Goal: Task Accomplishment & Management: Use online tool/utility

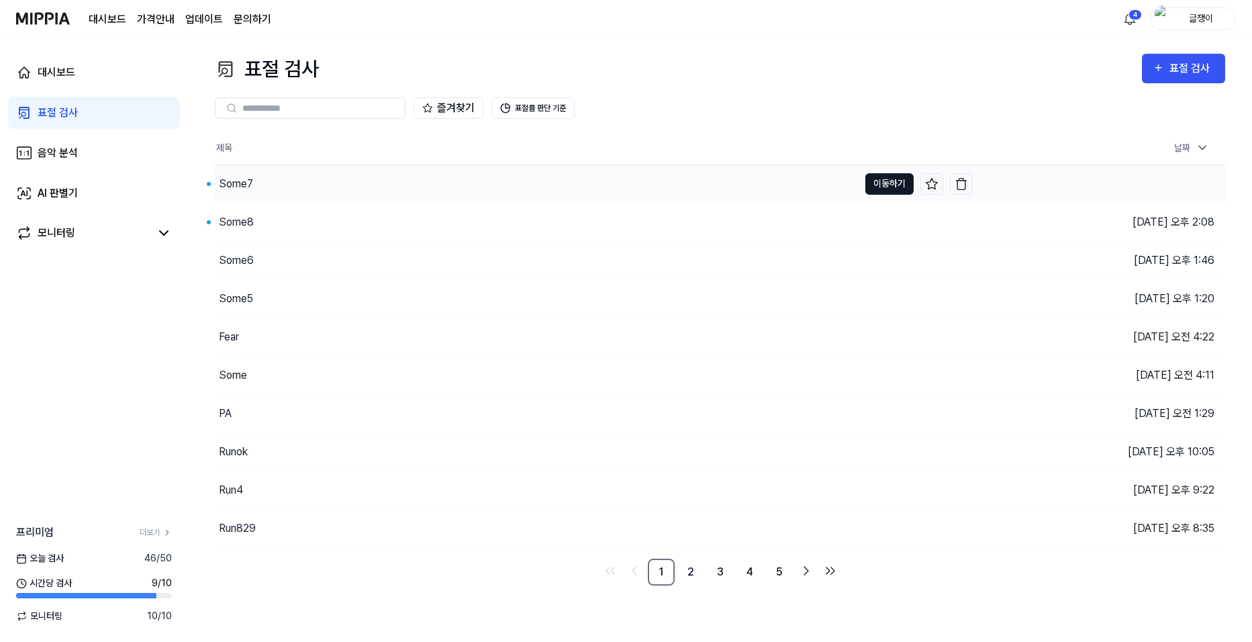
click at [882, 185] on button "이동하기" at bounding box center [890, 183] width 48 height 21
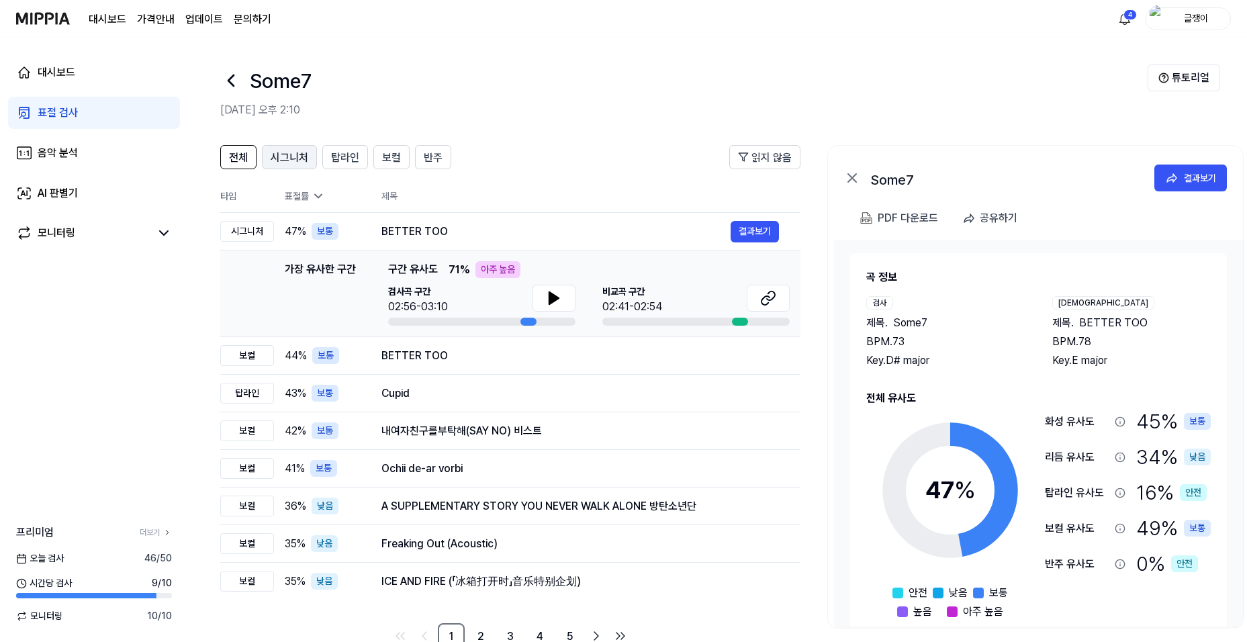
click at [307, 156] on span "시그니처" at bounding box center [290, 158] width 38 height 16
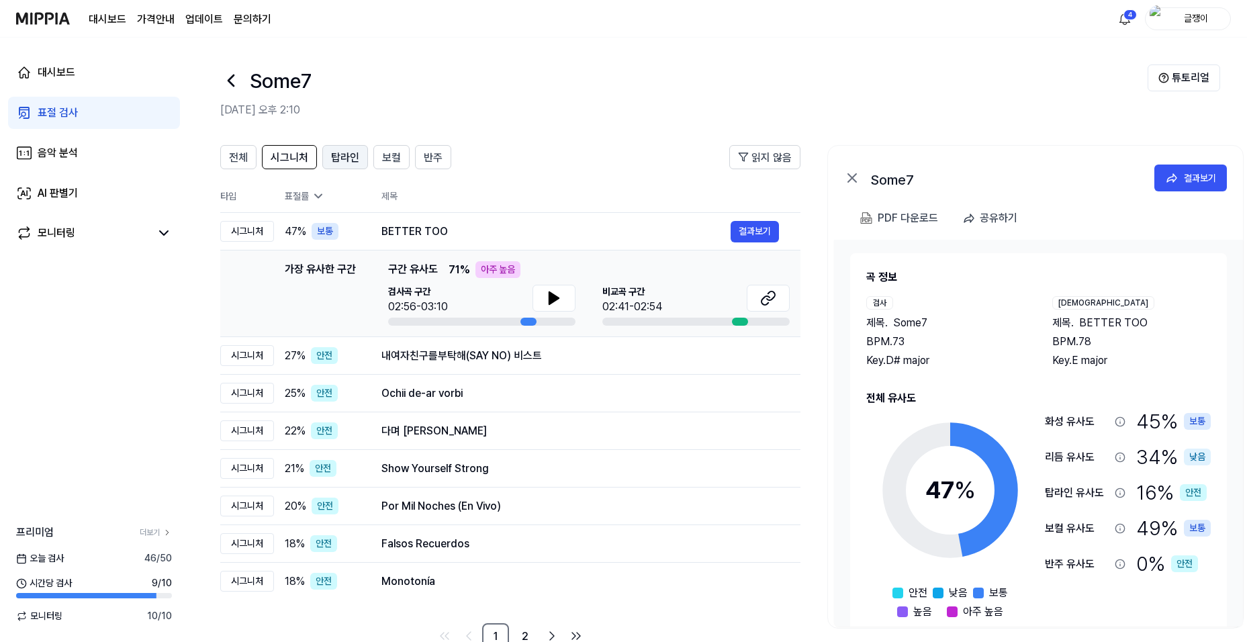
click at [336, 161] on span "탑라인" at bounding box center [345, 158] width 28 height 16
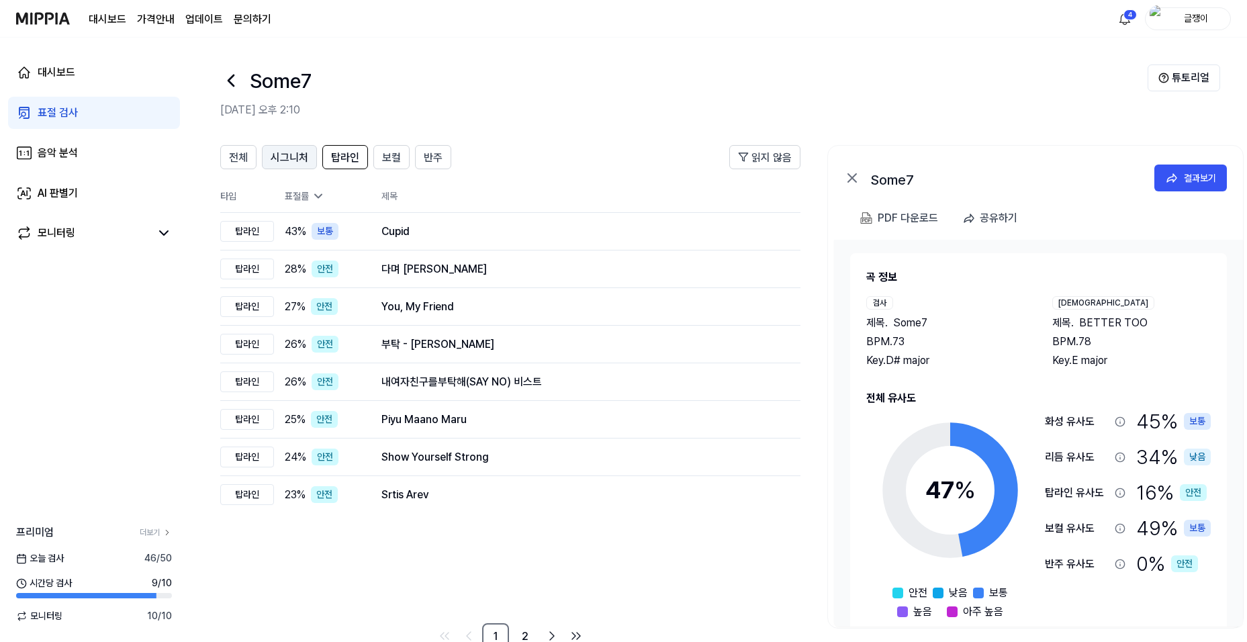
click at [292, 150] on span "시그니처" at bounding box center [290, 158] width 38 height 16
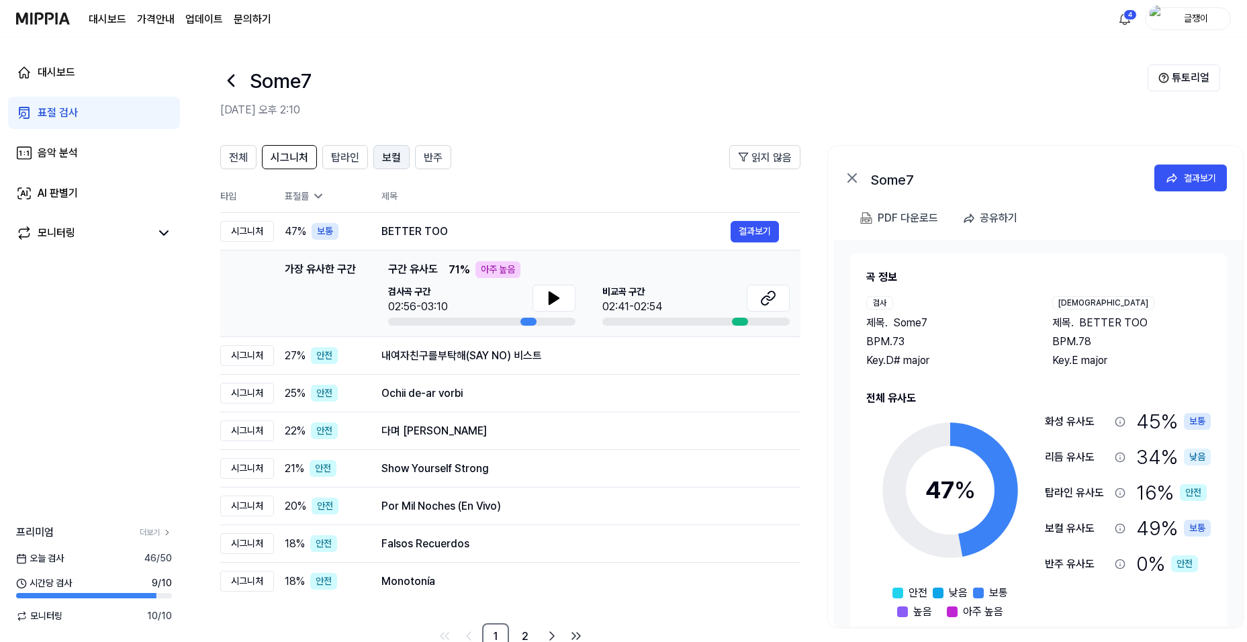
click at [383, 152] on span "보컬" at bounding box center [391, 158] width 19 height 16
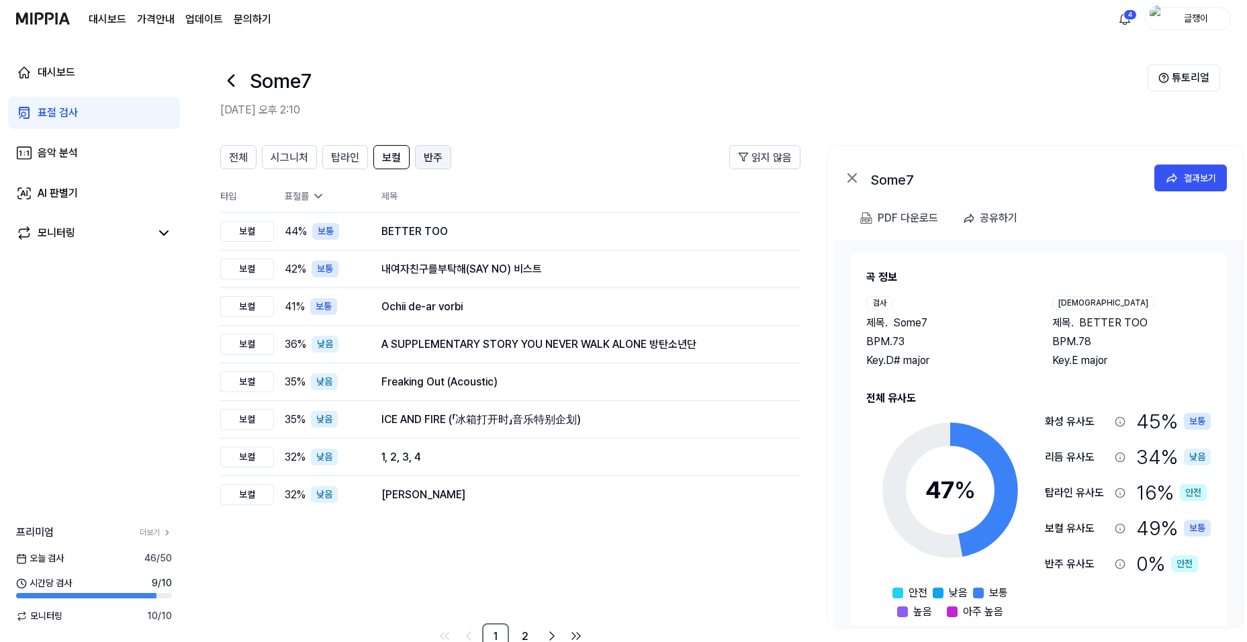
click at [425, 156] on span "반주" at bounding box center [433, 158] width 19 height 16
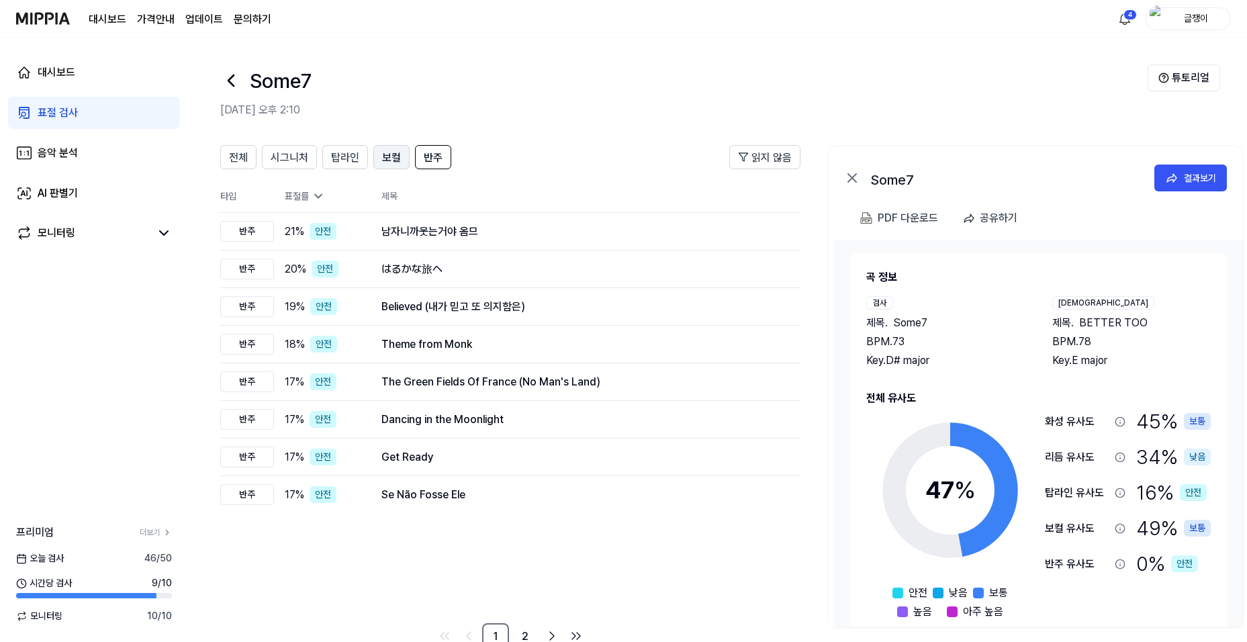
click at [382, 152] on span "보컬" at bounding box center [391, 158] width 19 height 16
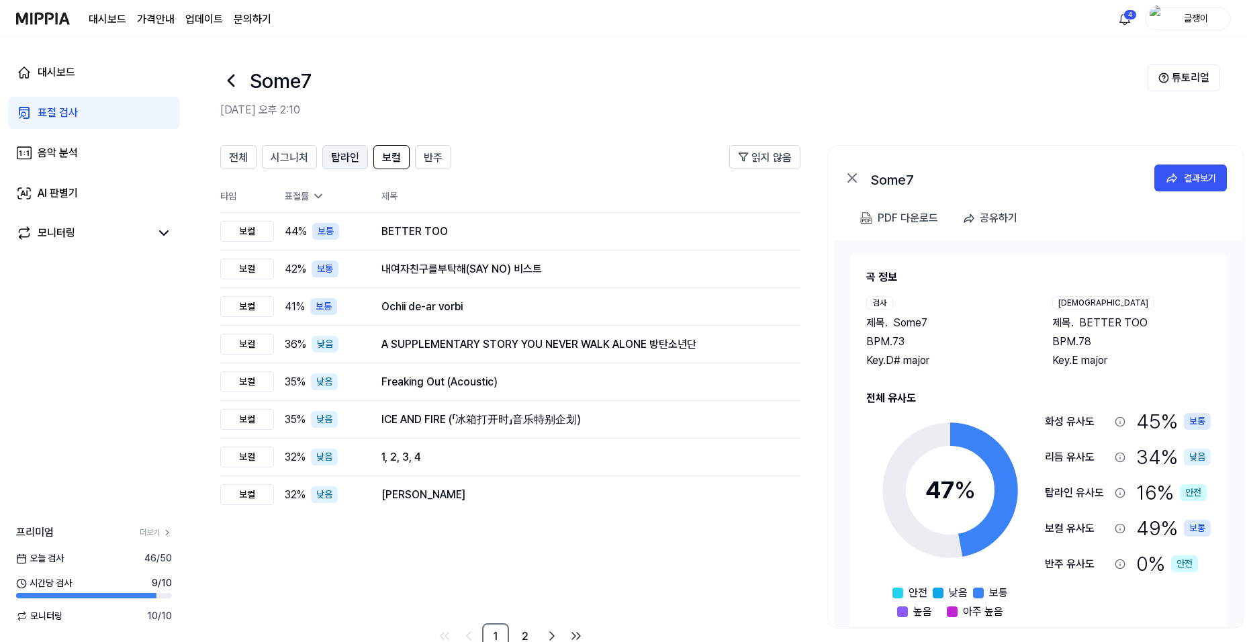
click at [349, 153] on span "탑라인" at bounding box center [345, 158] width 28 height 16
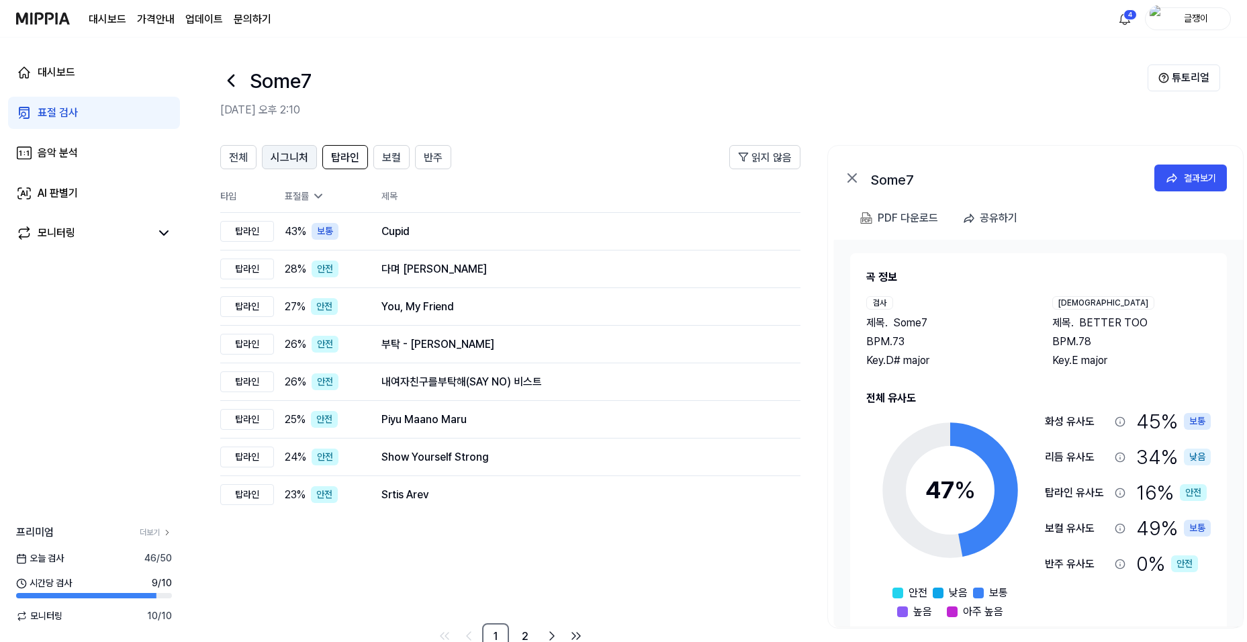
click at [288, 157] on span "시그니처" at bounding box center [290, 158] width 38 height 16
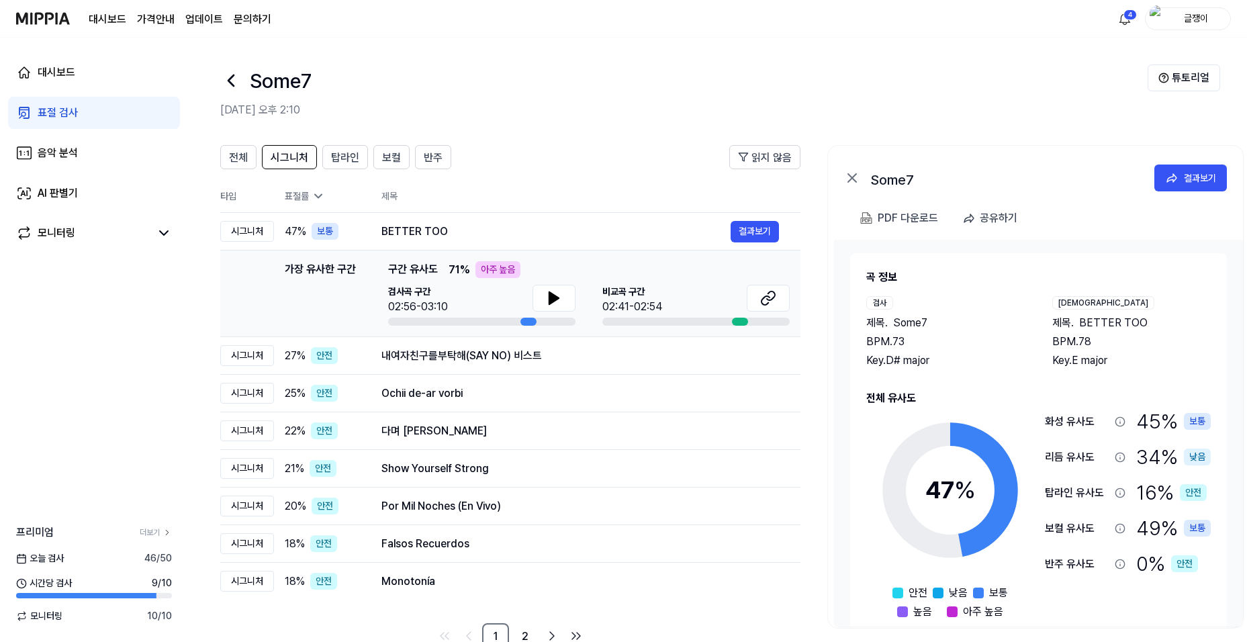
click at [46, 115] on div "표절 검사" at bounding box center [58, 113] width 40 height 16
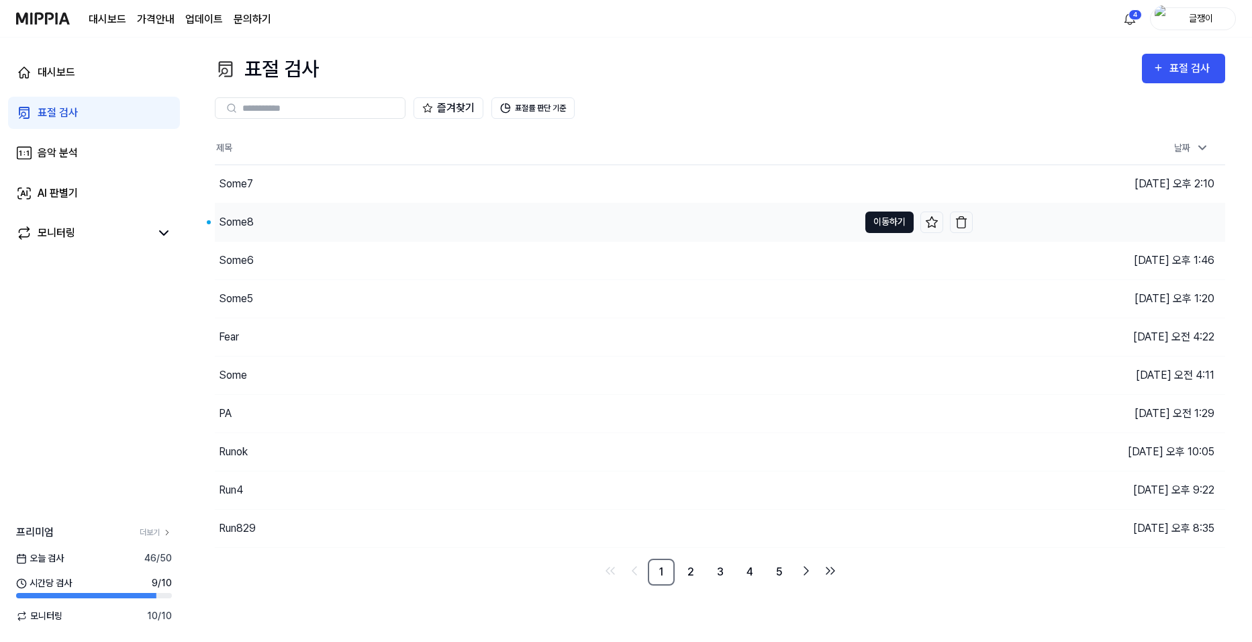
click at [874, 220] on button "이동하기" at bounding box center [890, 222] width 48 height 21
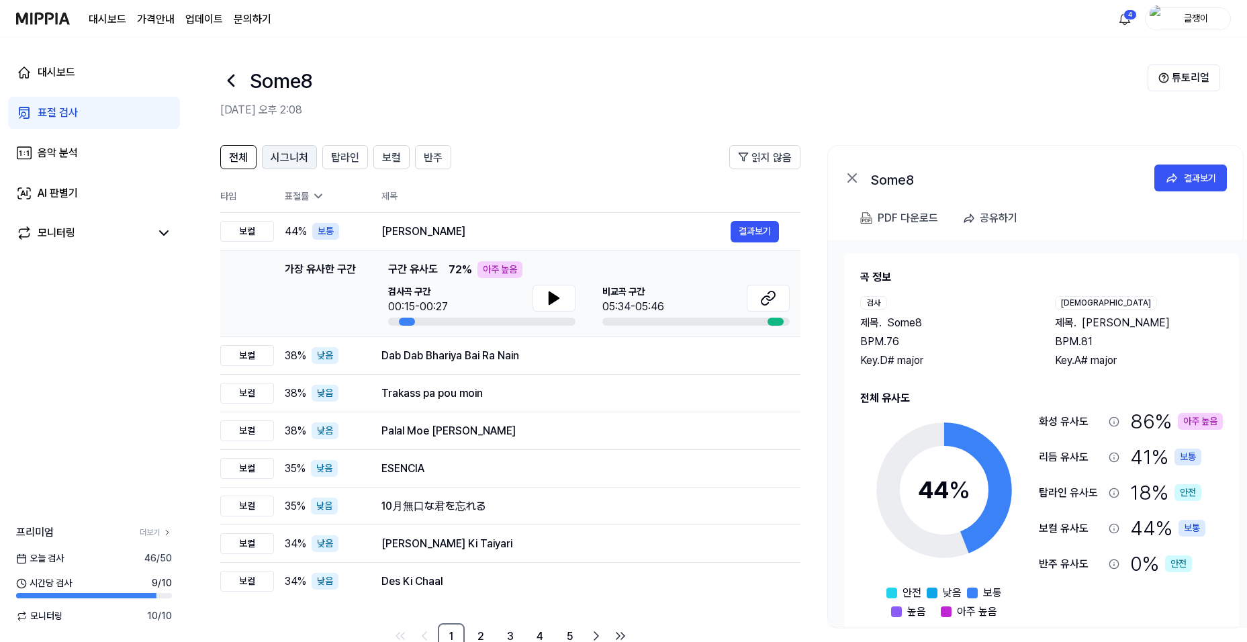
click at [282, 156] on span "시그니처" at bounding box center [290, 158] width 38 height 16
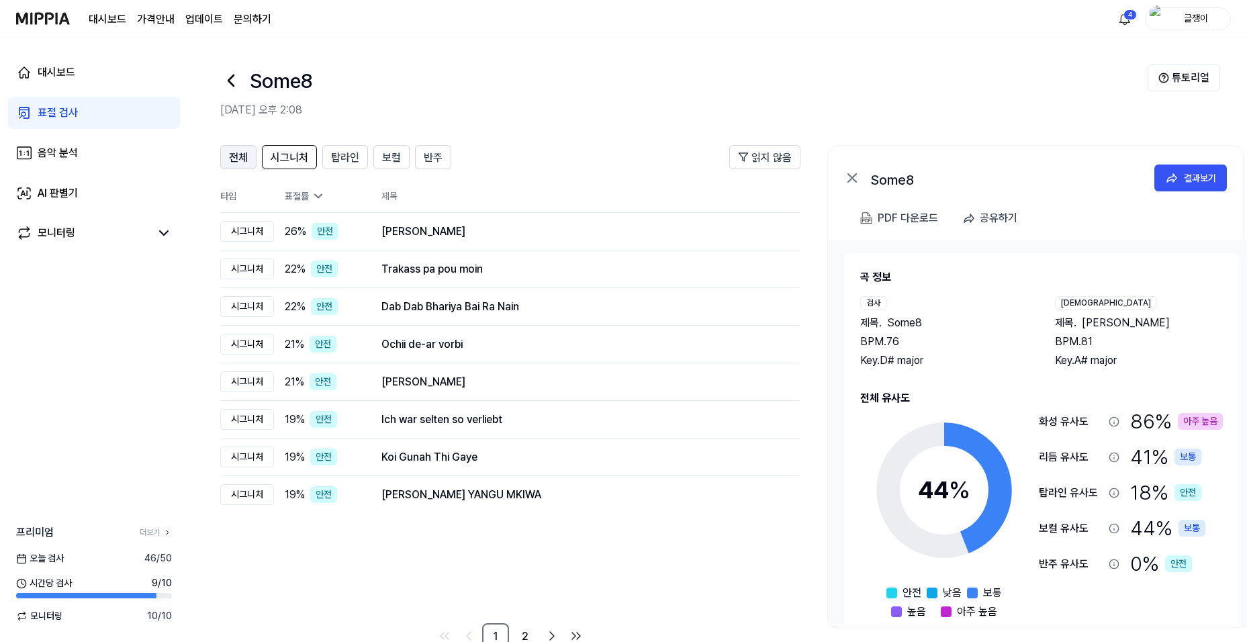
click at [243, 158] on span "전체" at bounding box center [238, 158] width 19 height 16
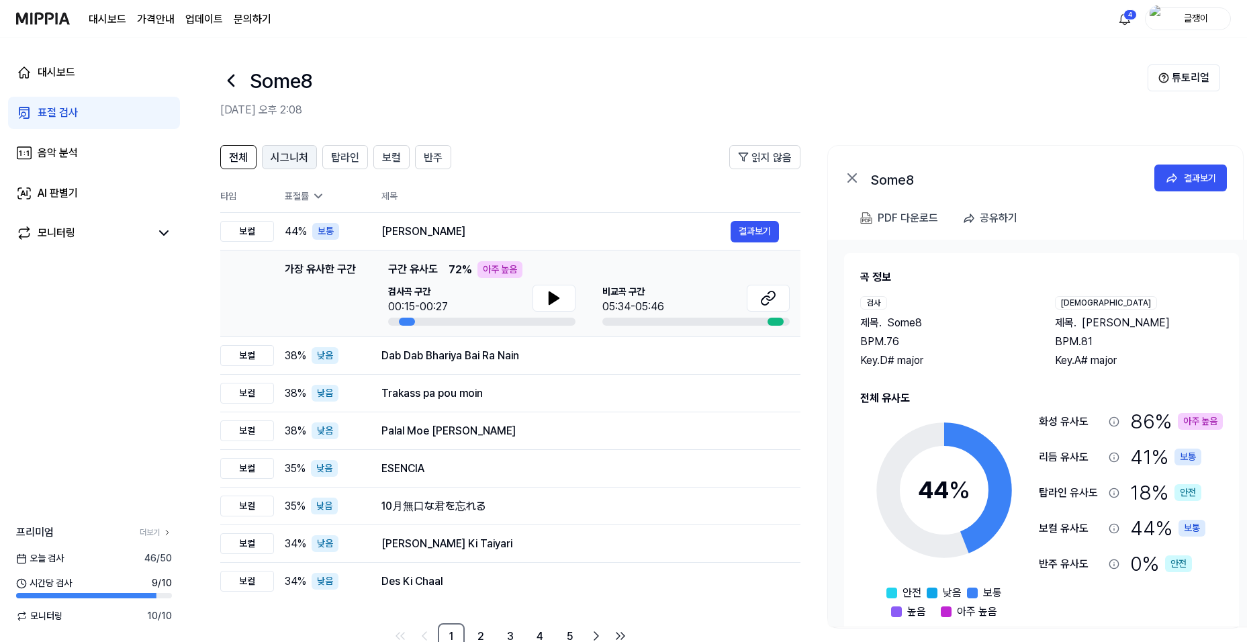
click at [295, 159] on span "시그니처" at bounding box center [290, 158] width 38 height 16
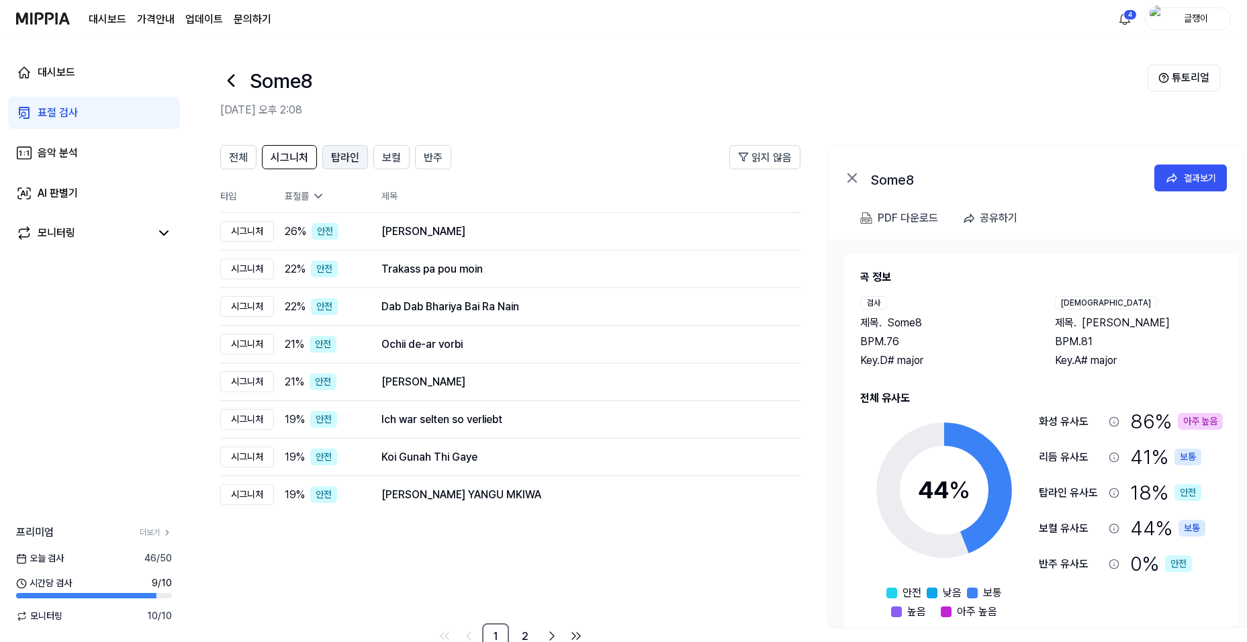
click at [348, 154] on span "탑라인" at bounding box center [345, 158] width 28 height 16
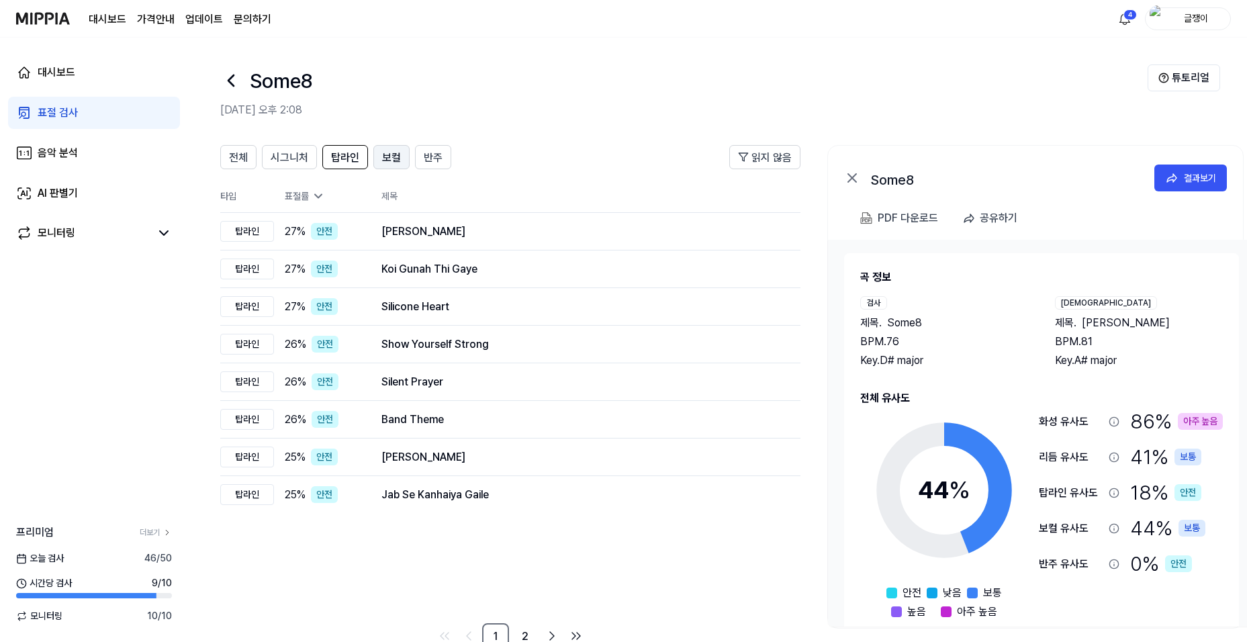
click at [384, 155] on span "보컬" at bounding box center [391, 158] width 19 height 16
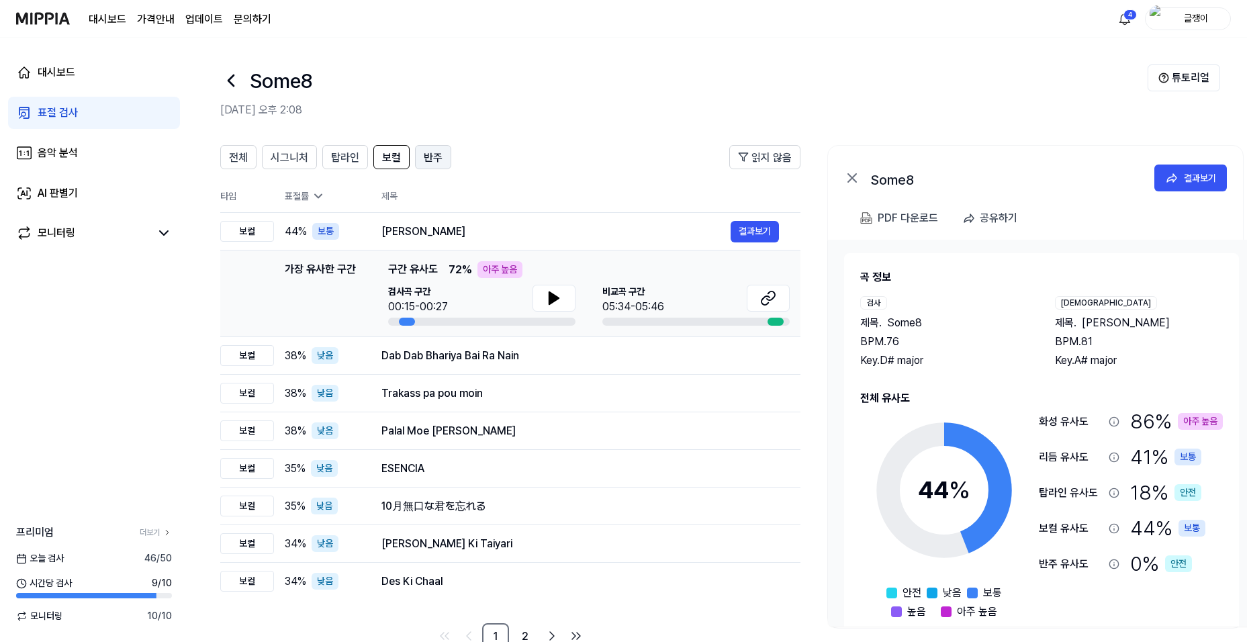
click at [434, 158] on span "반주" at bounding box center [433, 158] width 19 height 16
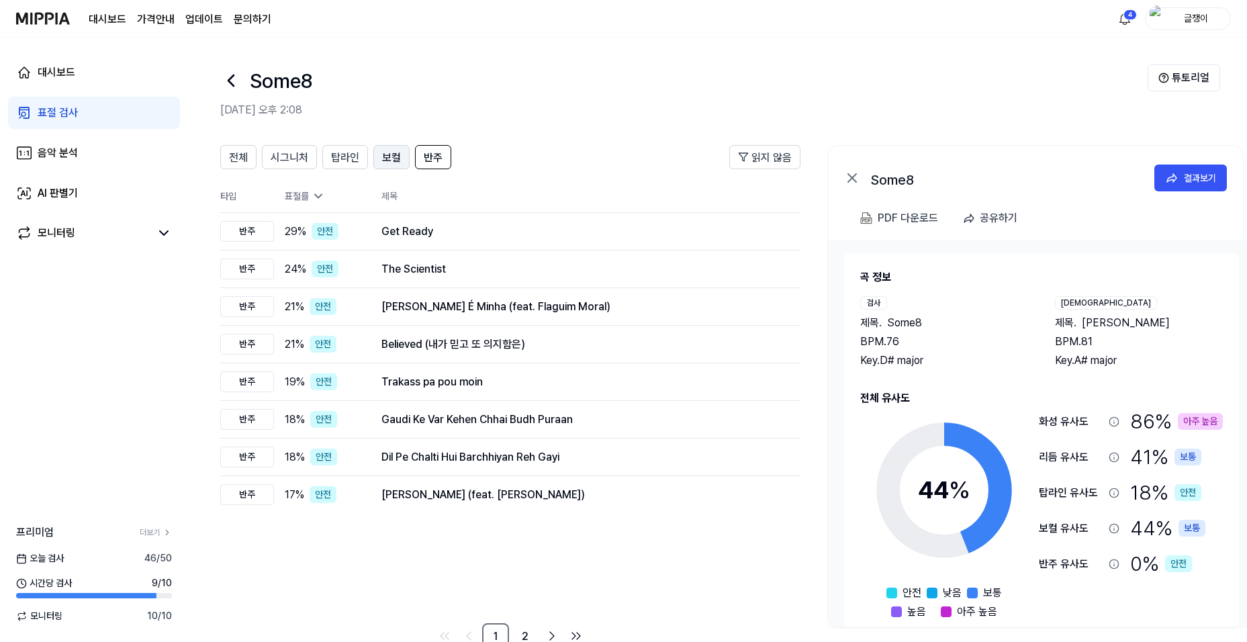
click at [382, 160] on span "보컬" at bounding box center [391, 158] width 19 height 16
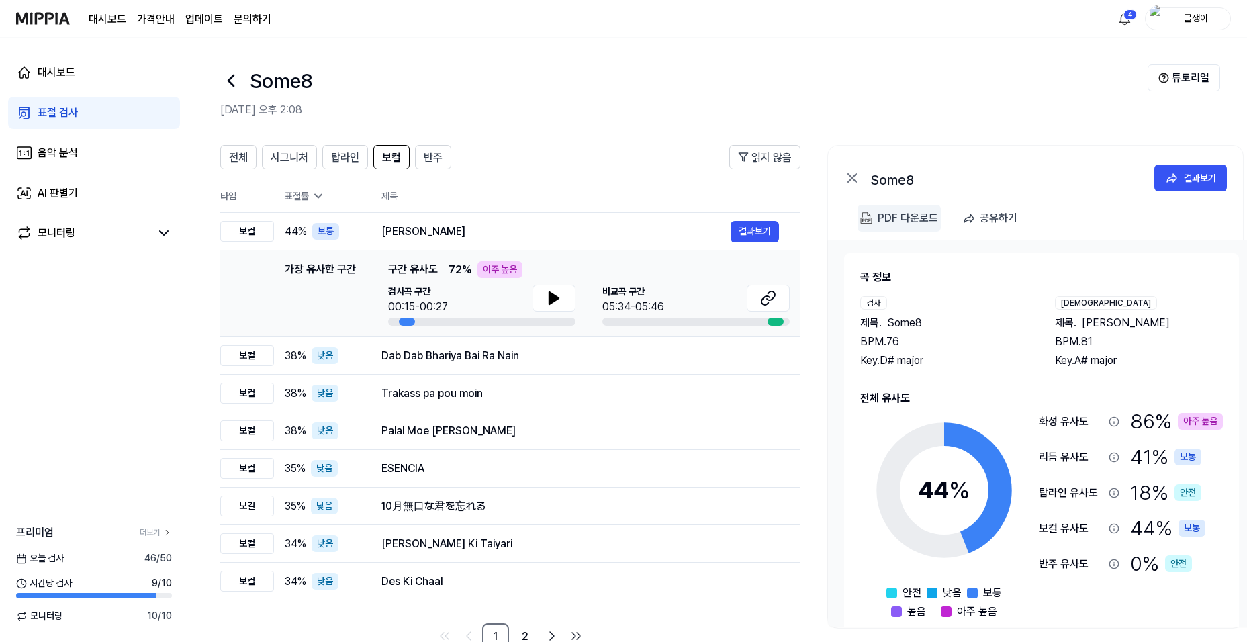
click at [909, 214] on div "PDF 다운로드" at bounding box center [908, 217] width 60 height 17
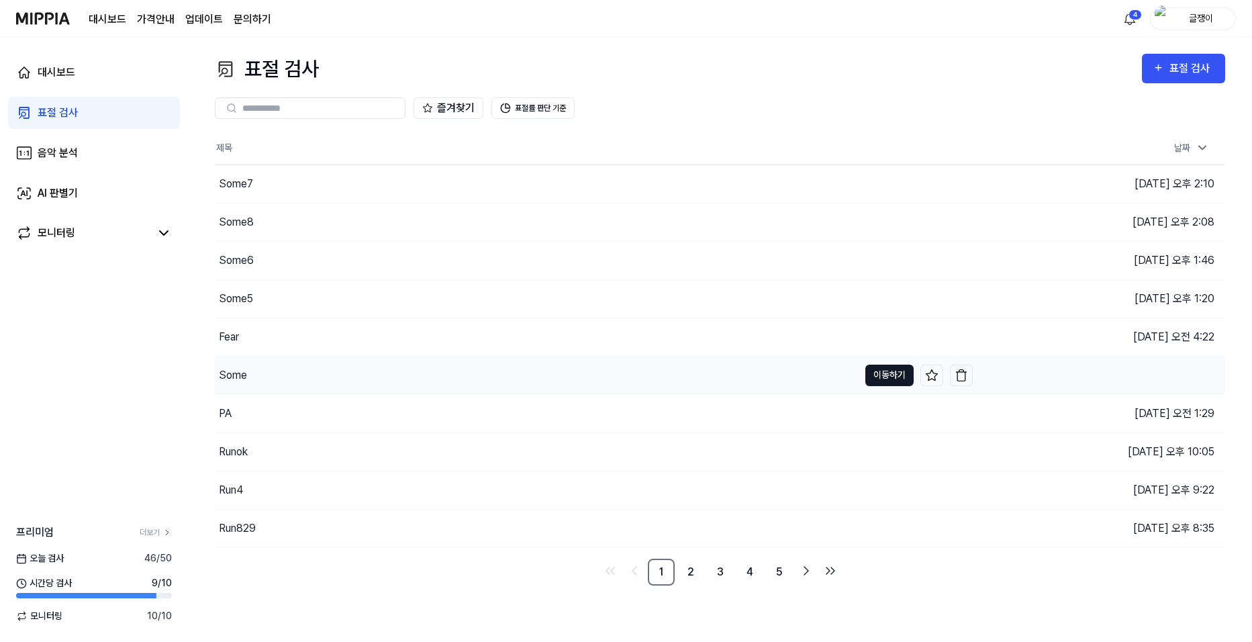
click at [879, 374] on button "이동하기" at bounding box center [890, 375] width 48 height 21
click at [875, 377] on button "이동하기" at bounding box center [890, 375] width 48 height 21
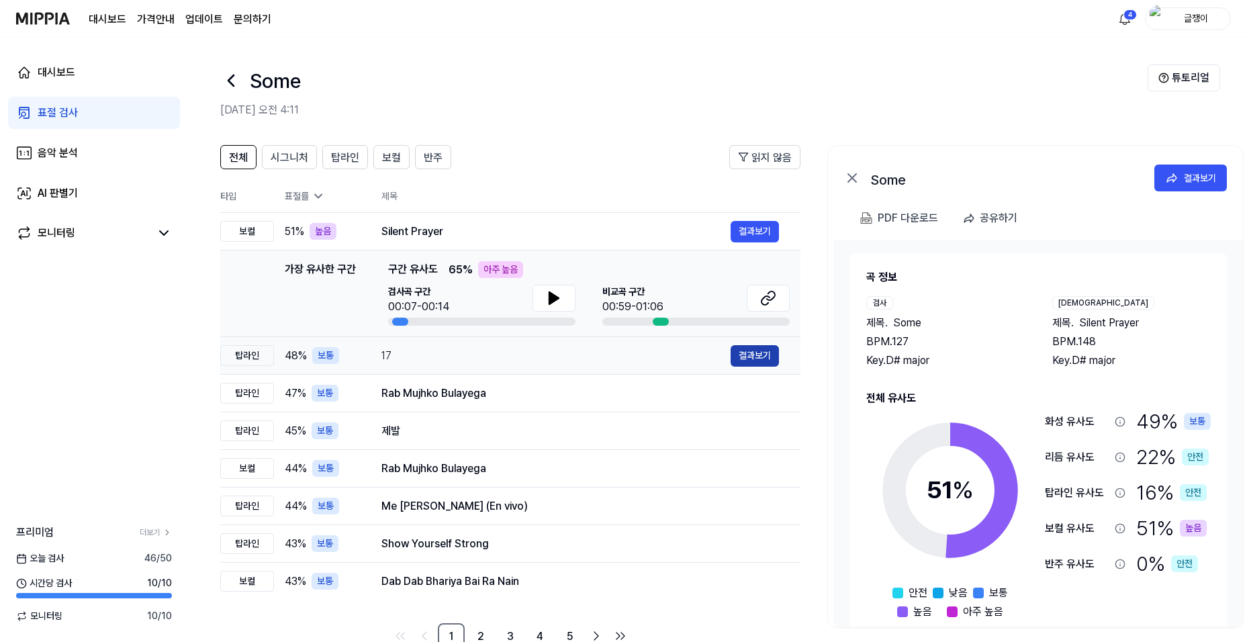
click at [743, 355] on button "결과보기" at bounding box center [755, 355] width 48 height 21
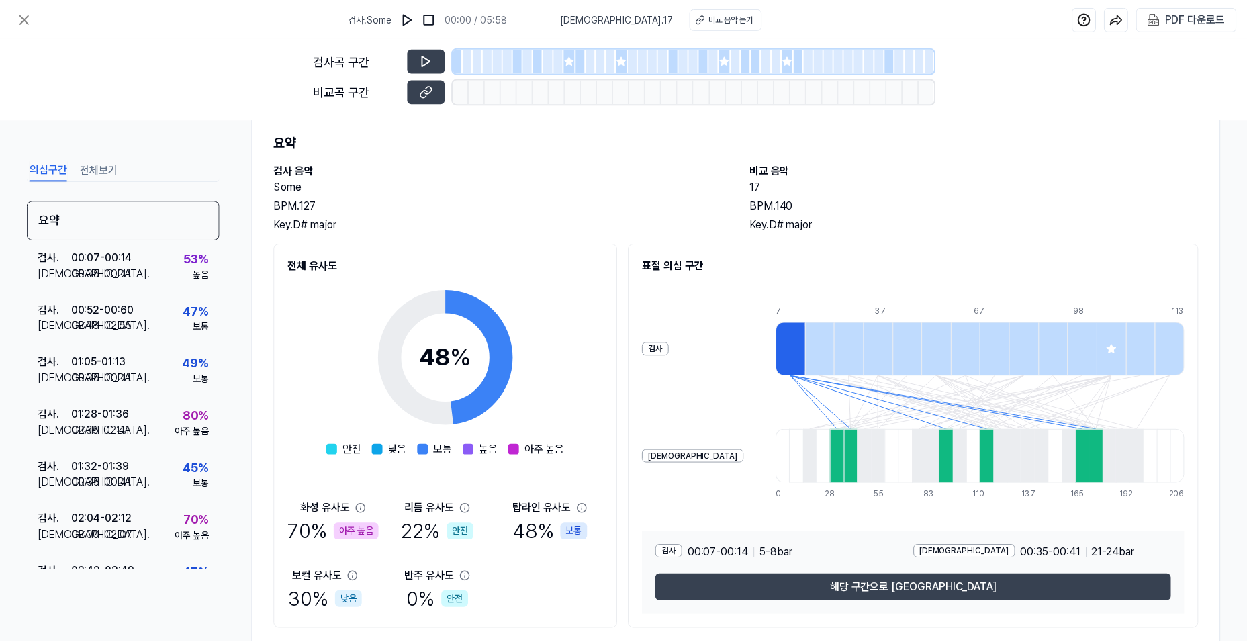
scroll to position [67, 0]
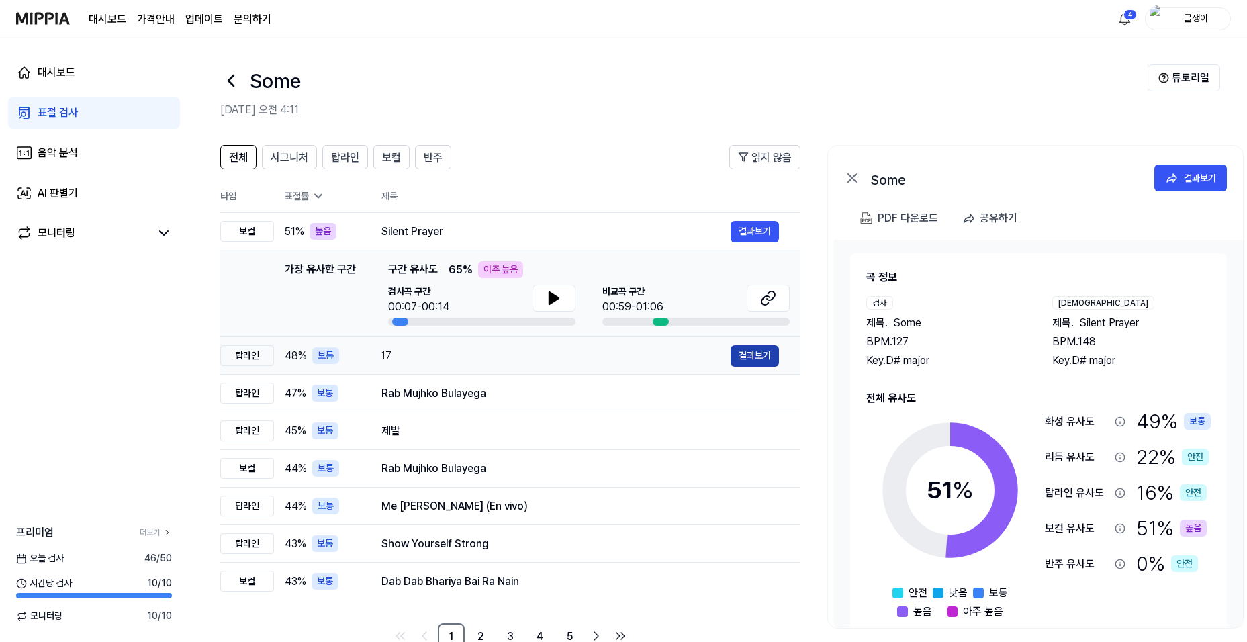
click at [744, 352] on button "결과보기" at bounding box center [755, 355] width 48 height 21
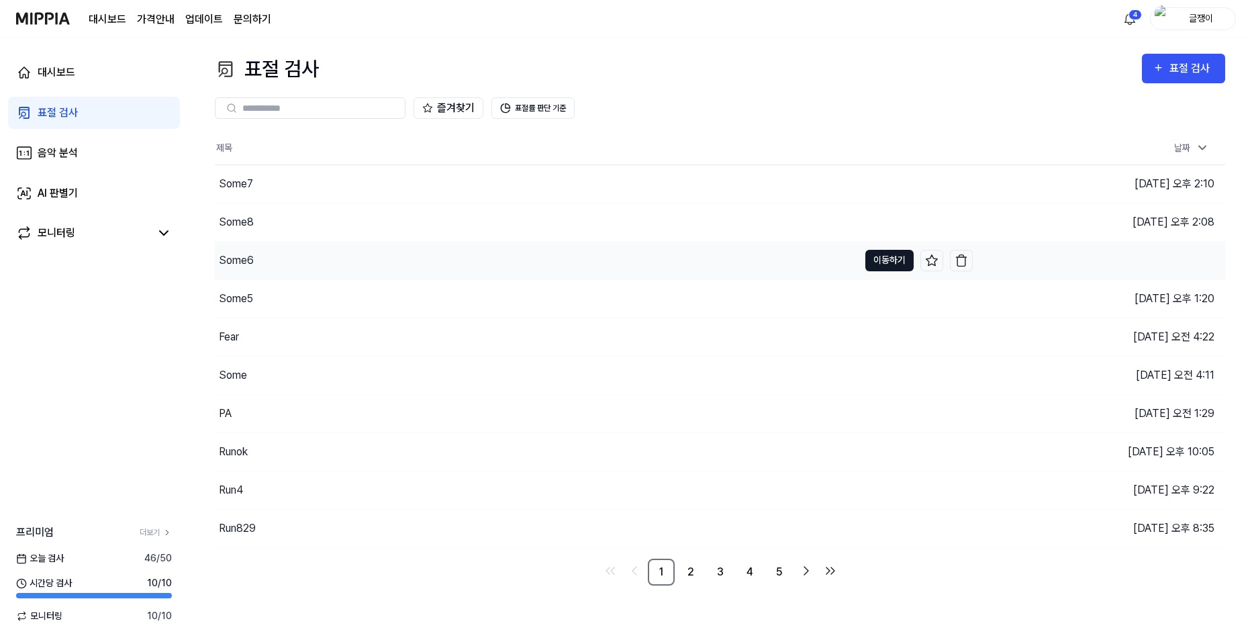
click at [874, 256] on button "이동하기" at bounding box center [890, 260] width 48 height 21
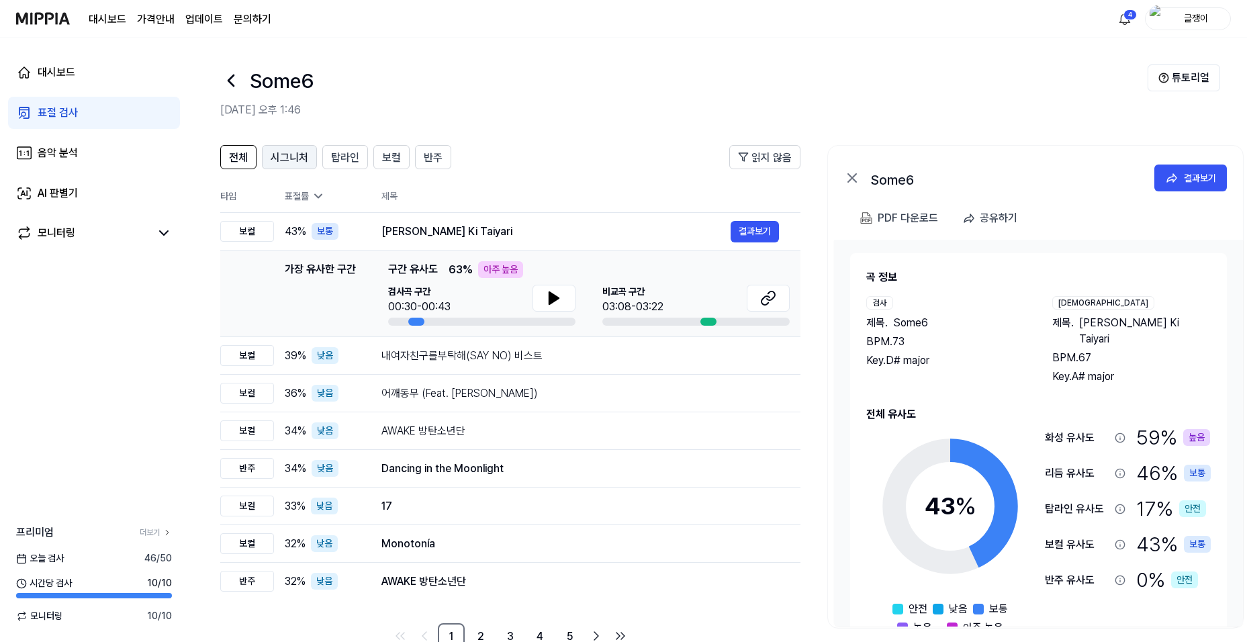
click at [300, 153] on span "시그니처" at bounding box center [290, 158] width 38 height 16
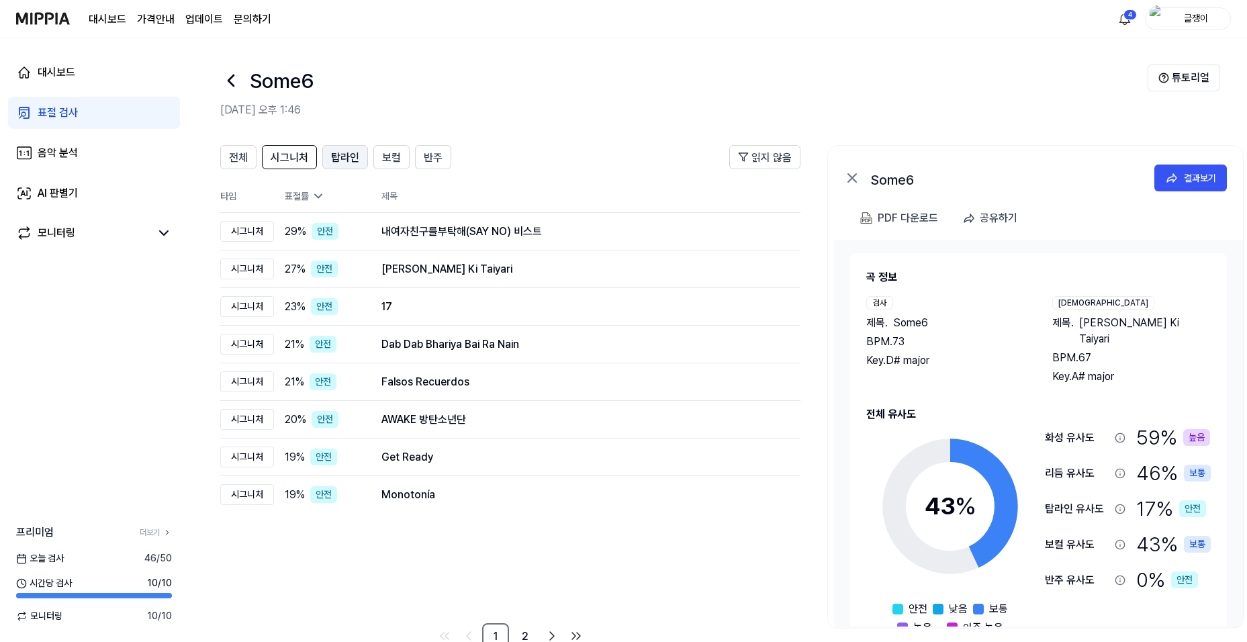
click at [342, 154] on span "탑라인" at bounding box center [345, 158] width 28 height 16
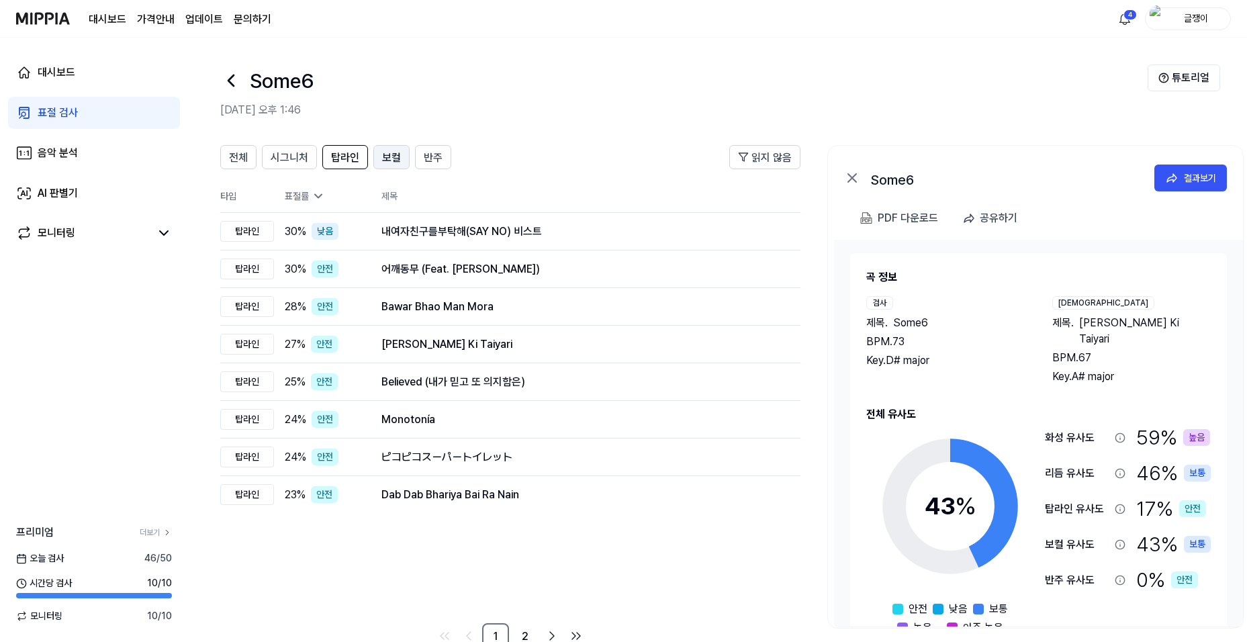
click at [385, 152] on span "보컬" at bounding box center [391, 158] width 19 height 16
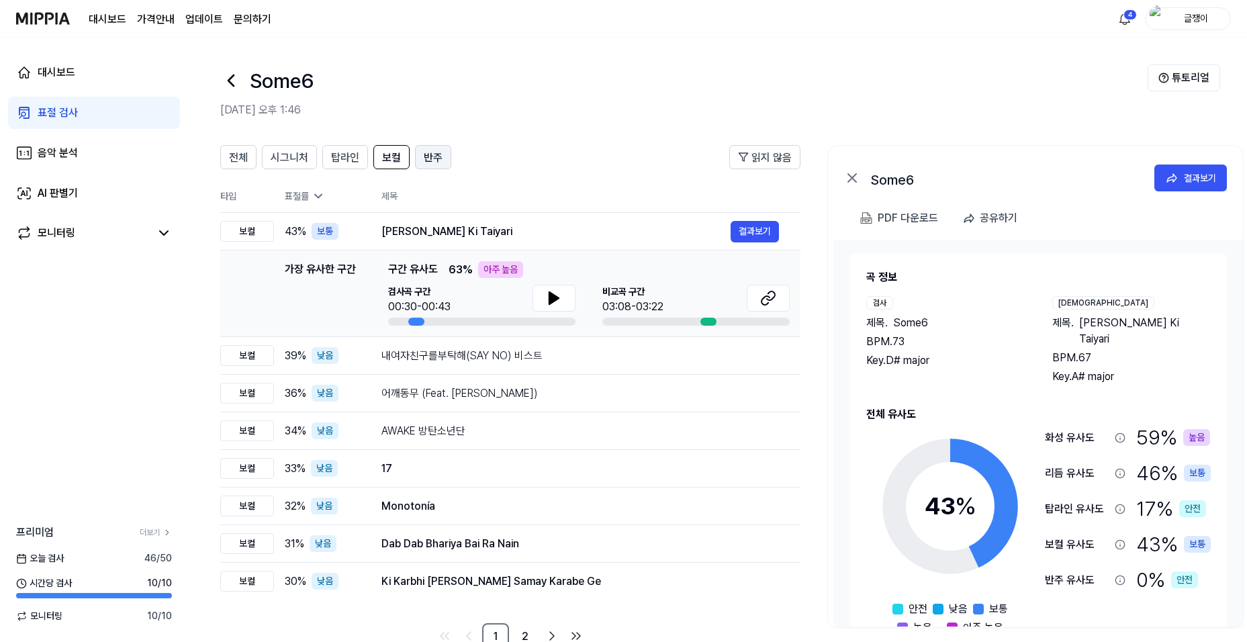
click at [432, 152] on span "반주" at bounding box center [433, 158] width 19 height 16
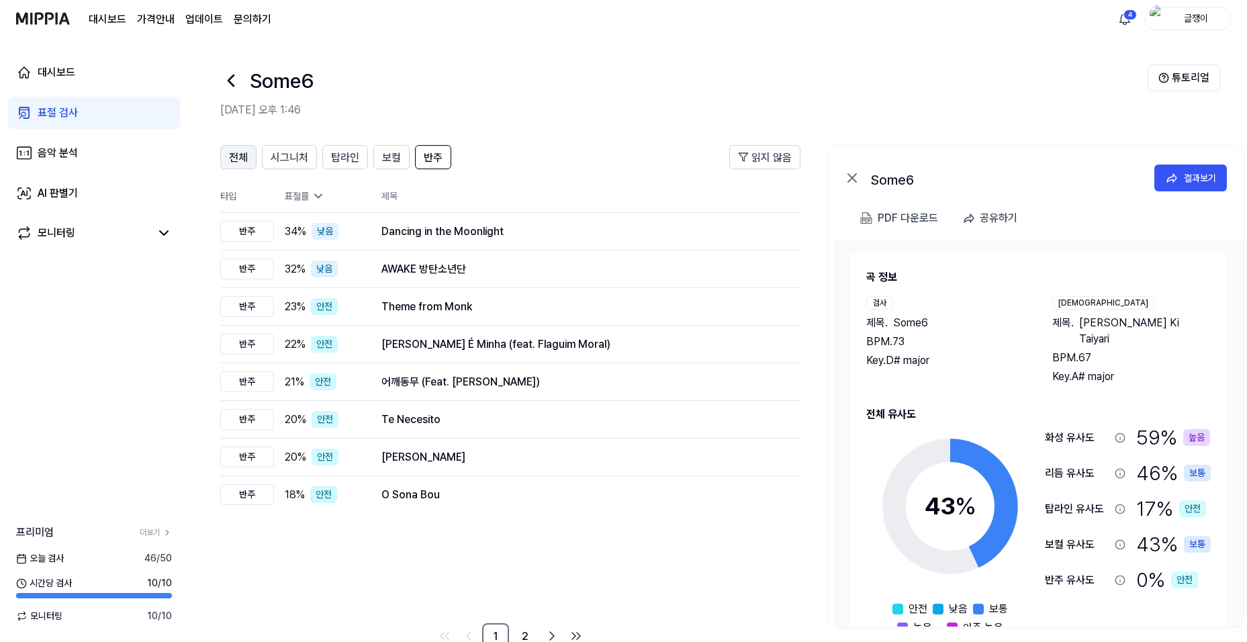
click at [238, 158] on span "전체" at bounding box center [238, 158] width 19 height 16
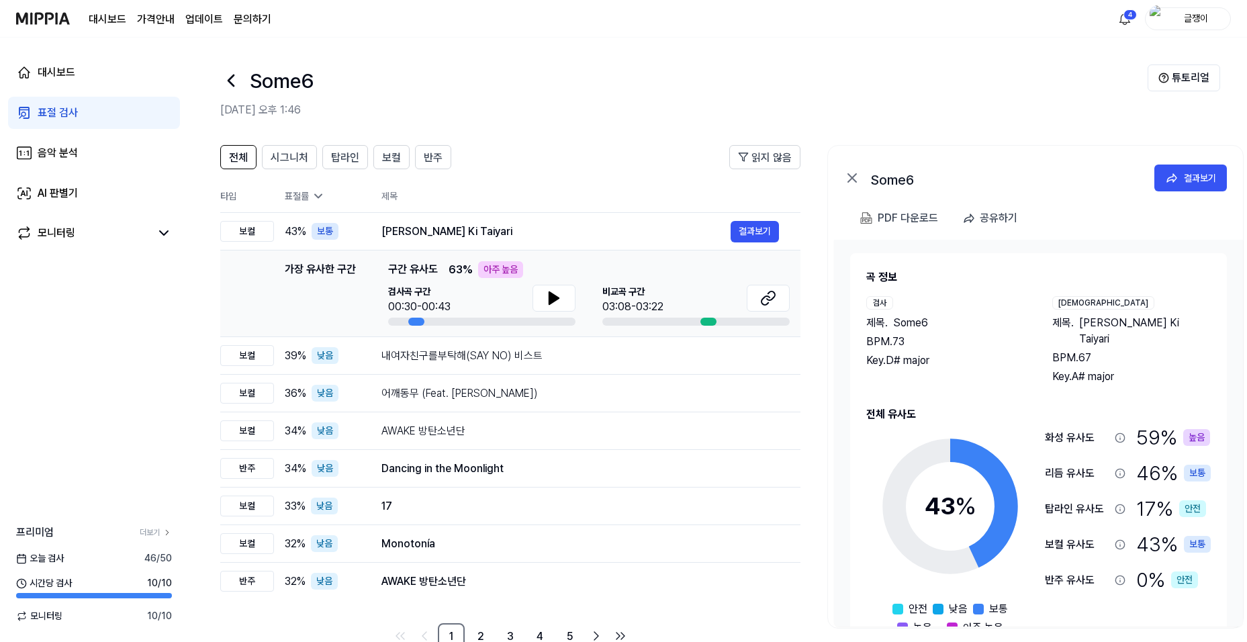
click at [48, 109] on div "표절 검사" at bounding box center [58, 113] width 40 height 16
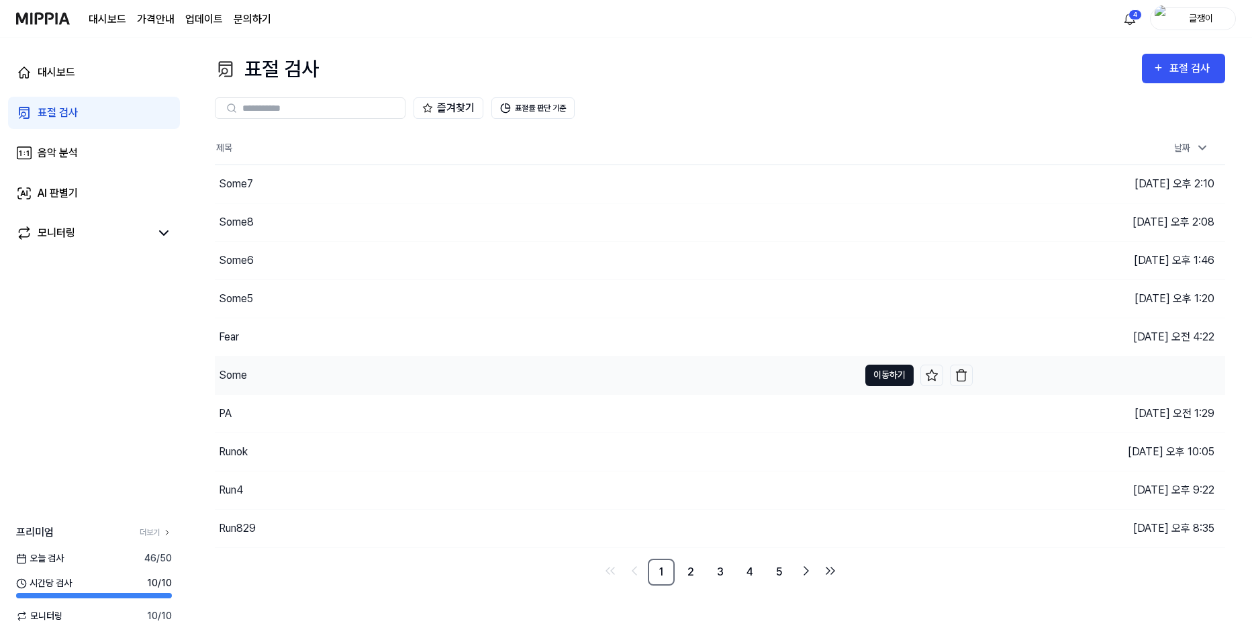
click at [874, 374] on button "이동하기" at bounding box center [890, 375] width 48 height 21
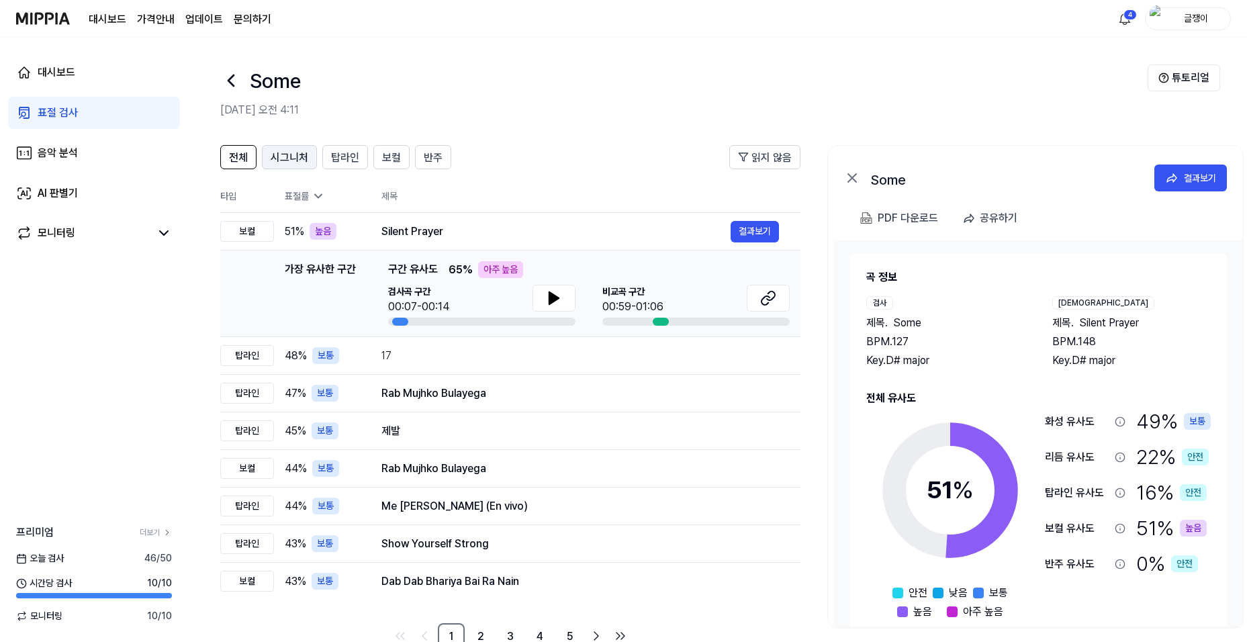
click at [290, 154] on span "시그니처" at bounding box center [290, 158] width 38 height 16
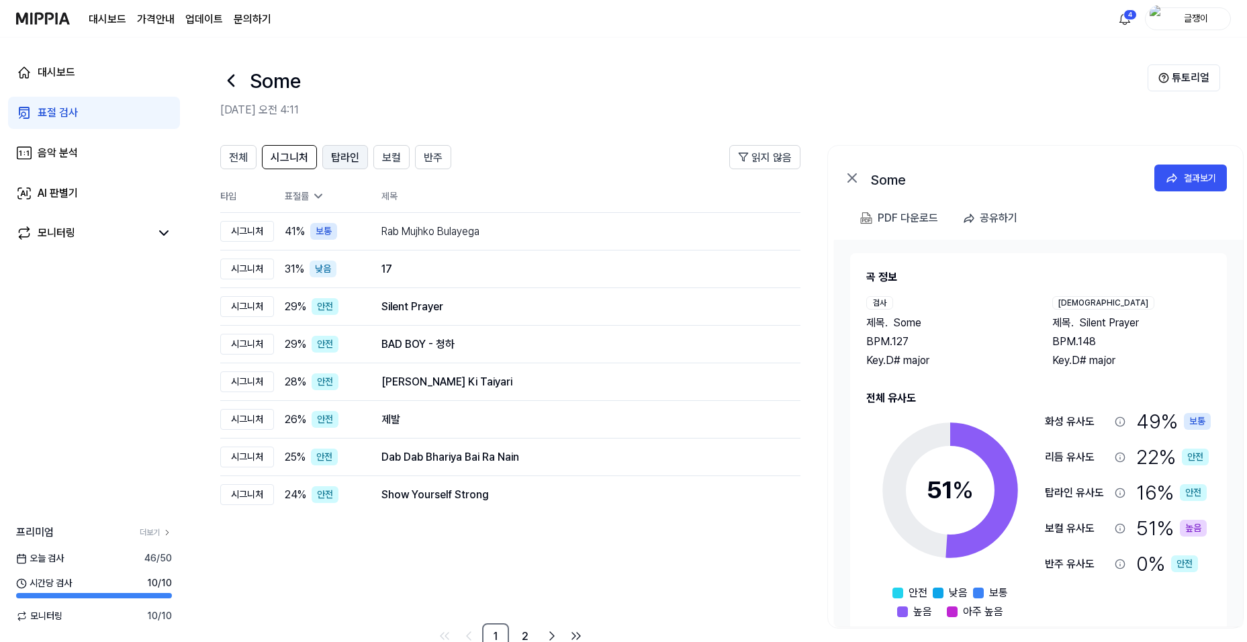
click at [353, 151] on span "탑라인" at bounding box center [345, 158] width 28 height 16
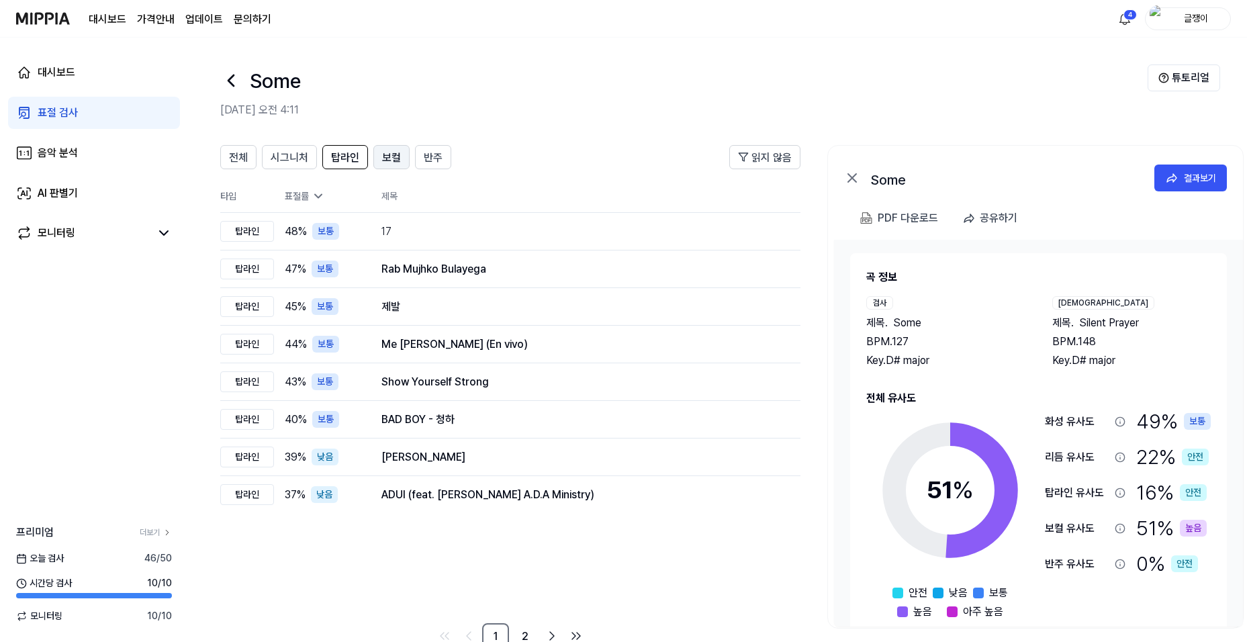
click at [398, 152] on span "보컬" at bounding box center [391, 158] width 19 height 16
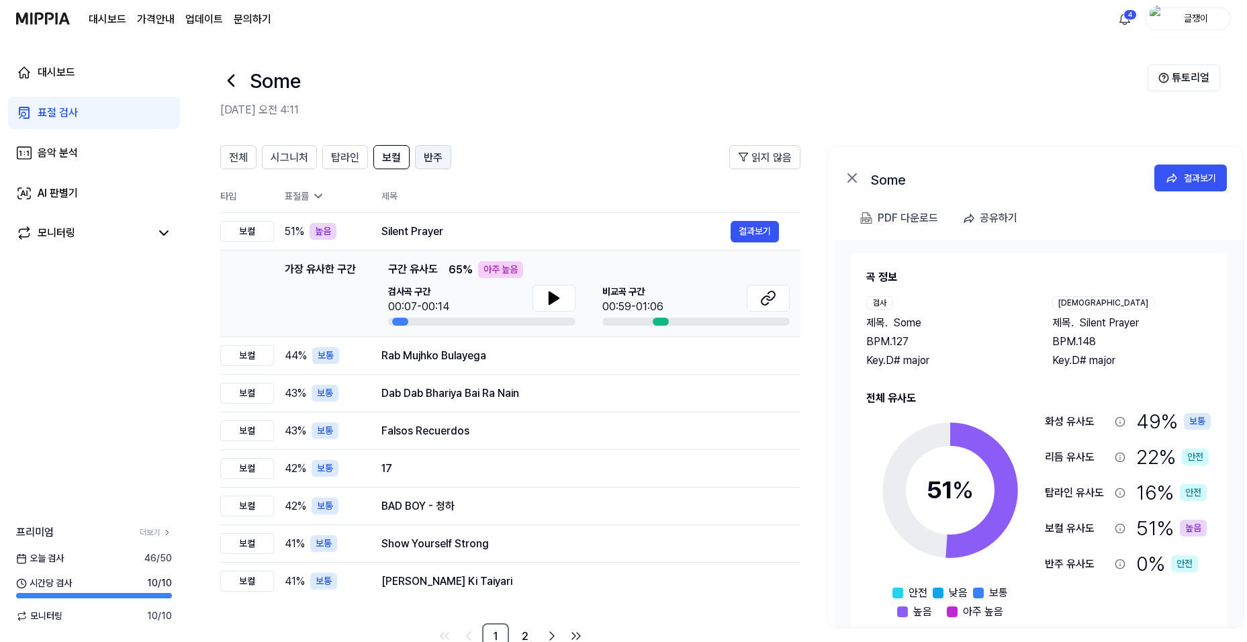
click at [428, 154] on span "반주" at bounding box center [433, 158] width 19 height 16
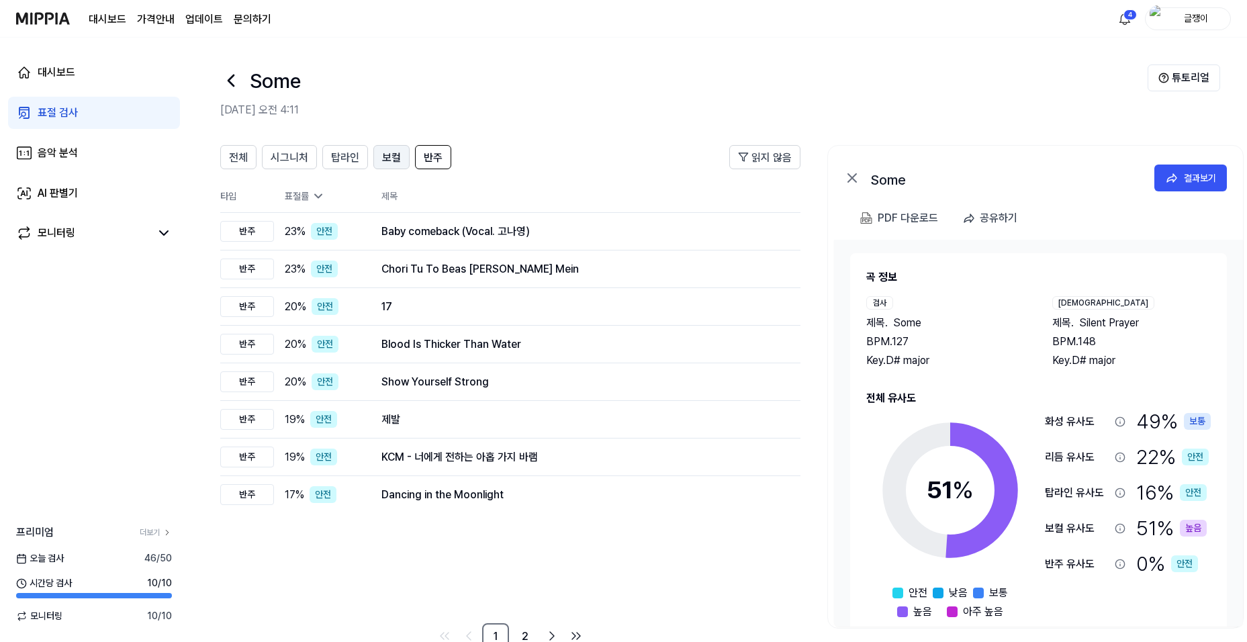
click at [382, 155] on span "보컬" at bounding box center [391, 158] width 19 height 16
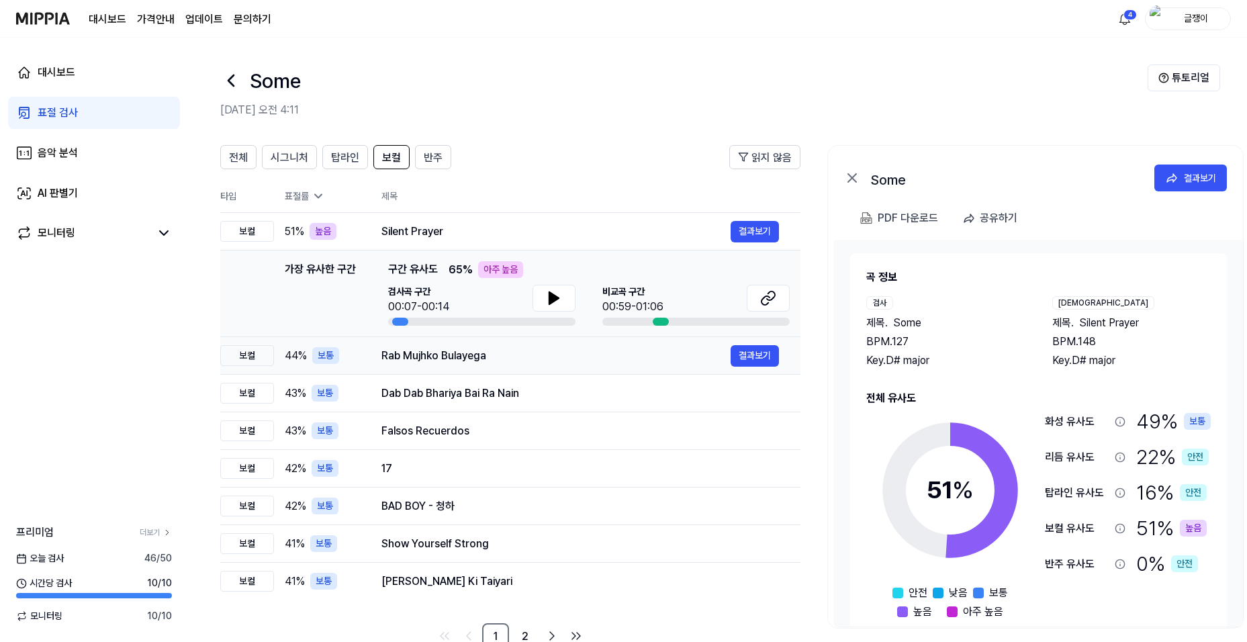
click at [414, 355] on div "Rab Mujhko Bulayega" at bounding box center [555, 356] width 349 height 16
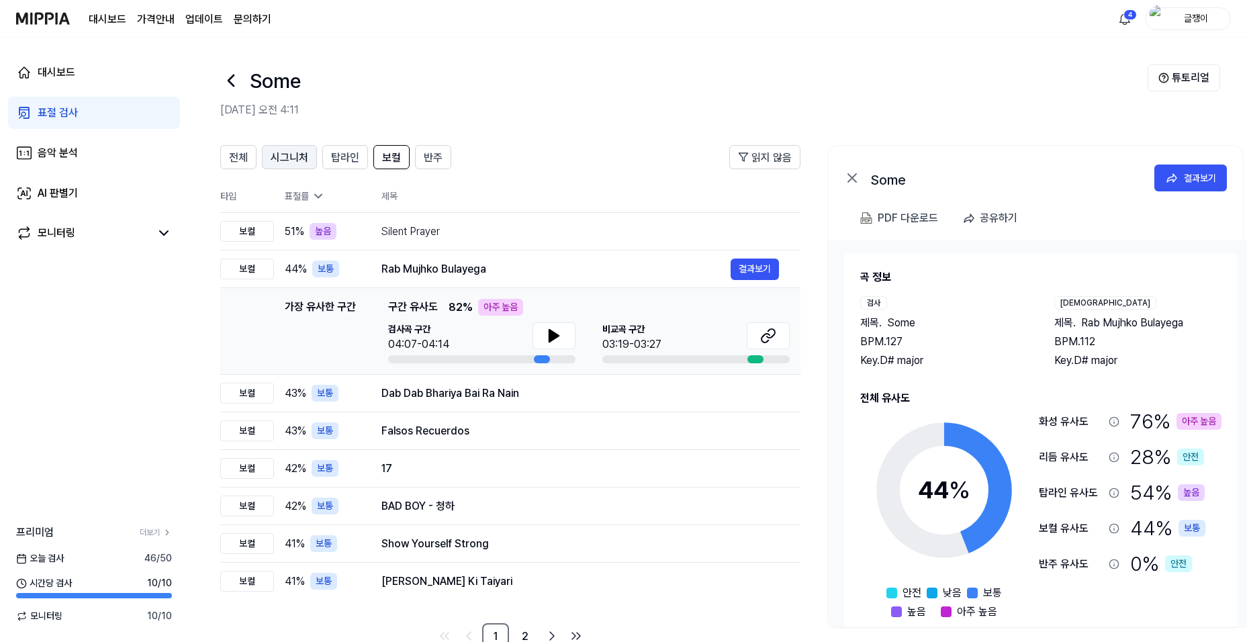
click at [281, 158] on span "시그니처" at bounding box center [290, 158] width 38 height 16
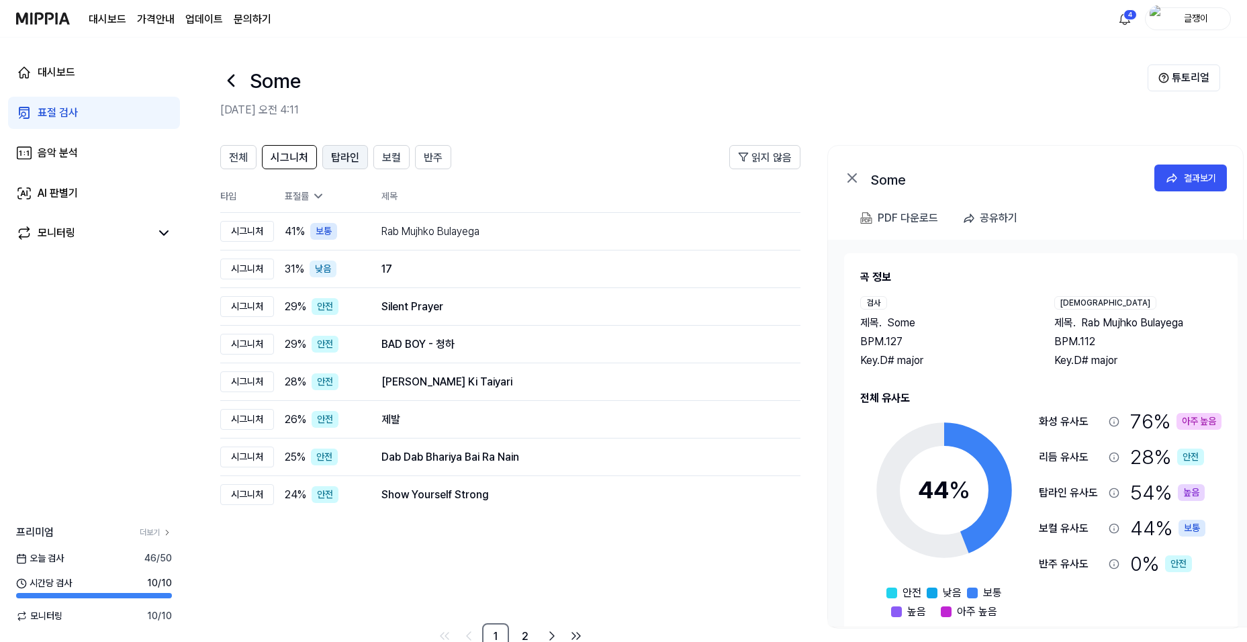
click at [348, 152] on span "탑라인" at bounding box center [345, 158] width 28 height 16
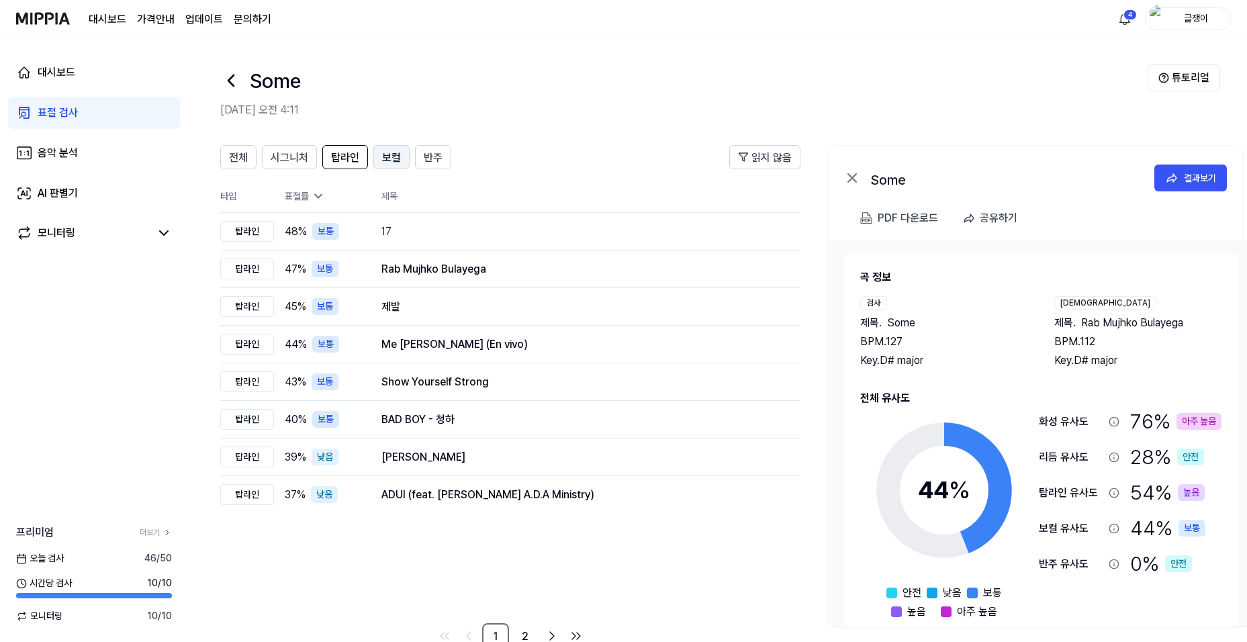
click at [387, 156] on span "보컬" at bounding box center [391, 158] width 19 height 16
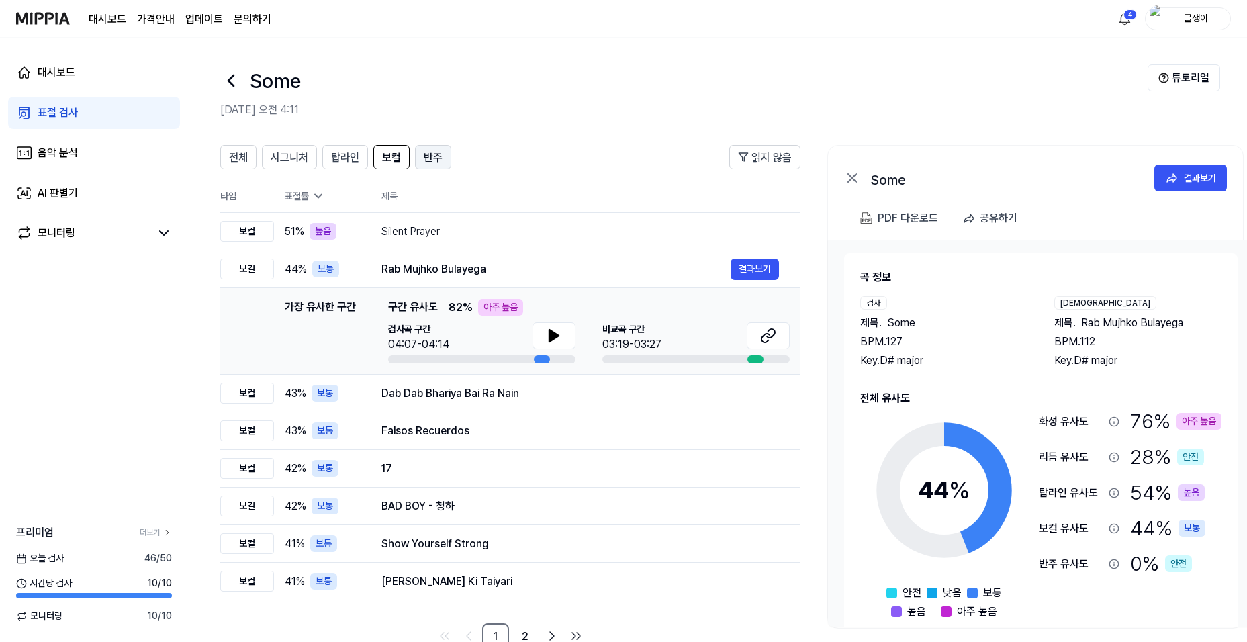
click at [426, 155] on span "반주" at bounding box center [433, 158] width 19 height 16
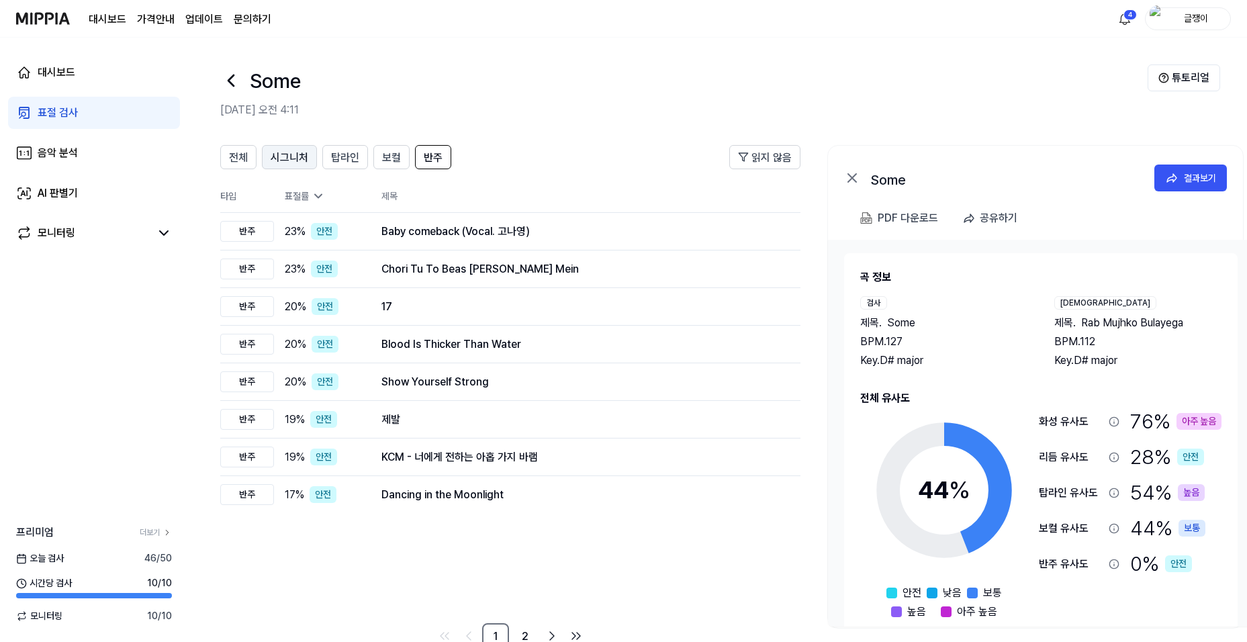
click at [288, 158] on span "시그니처" at bounding box center [290, 158] width 38 height 16
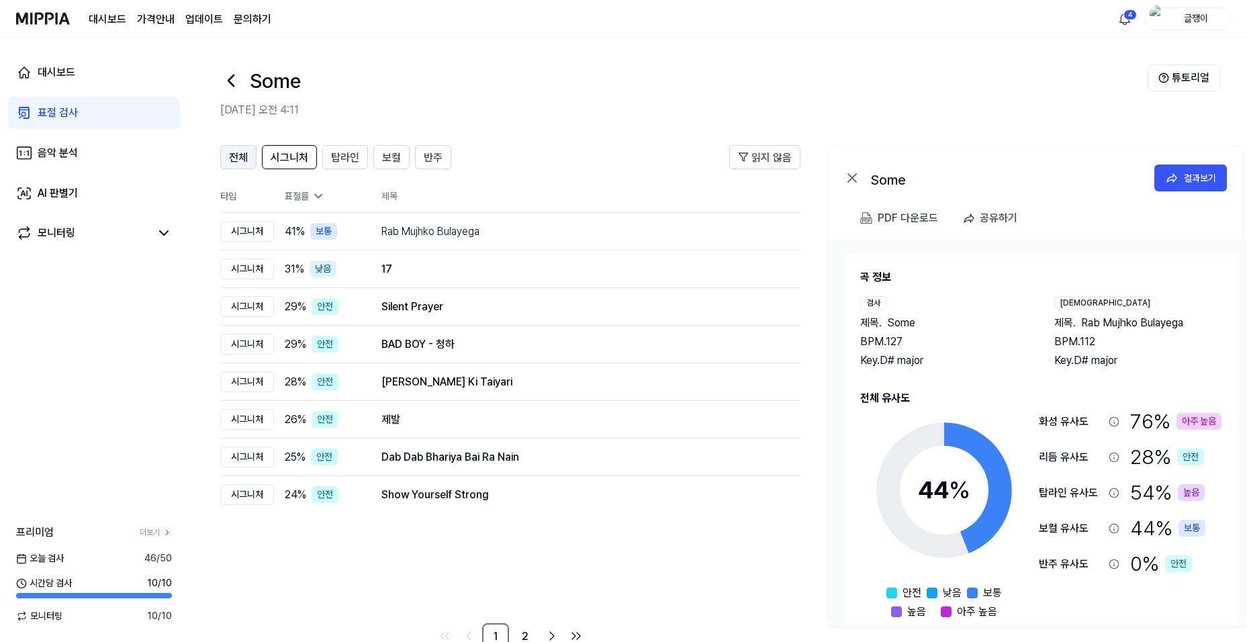
click at [230, 158] on span "전체" at bounding box center [238, 158] width 19 height 16
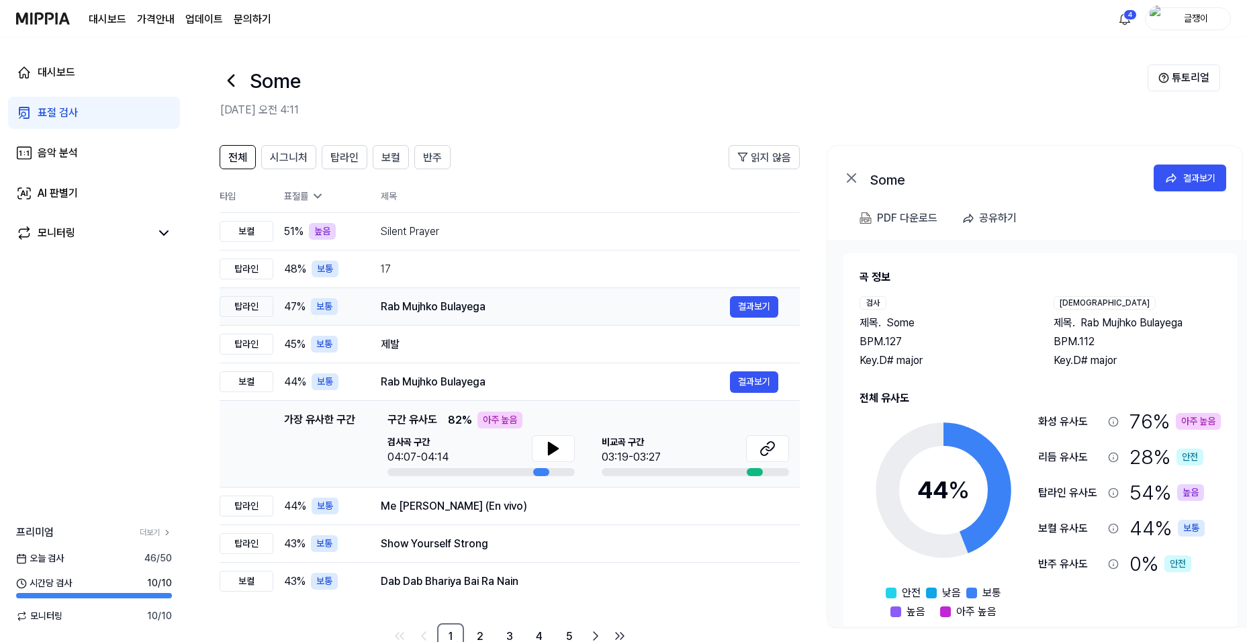
click at [434, 304] on div "Rab Mujhko Bulayega" at bounding box center [555, 307] width 349 height 16
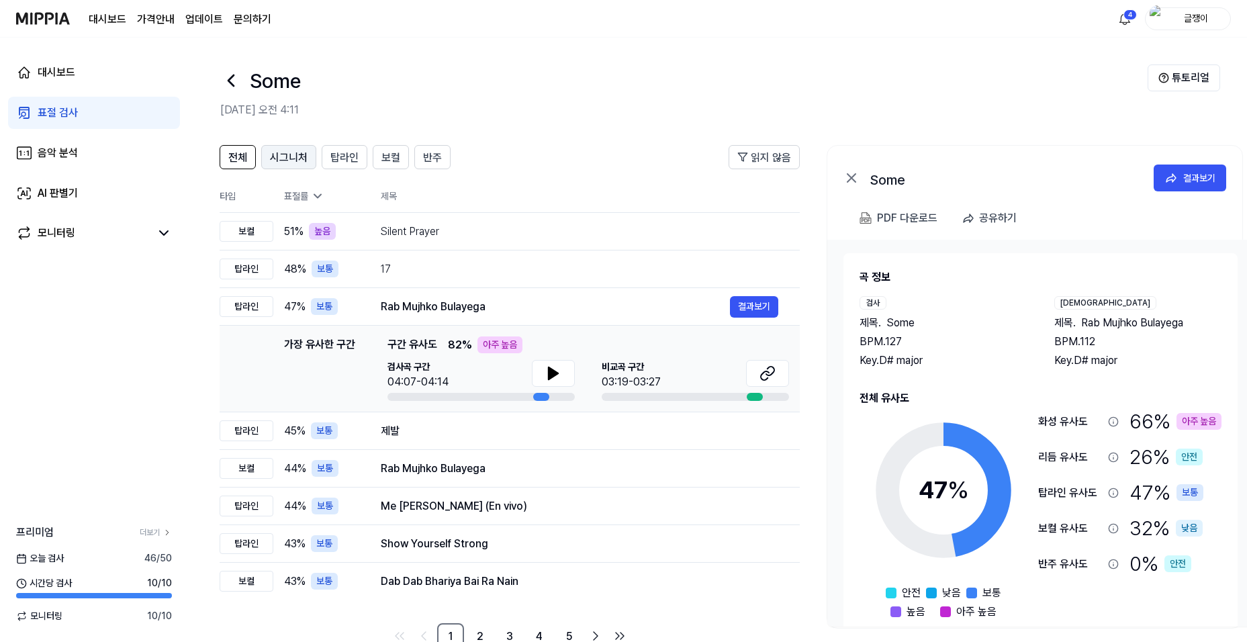
click at [291, 150] on span "시그니처" at bounding box center [289, 158] width 38 height 16
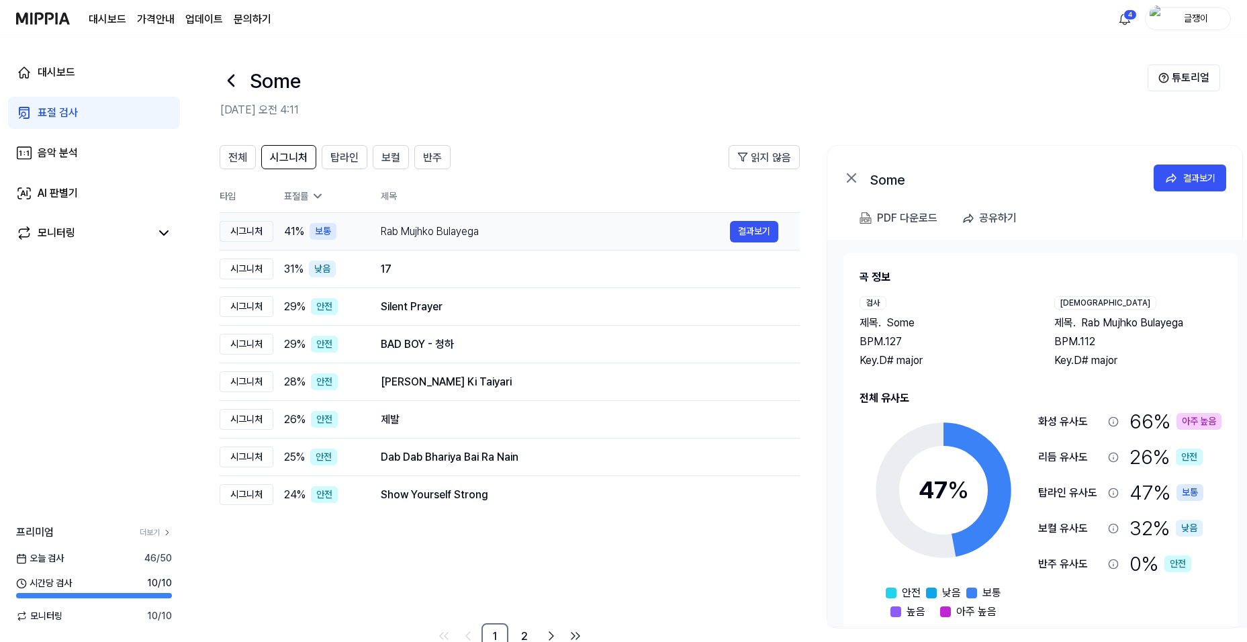
click at [363, 232] on td "Rab Mujhko Bulayega 결과보기" at bounding box center [579, 232] width 440 height 38
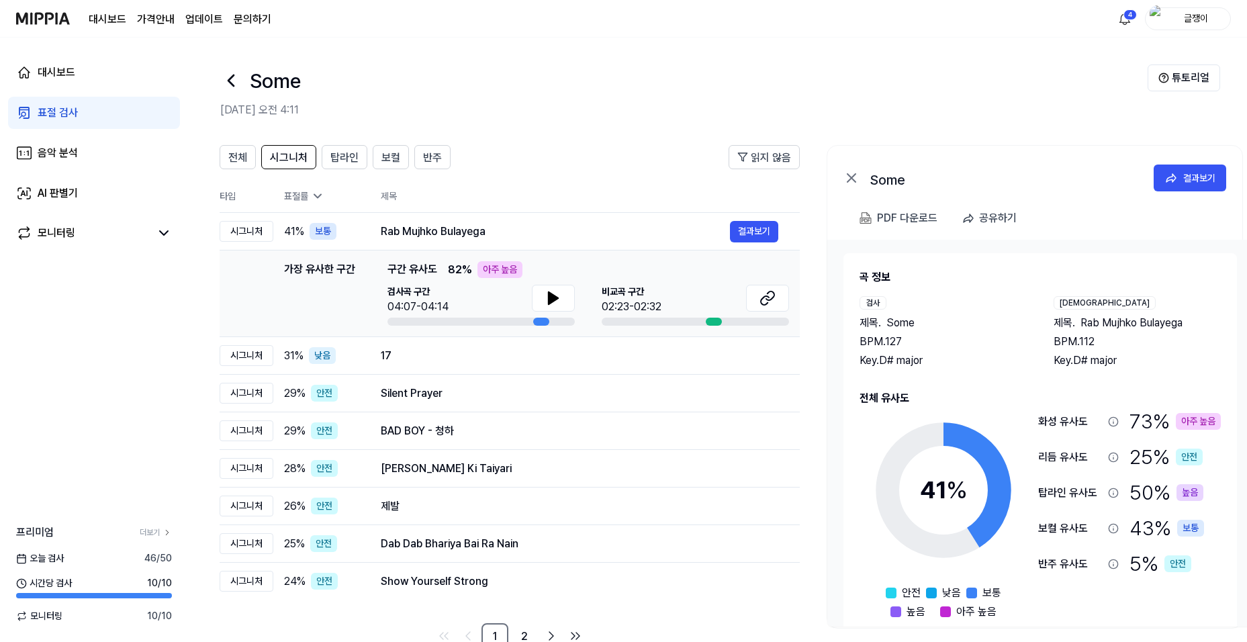
click at [66, 114] on div "표절 검사" at bounding box center [58, 113] width 40 height 16
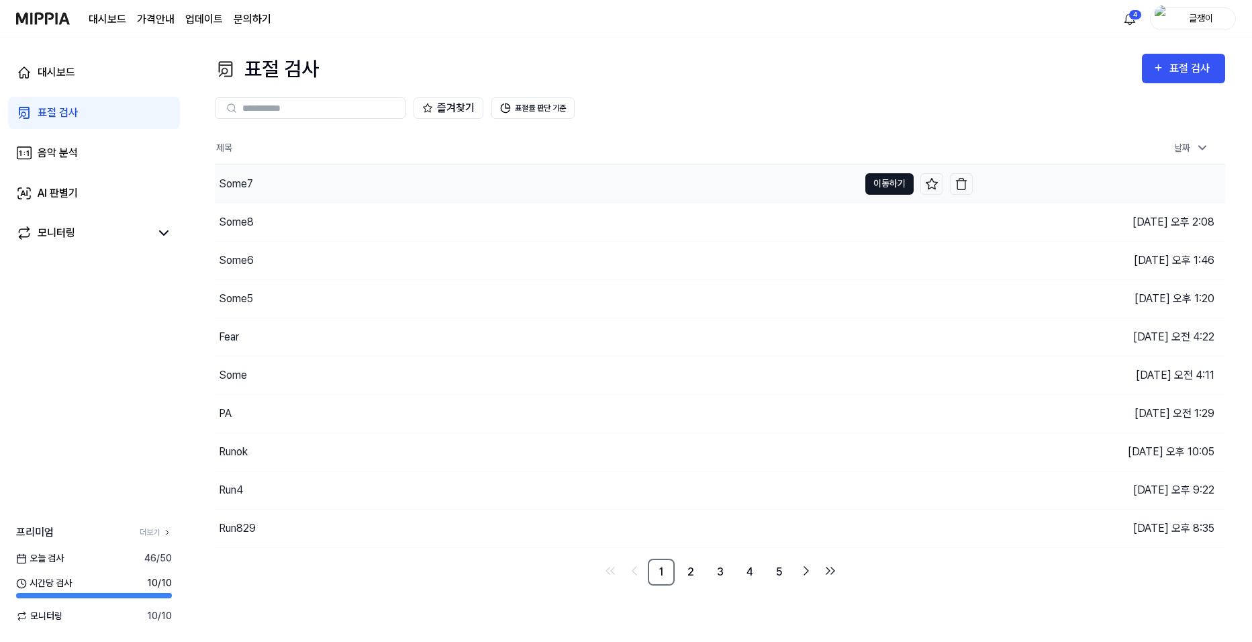
click at [886, 177] on button "이동하기" at bounding box center [890, 183] width 48 height 21
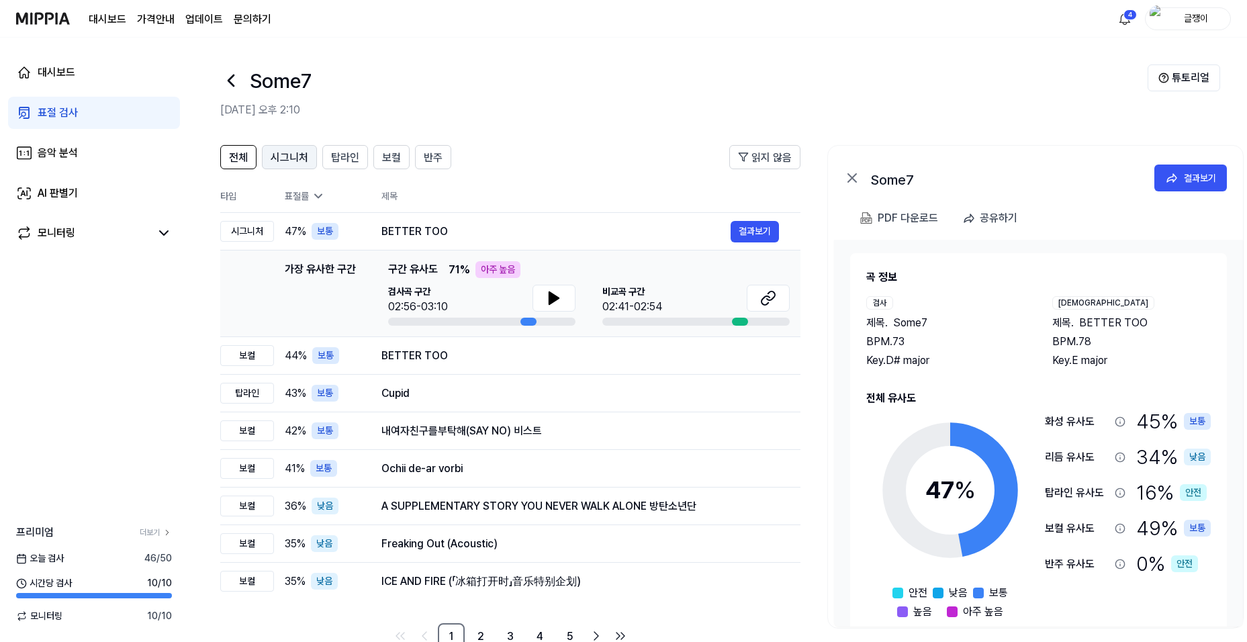
click at [306, 157] on span "시그니처" at bounding box center [290, 158] width 38 height 16
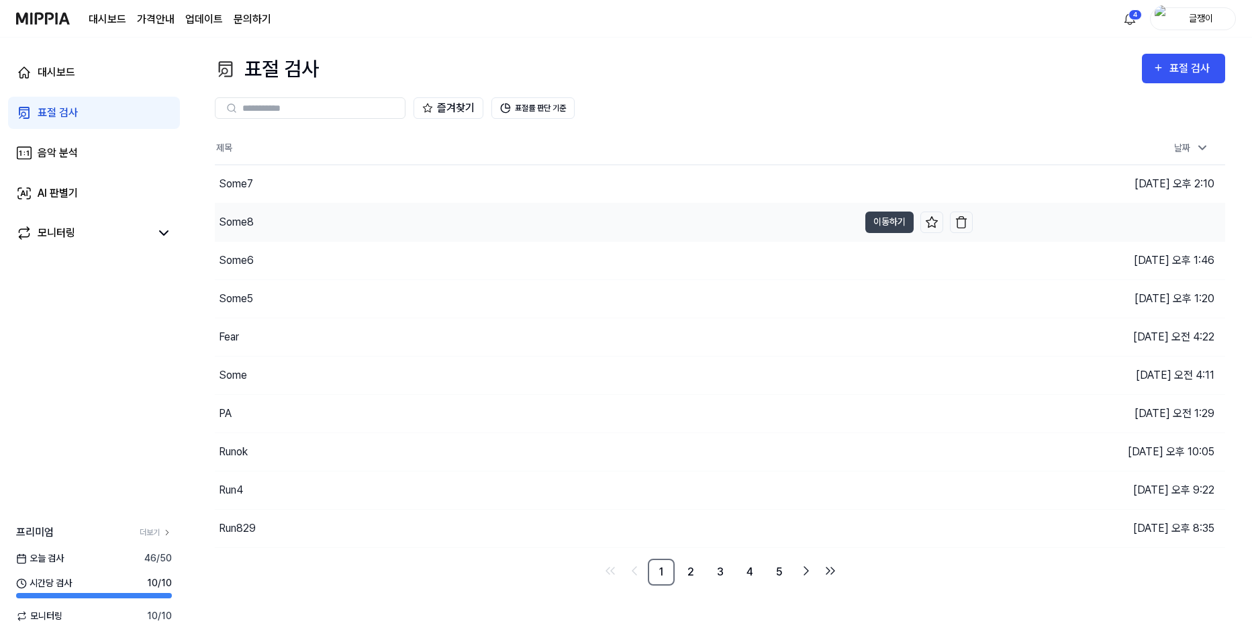
click at [249, 216] on div "Some8" at bounding box center [236, 222] width 35 height 16
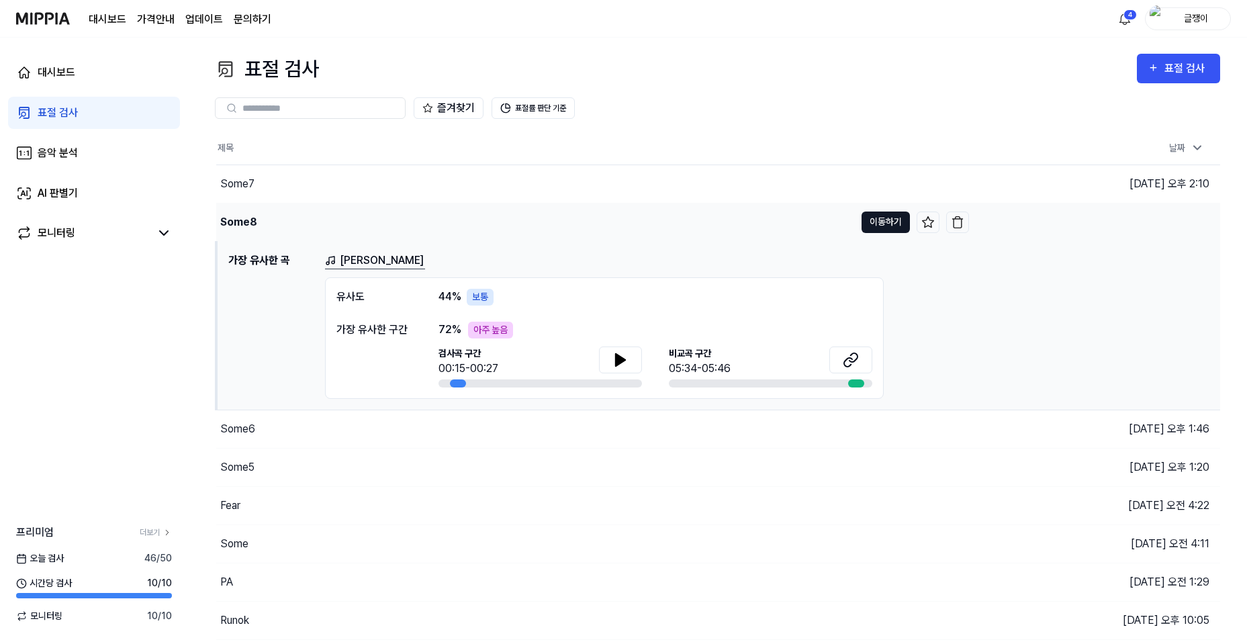
click at [890, 218] on button "이동하기" at bounding box center [885, 222] width 48 height 21
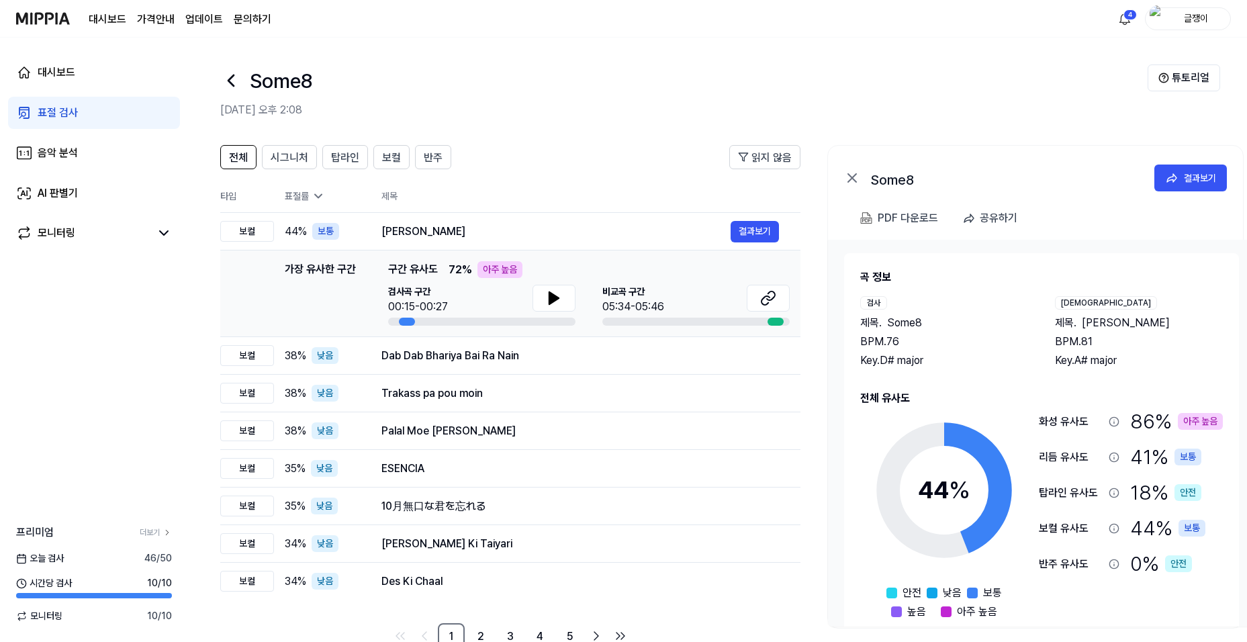
click at [74, 104] on link "표절 검사" at bounding box center [94, 113] width 172 height 32
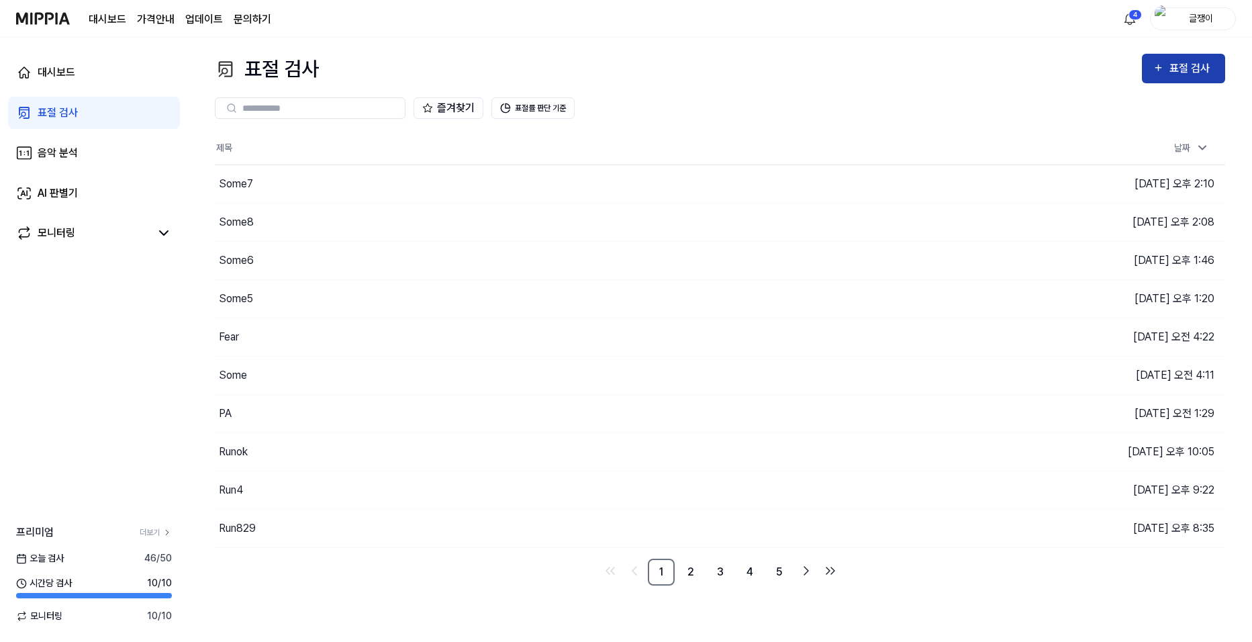
click at [1164, 62] on icon "button" at bounding box center [1158, 68] width 11 height 16
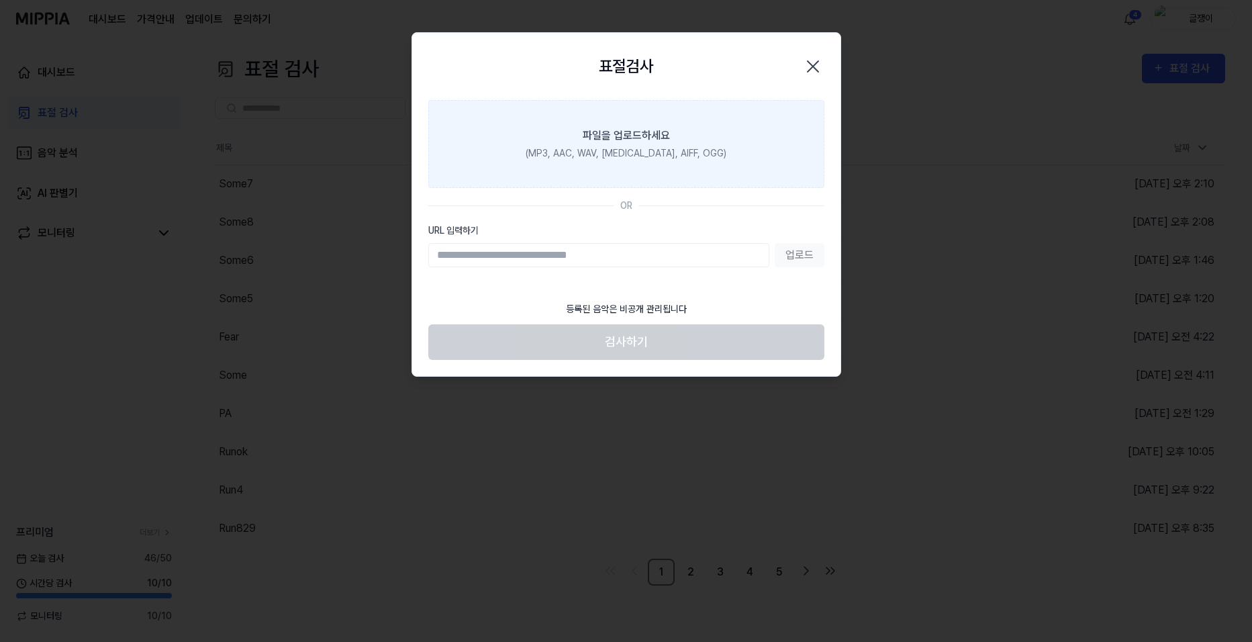
click at [631, 158] on div "(MP3, AAC, WAV, [MEDICAL_DATA], AIFF, OGG)" at bounding box center [626, 153] width 201 height 14
click at [0, 0] on input "파일을 업로드하세요 (MP3, AAC, WAV, [MEDICAL_DATA], AIFF, OGG)" at bounding box center [0, 0] width 0 height 0
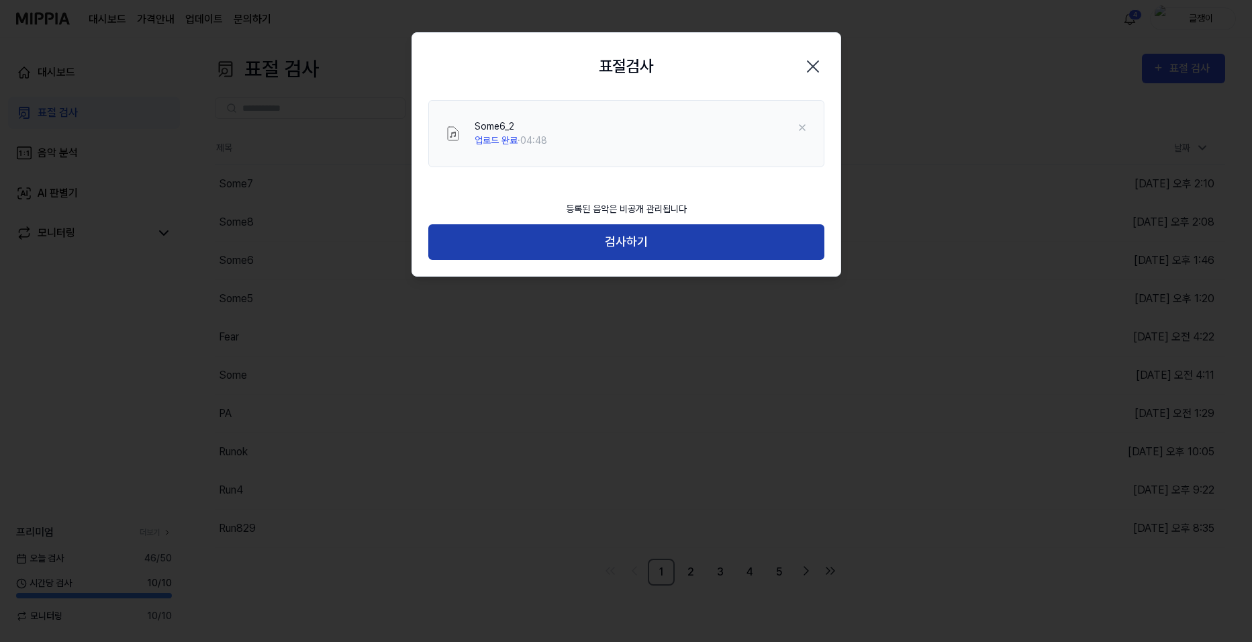
click at [622, 246] on button "검사하기" at bounding box center [626, 242] width 396 height 36
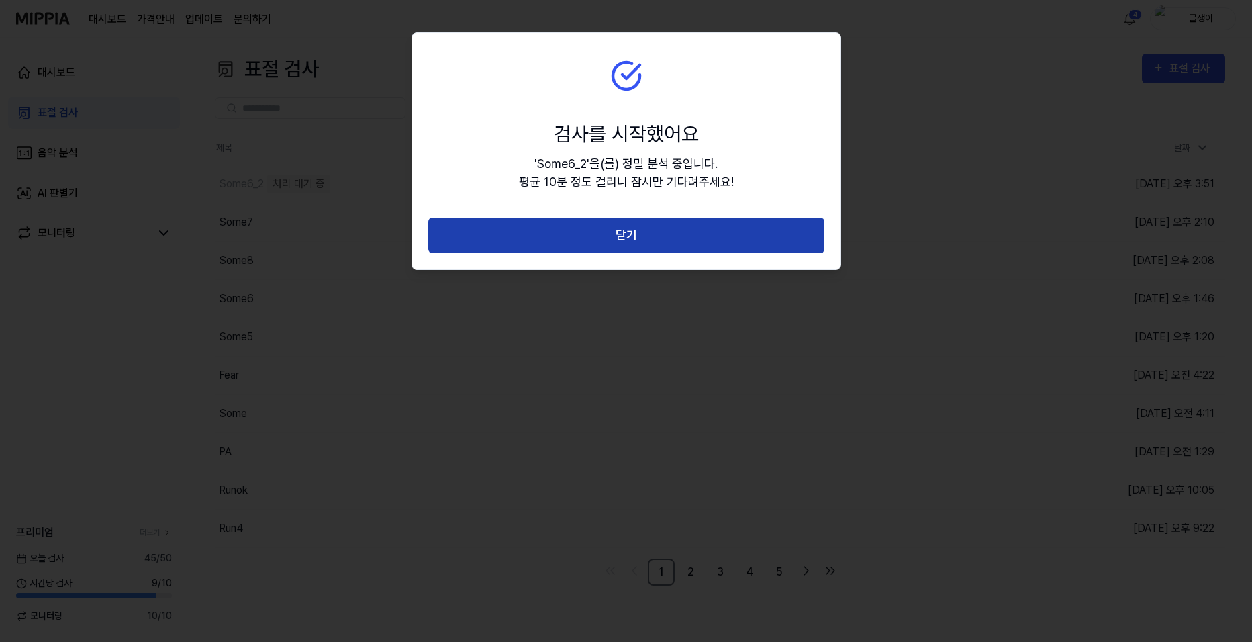
click at [628, 238] on button "닫기" at bounding box center [626, 236] width 396 height 36
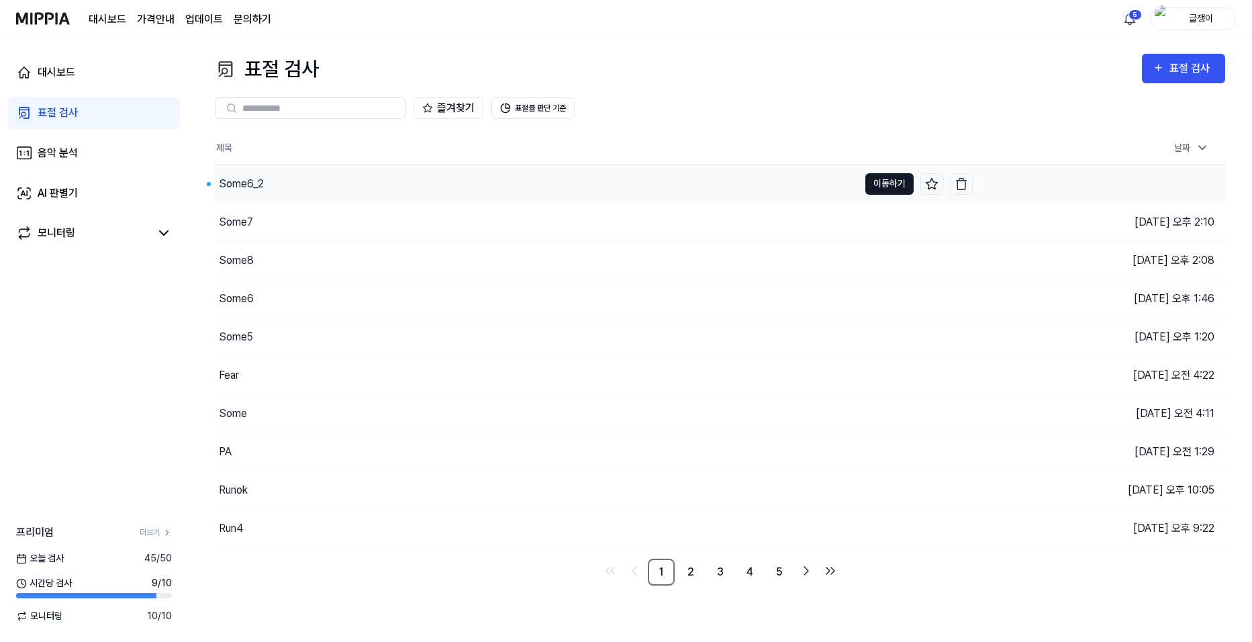
click at [875, 182] on button "이동하기" at bounding box center [890, 183] width 48 height 21
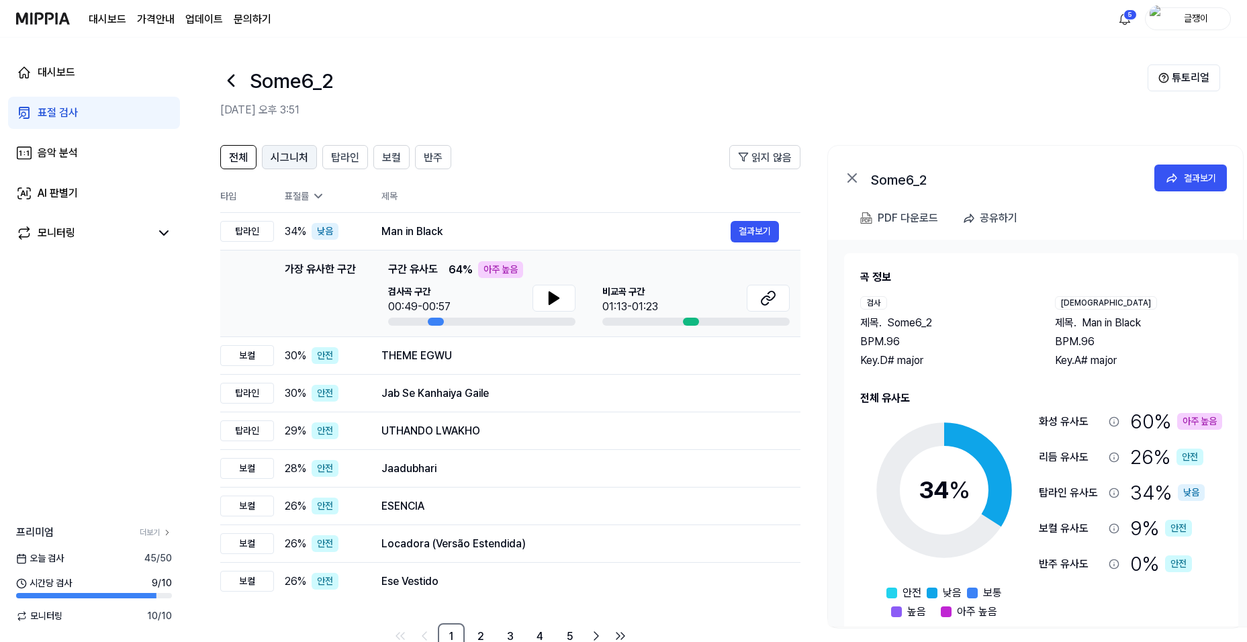
click at [282, 154] on span "시그니처" at bounding box center [290, 158] width 38 height 16
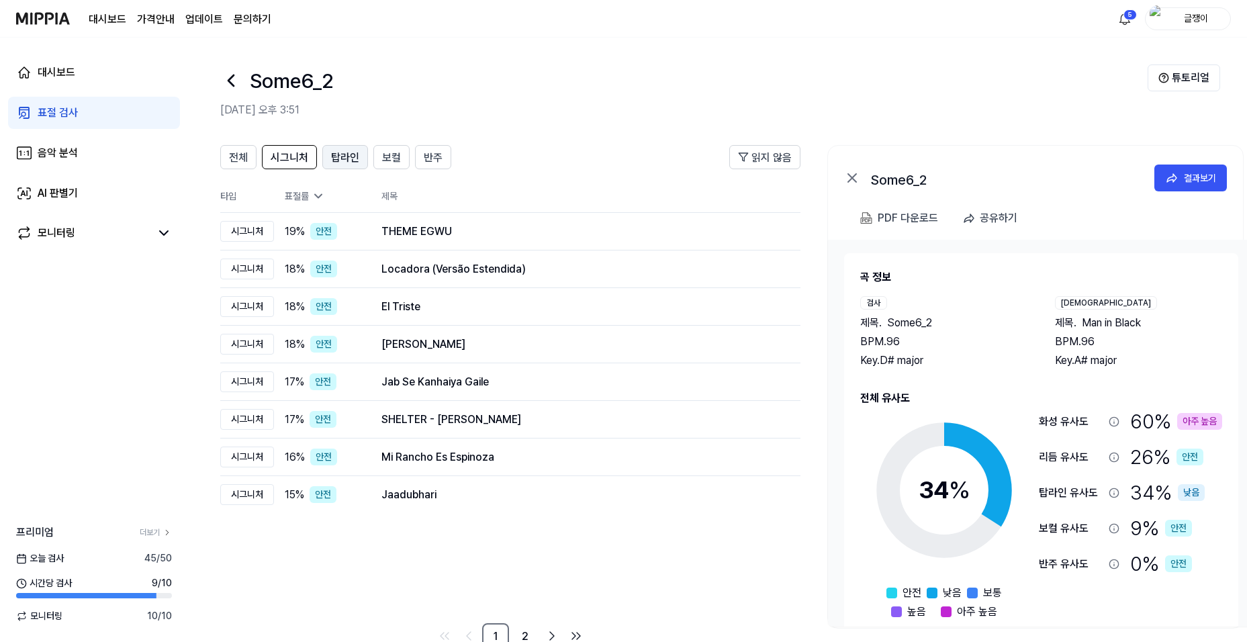
click at [343, 153] on span "탑라인" at bounding box center [345, 158] width 28 height 16
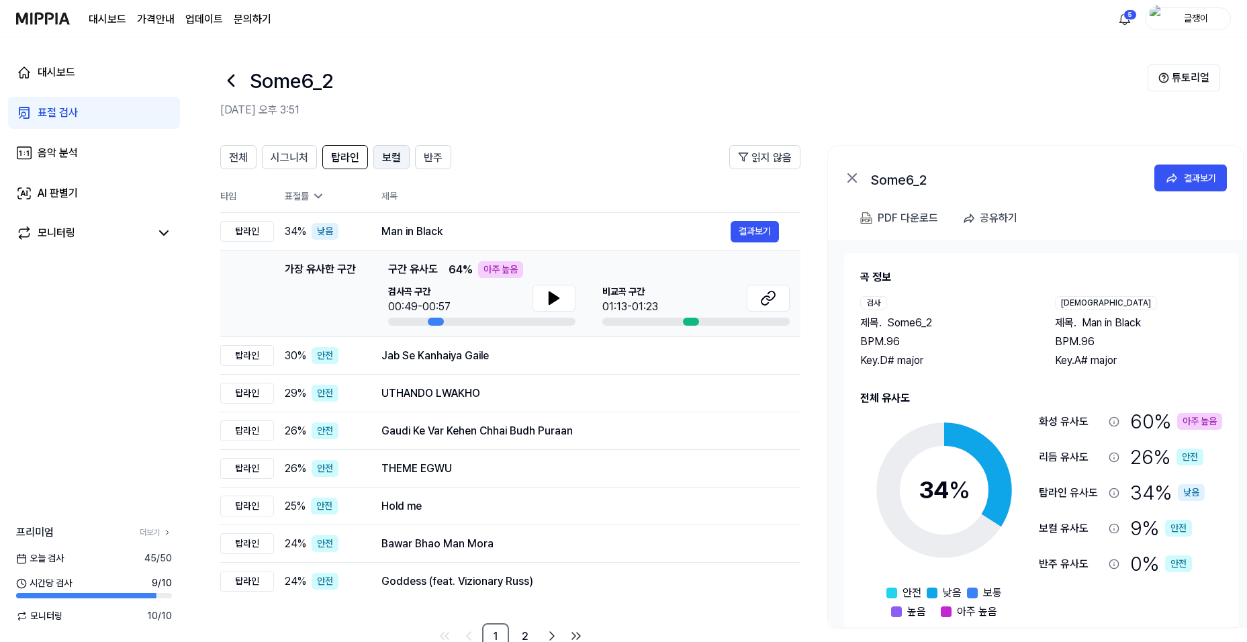
click at [389, 153] on span "보컬" at bounding box center [391, 158] width 19 height 16
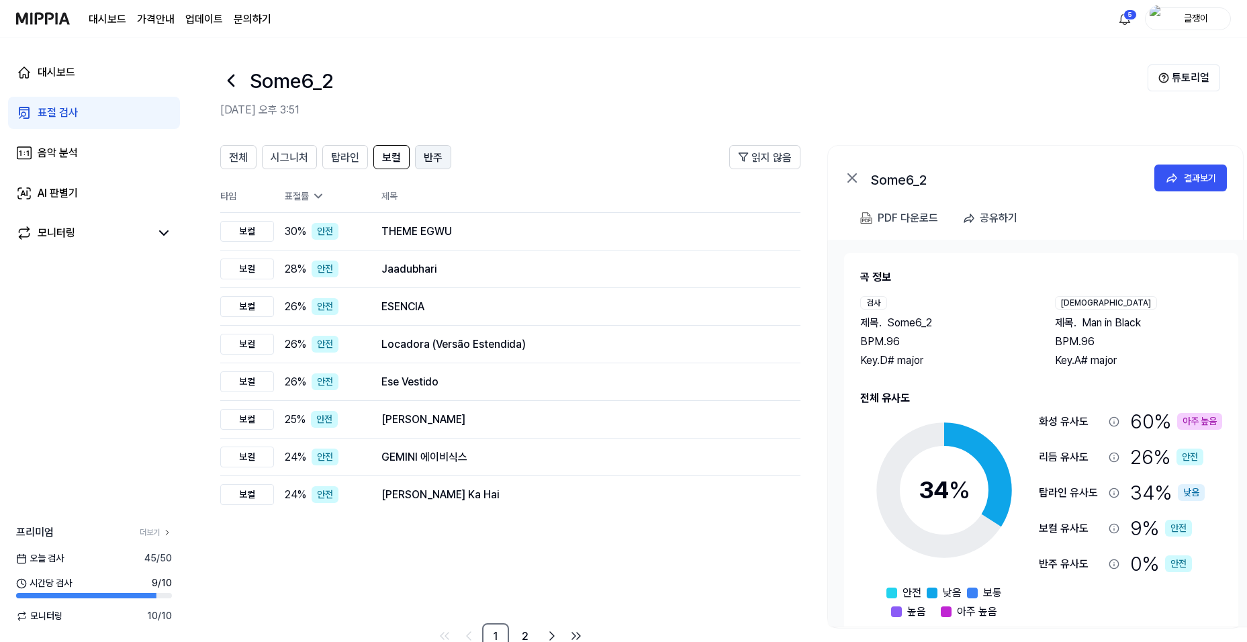
click at [422, 160] on button "반주" at bounding box center [433, 157] width 36 height 24
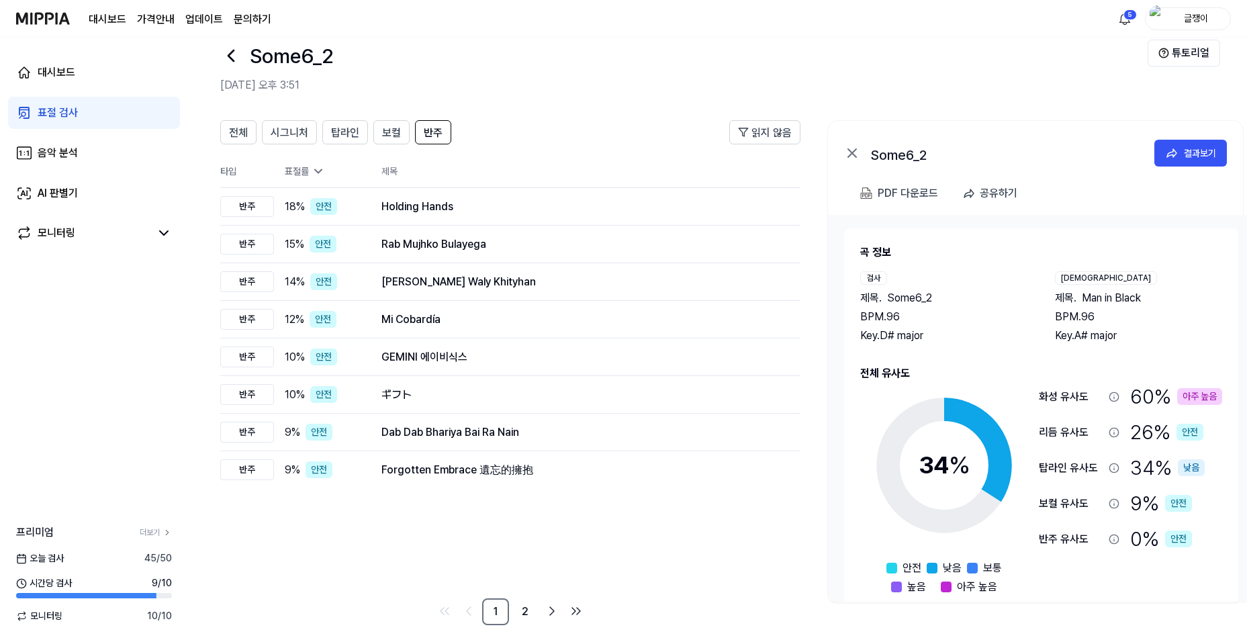
scroll to position [35, 0]
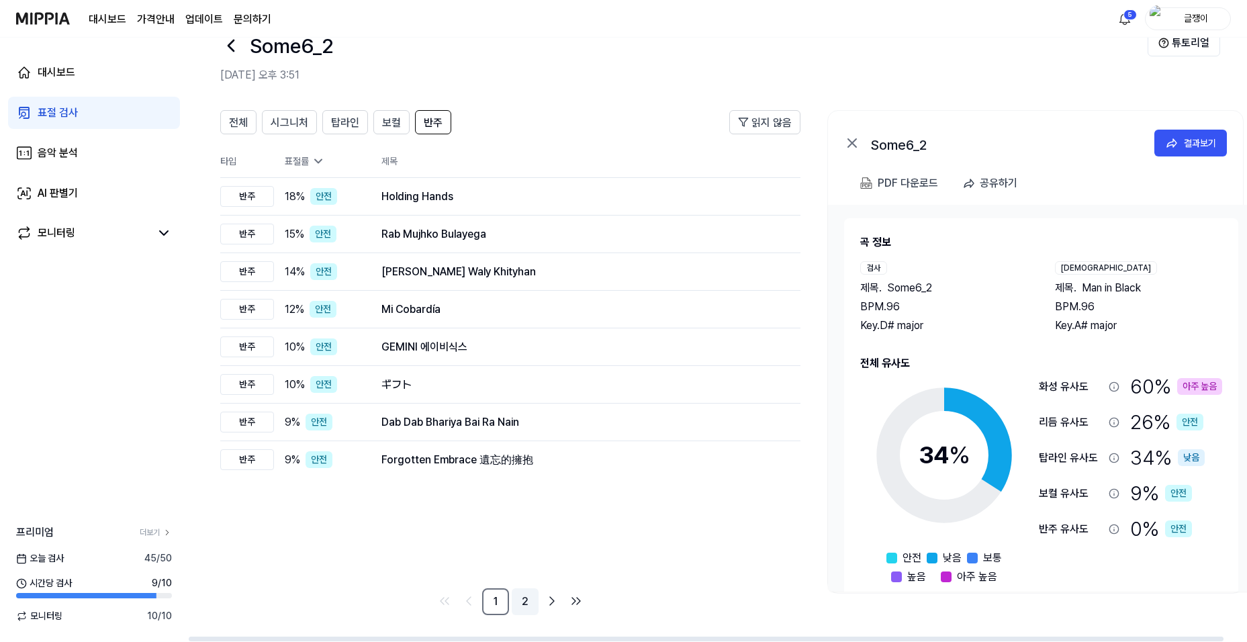
click at [526, 594] on link "2" at bounding box center [525, 601] width 27 height 27
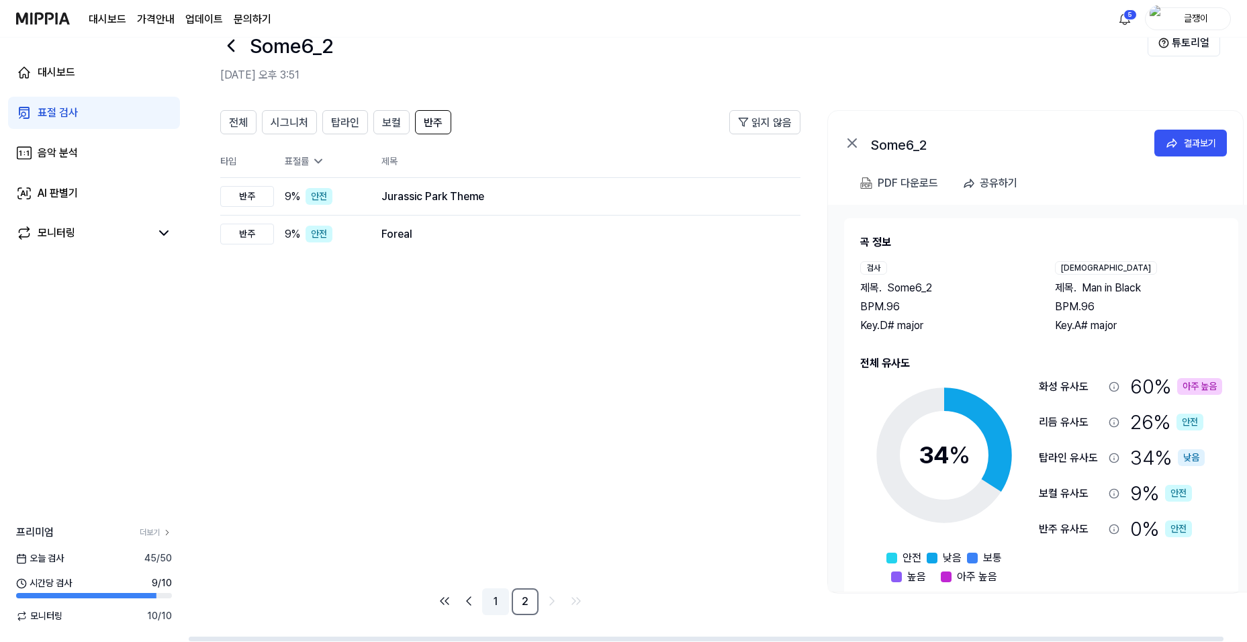
click at [492, 604] on link "1" at bounding box center [495, 601] width 27 height 27
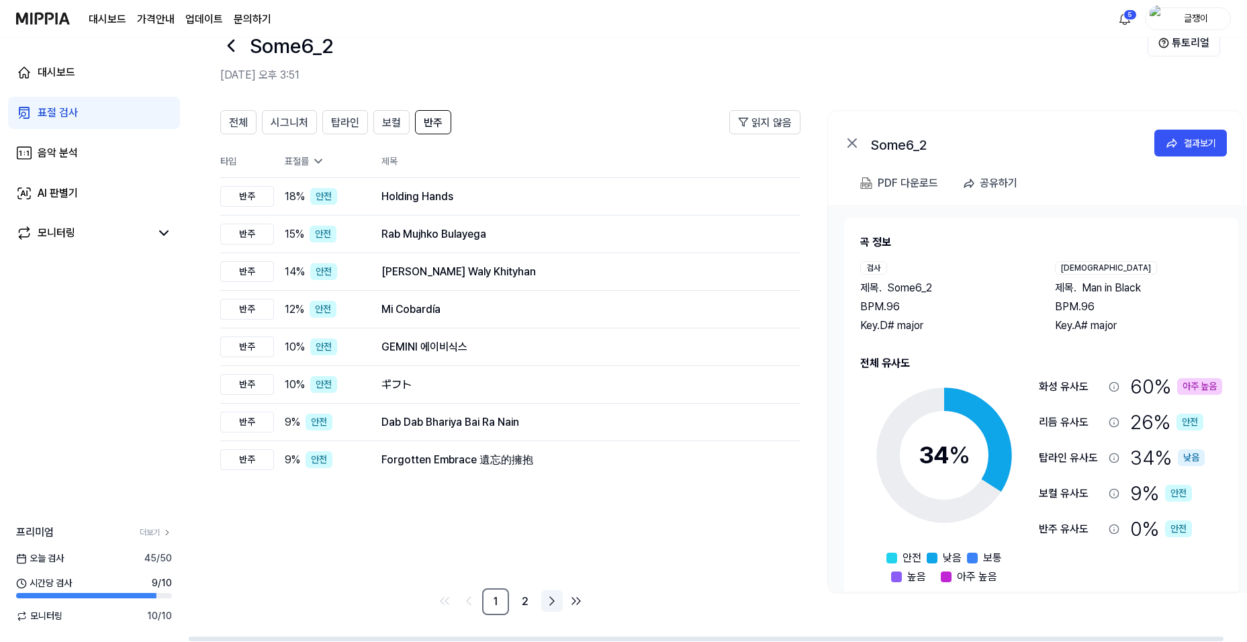
click at [551, 604] on icon "Go to next page" at bounding box center [552, 601] width 16 height 16
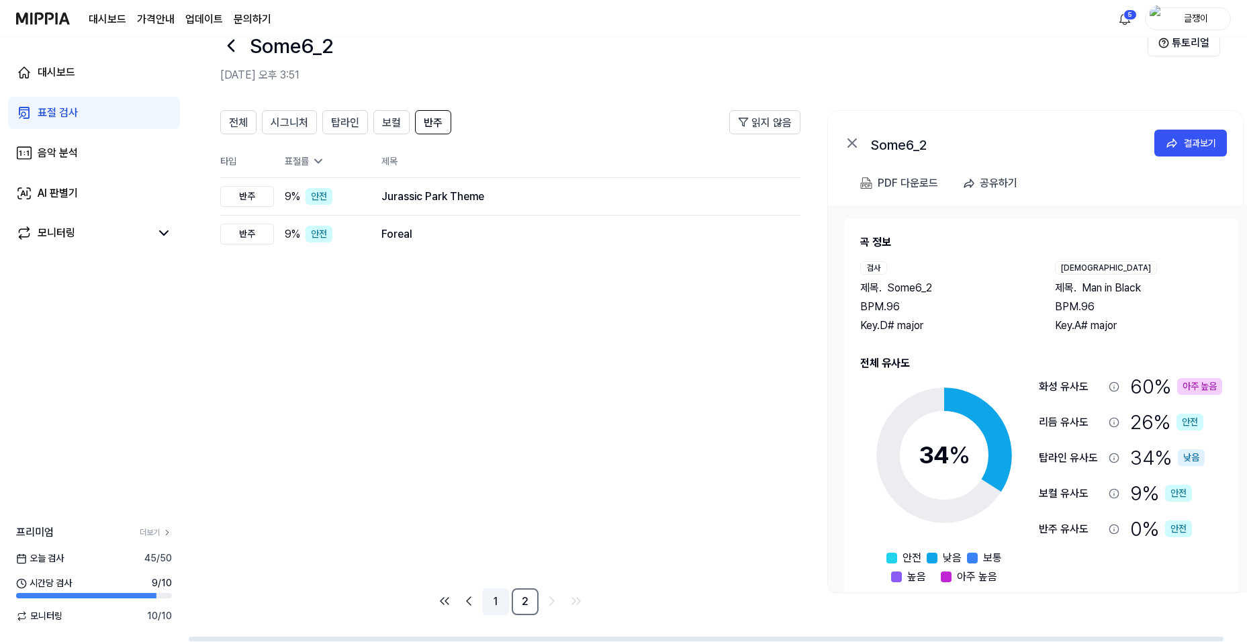
click at [495, 601] on link "1" at bounding box center [495, 601] width 27 height 27
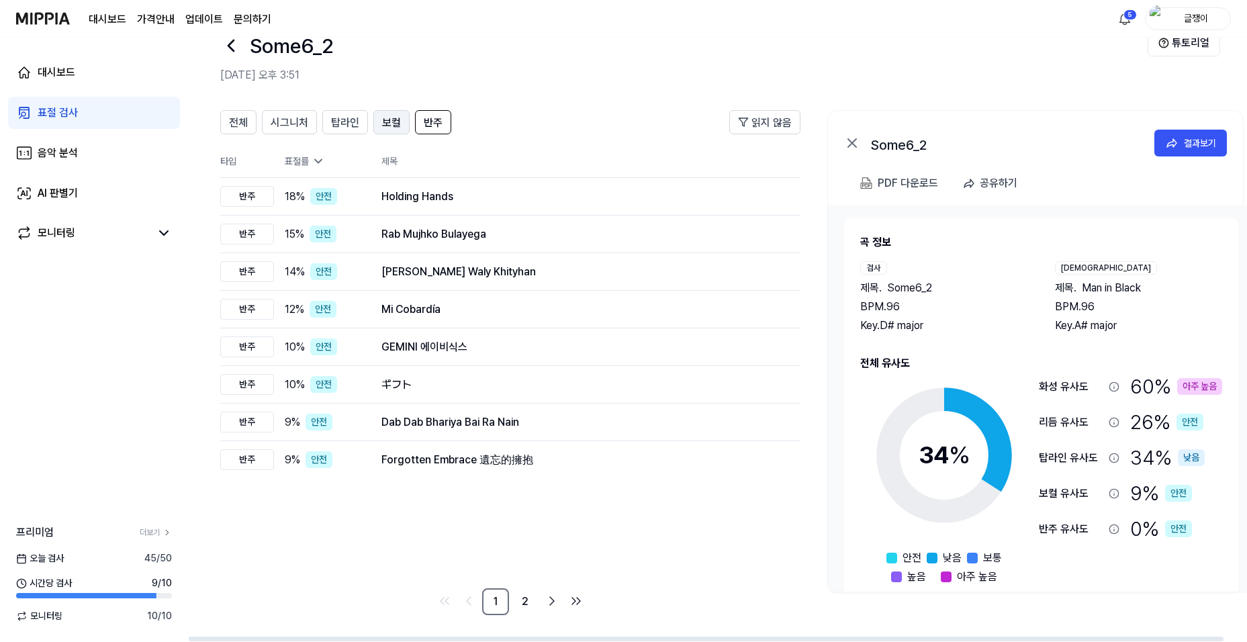
click at [389, 126] on span "보컬" at bounding box center [391, 123] width 19 height 16
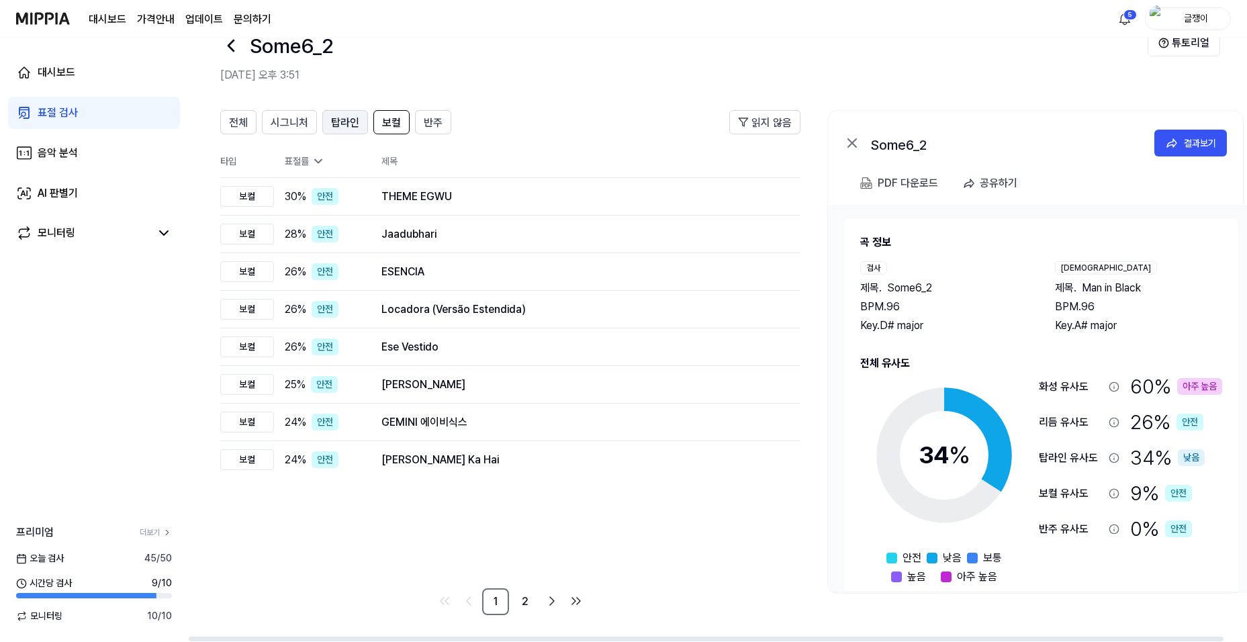
click at [342, 120] on span "탑라인" at bounding box center [345, 123] width 28 height 16
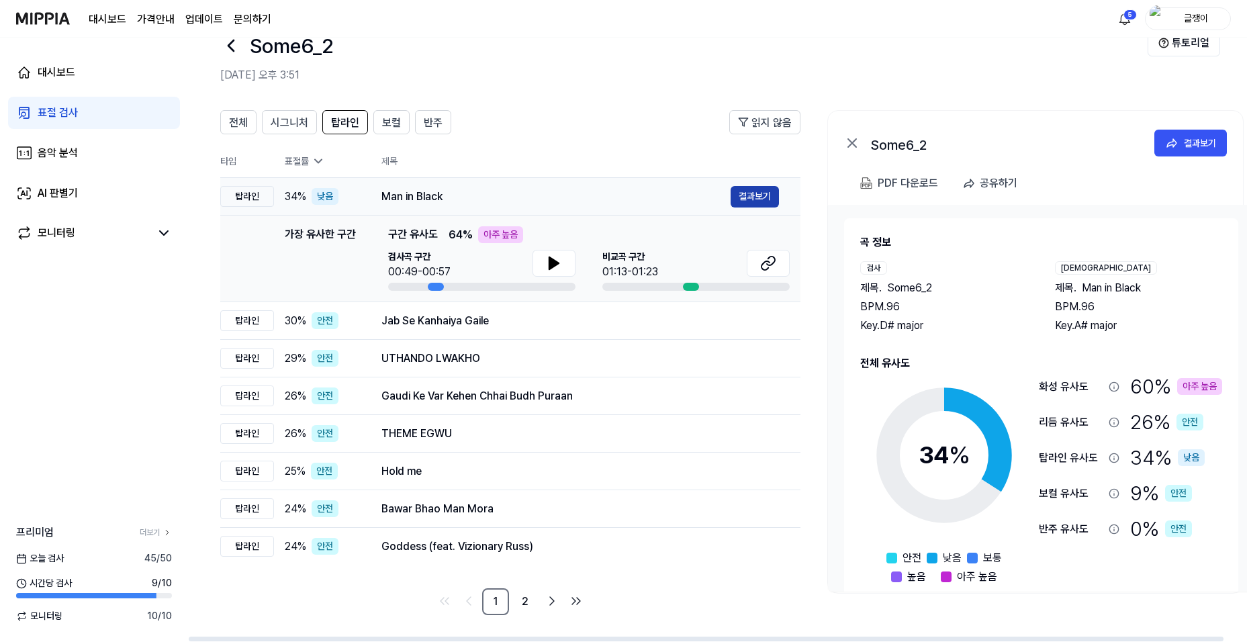
click at [751, 195] on button "결과보기" at bounding box center [755, 196] width 48 height 21
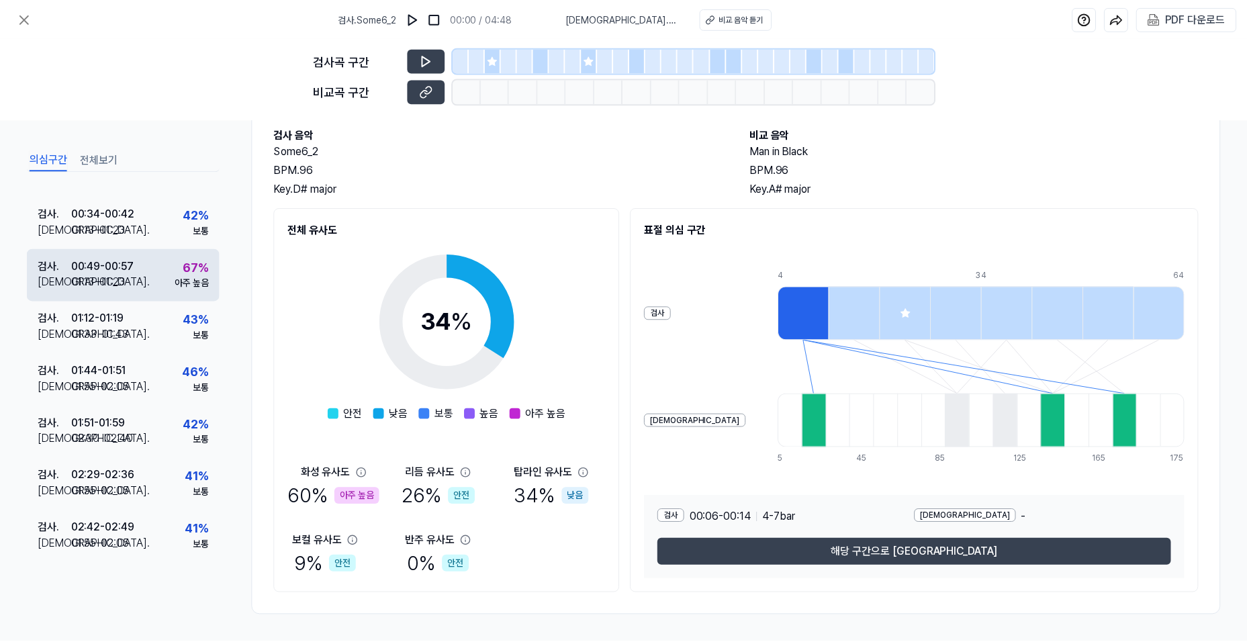
scroll to position [89, 0]
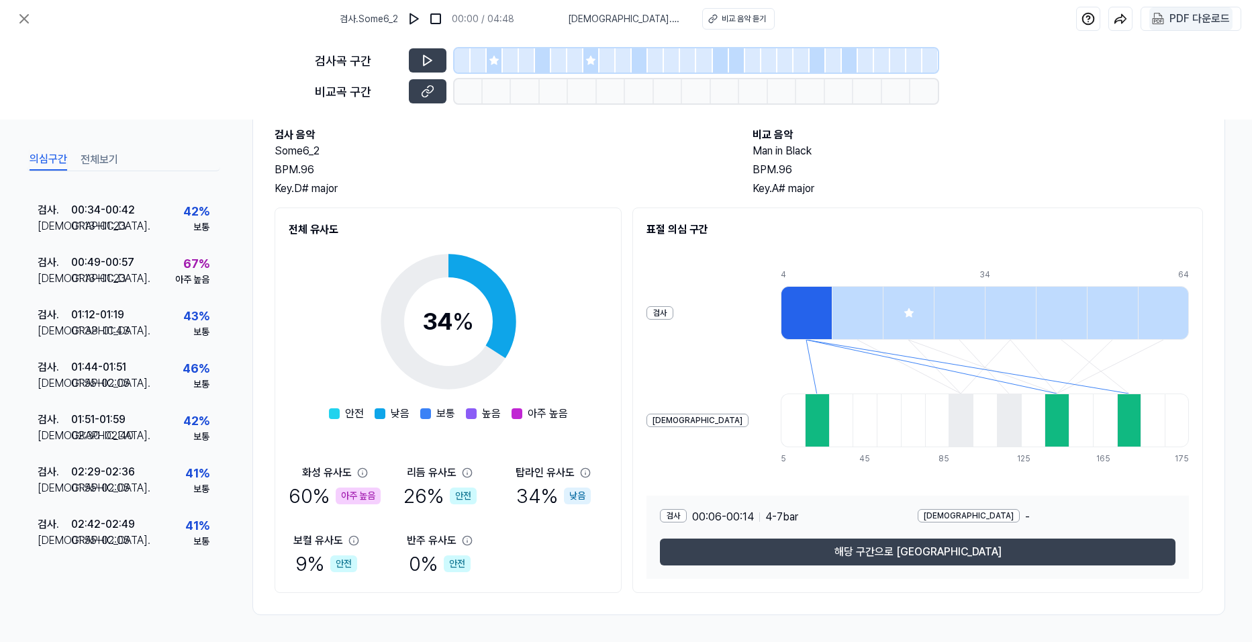
click at [1169, 23] on 다운로드 "PDF 다운로드" at bounding box center [1191, 18] width 83 height 23
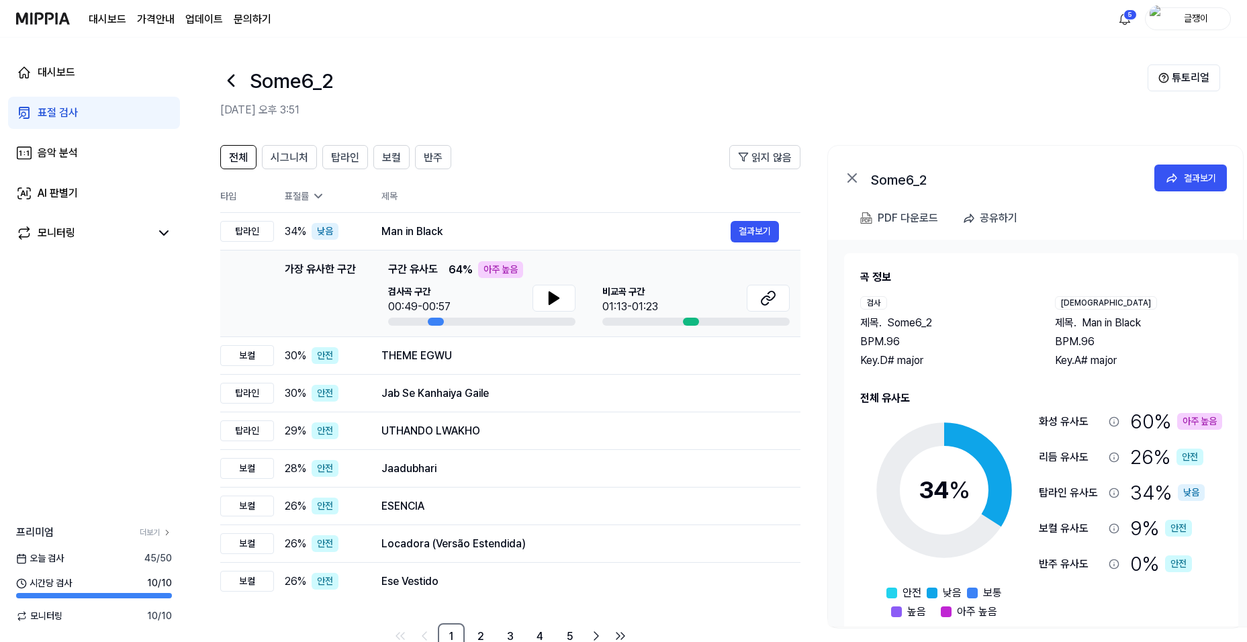
click at [64, 107] on div "표절 검사" at bounding box center [58, 113] width 40 height 16
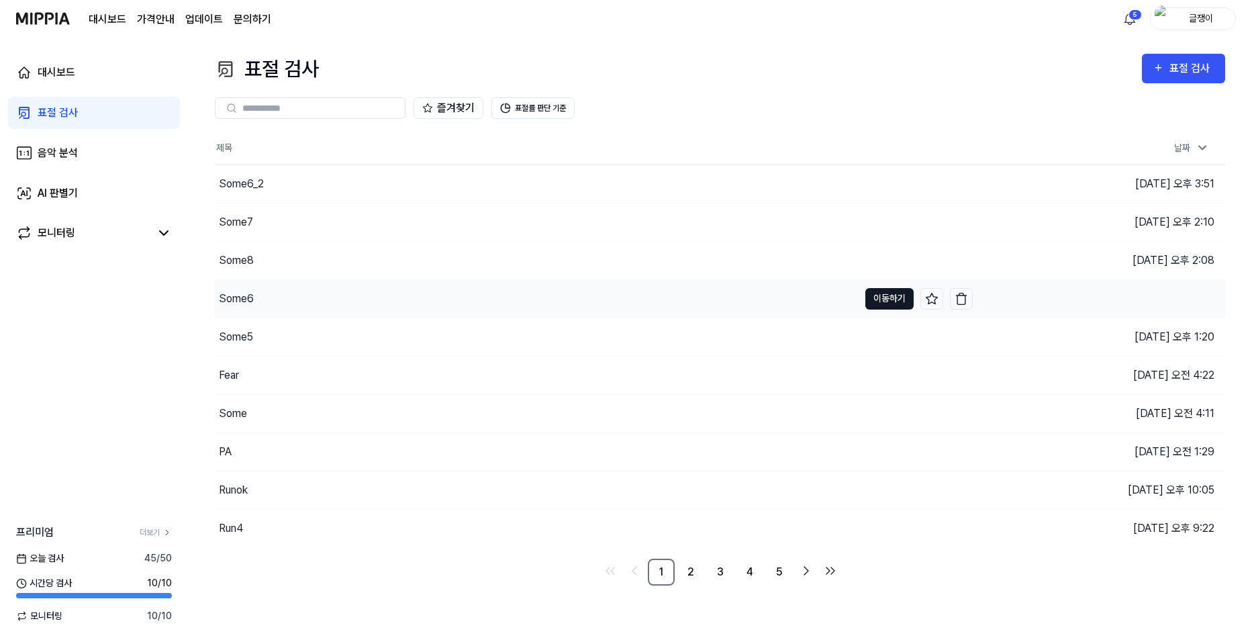
click at [878, 297] on button "이동하기" at bounding box center [890, 298] width 48 height 21
click at [877, 412] on button "이동하기" at bounding box center [890, 413] width 48 height 21
click at [237, 413] on div "Some" at bounding box center [233, 414] width 28 height 16
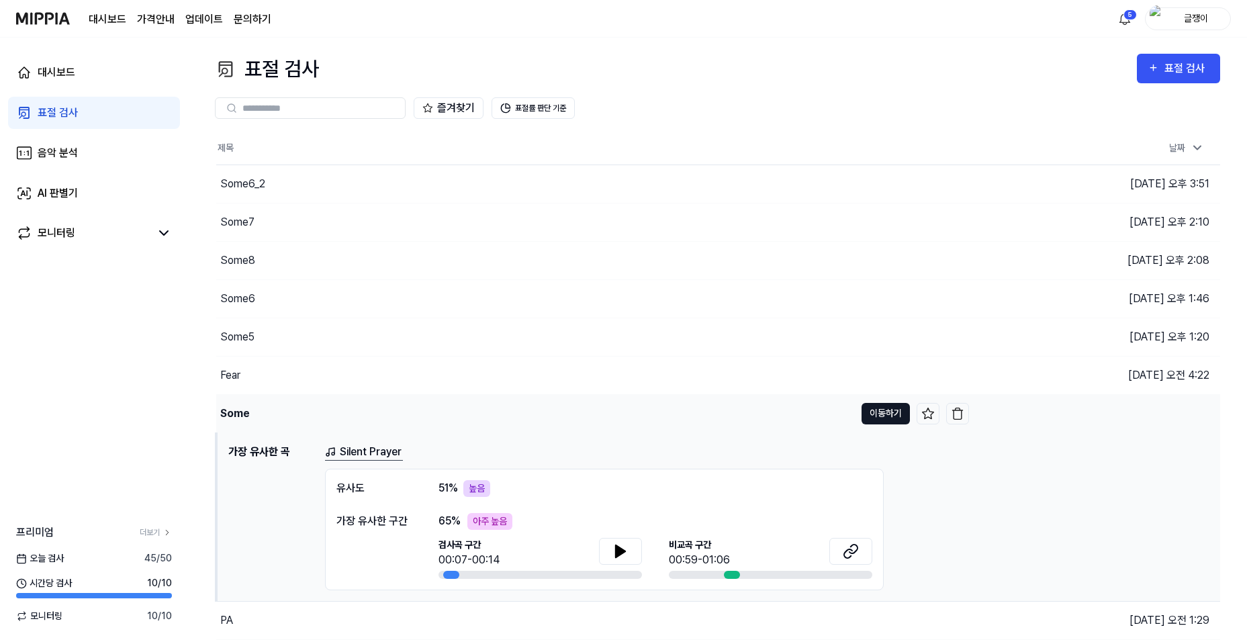
click at [887, 412] on button "이동하기" at bounding box center [885, 413] width 48 height 21
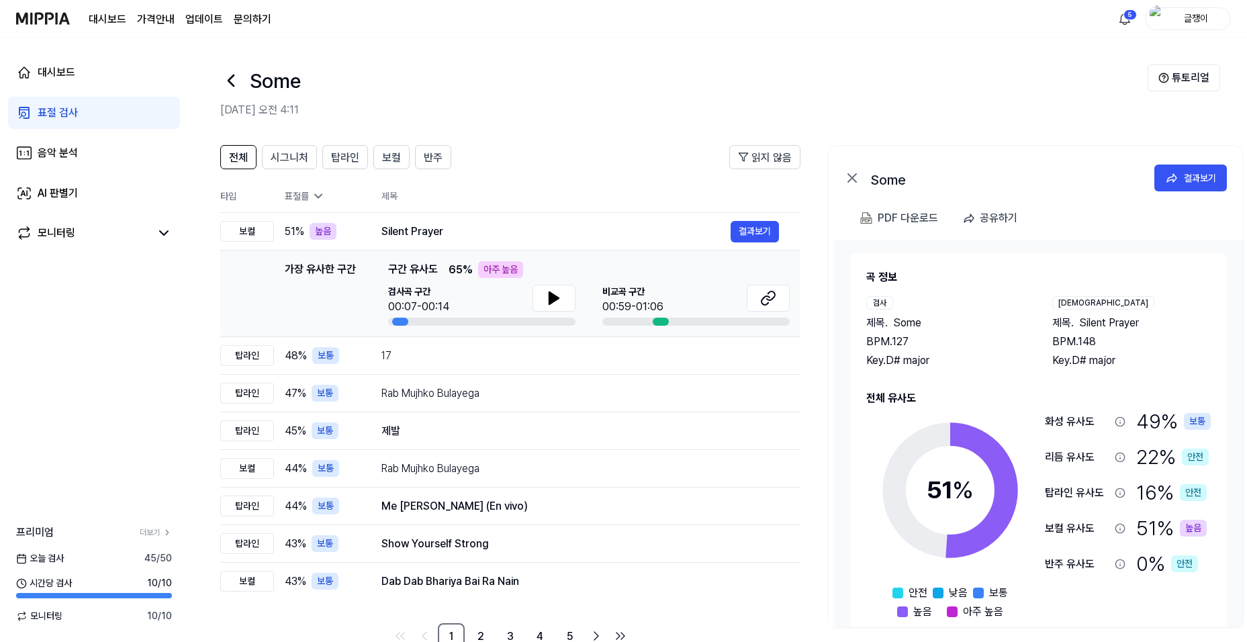
drag, startPoint x: 859, startPoint y: 341, endPoint x: 895, endPoint y: 344, distance: 35.7
click at [895, 344] on div "곡 정보 검사 제목 . Some BPM. 127 Key. D# major [DEMOGRAPHIC_DATA] 제목 . Silent Prayer …" at bounding box center [1038, 444] width 377 height 383
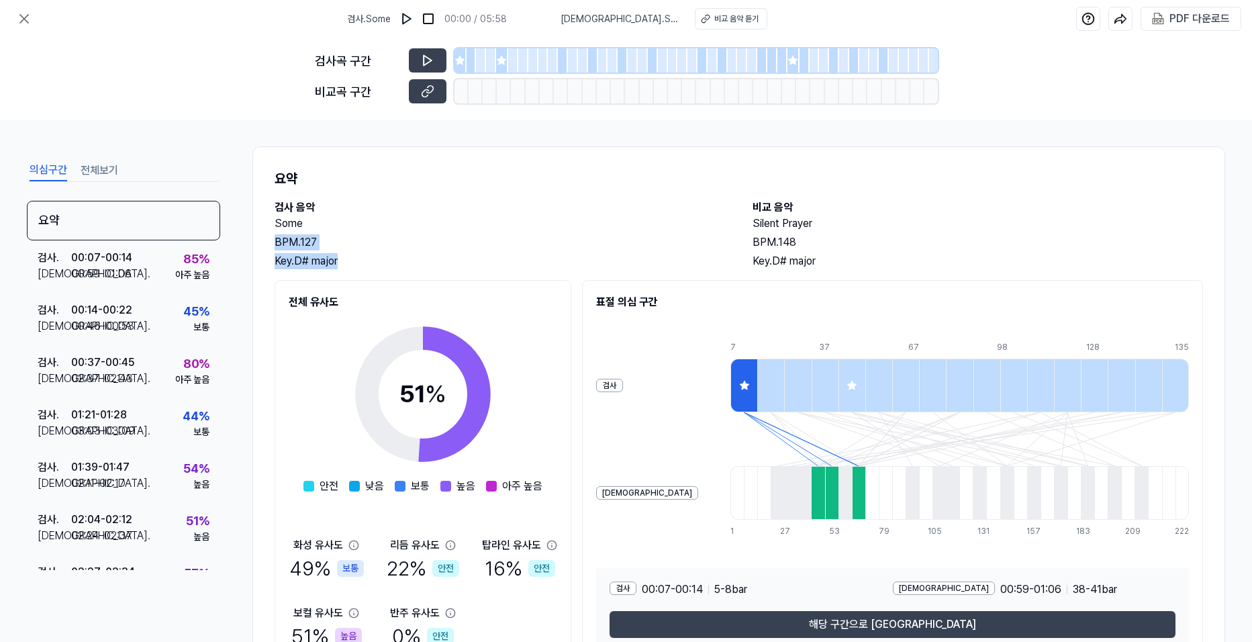
drag, startPoint x: 348, startPoint y: 260, endPoint x: 275, endPoint y: 244, distance: 74.9
click at [275, 244] on div "Some BPM. 127 Key. D# major" at bounding box center [500, 243] width 451 height 54
drag, startPoint x: 275, startPoint y: 244, endPoint x: 291, endPoint y: 259, distance: 22.4
copy div "BPM. 127 Key. D# major"
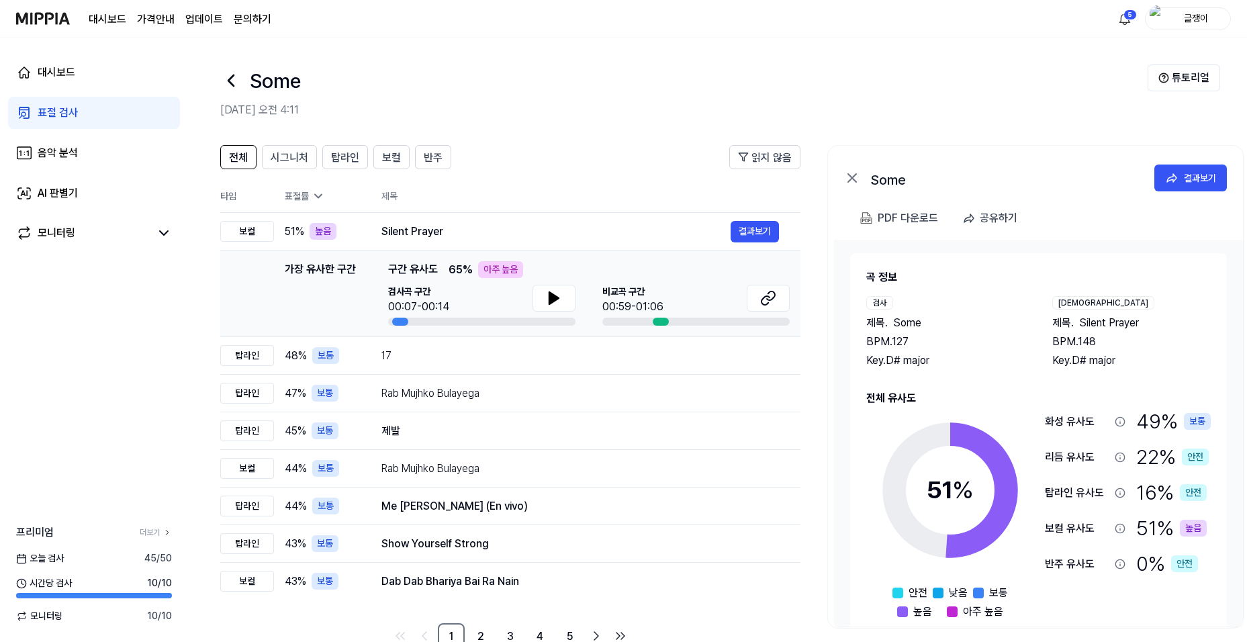
click at [69, 111] on div "표절 검사" at bounding box center [58, 113] width 40 height 16
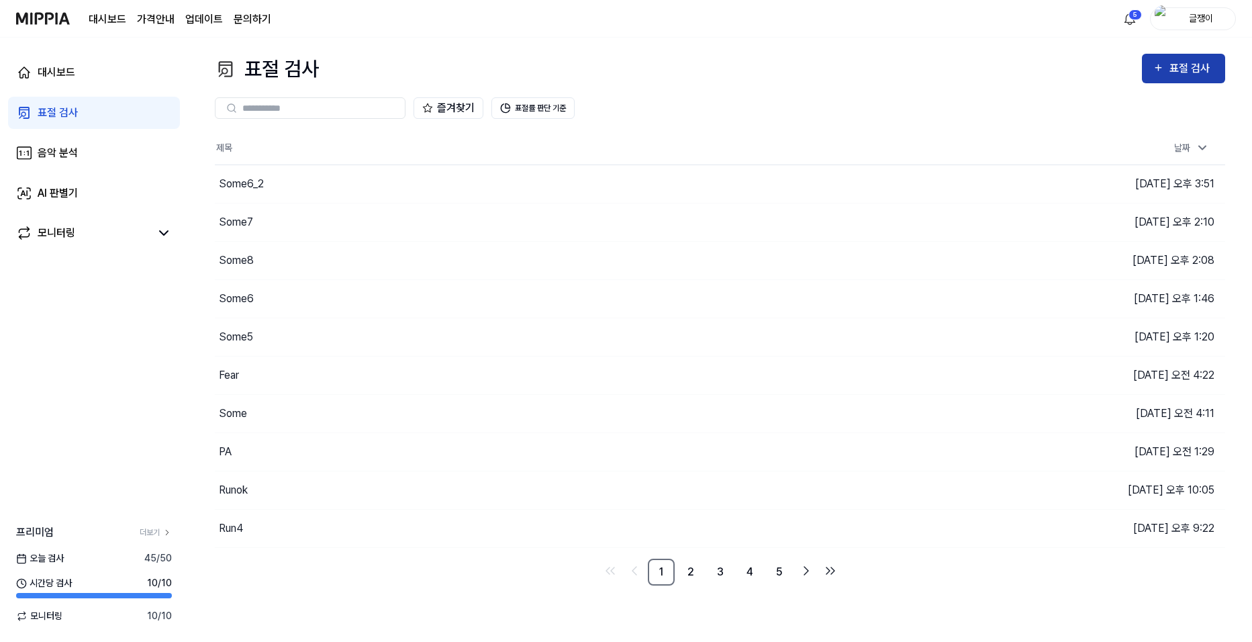
click at [1185, 71] on div "표절 검사" at bounding box center [1192, 68] width 45 height 17
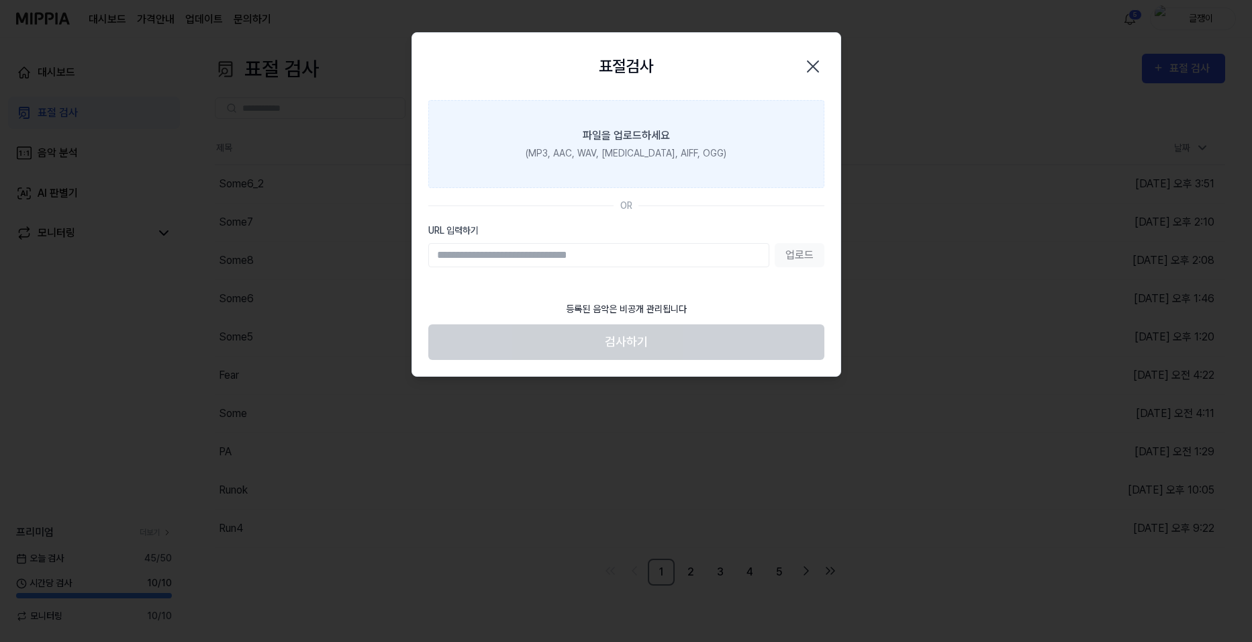
click at [627, 146] on label "파일을 업로드하세요 (MP3, AAC, WAV, [MEDICAL_DATA], AIFF, OGG)" at bounding box center [626, 144] width 396 height 88
click at [0, 0] on input "파일을 업로드하세요 (MP3, AAC, WAV, [MEDICAL_DATA], AIFF, OGG)" at bounding box center [0, 0] width 0 height 0
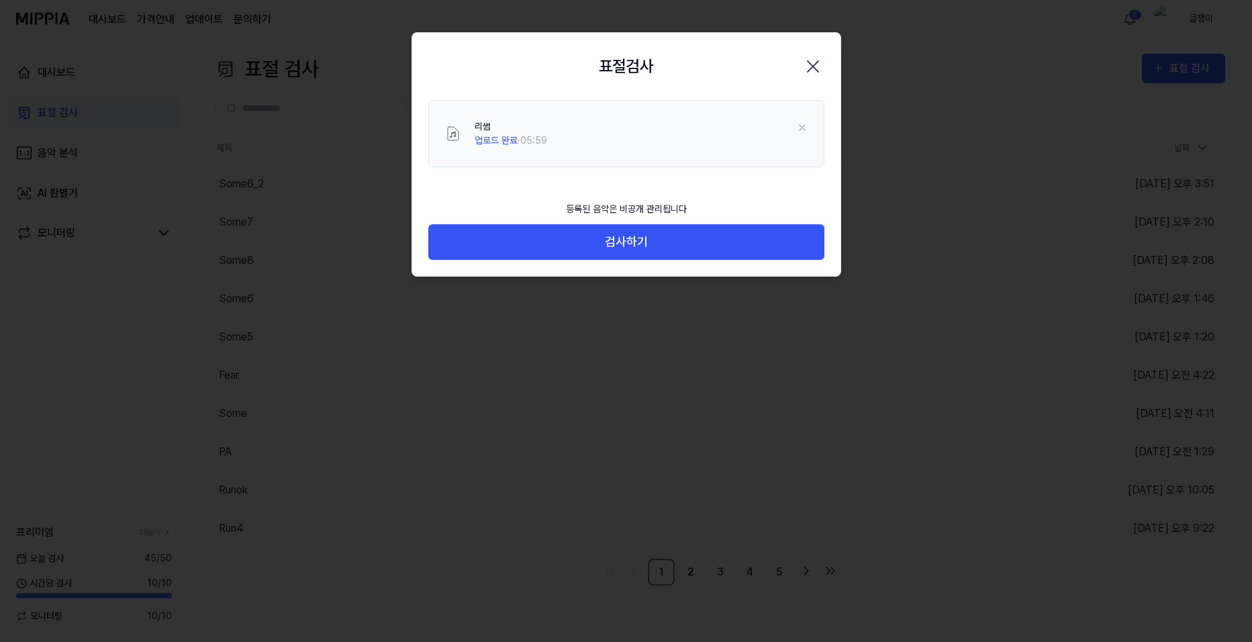
click at [811, 63] on icon "button" at bounding box center [813, 66] width 11 height 11
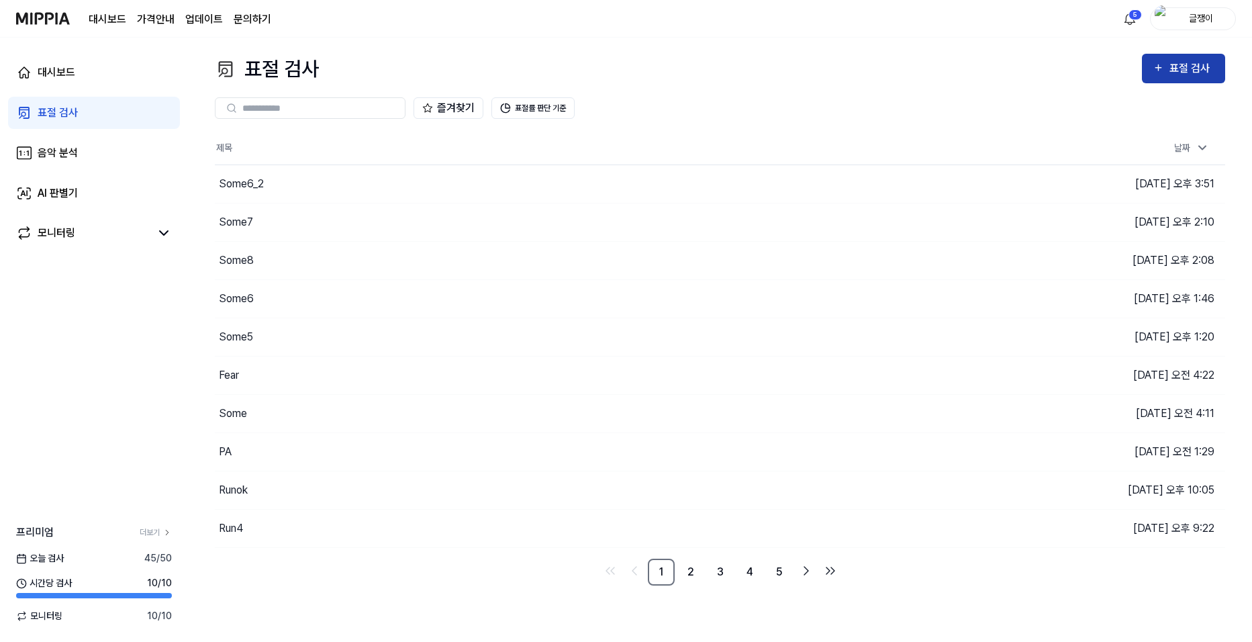
click at [1183, 65] on div "표절 검사" at bounding box center [1192, 68] width 45 height 17
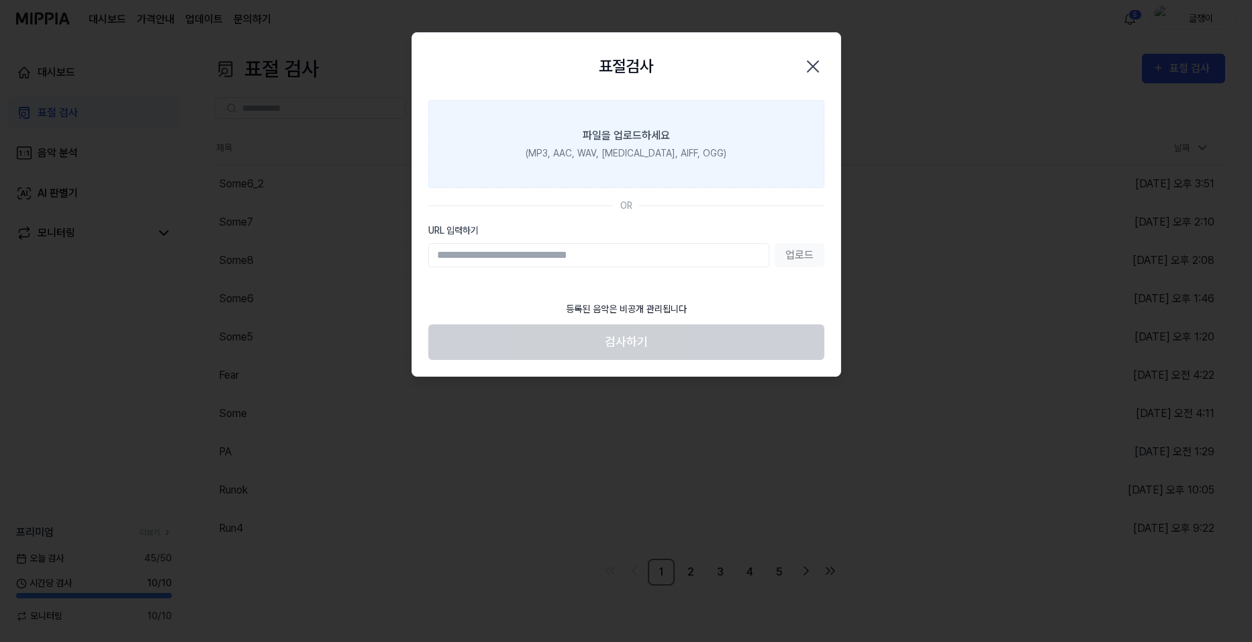
click at [633, 150] on div "(MP3, AAC, WAV, [MEDICAL_DATA], AIFF, OGG)" at bounding box center [626, 153] width 201 height 14
click at [0, 0] on input "파일을 업로드하세요 (MP3, AAC, WAV, [MEDICAL_DATA], AIFF, OGG)" at bounding box center [0, 0] width 0 height 0
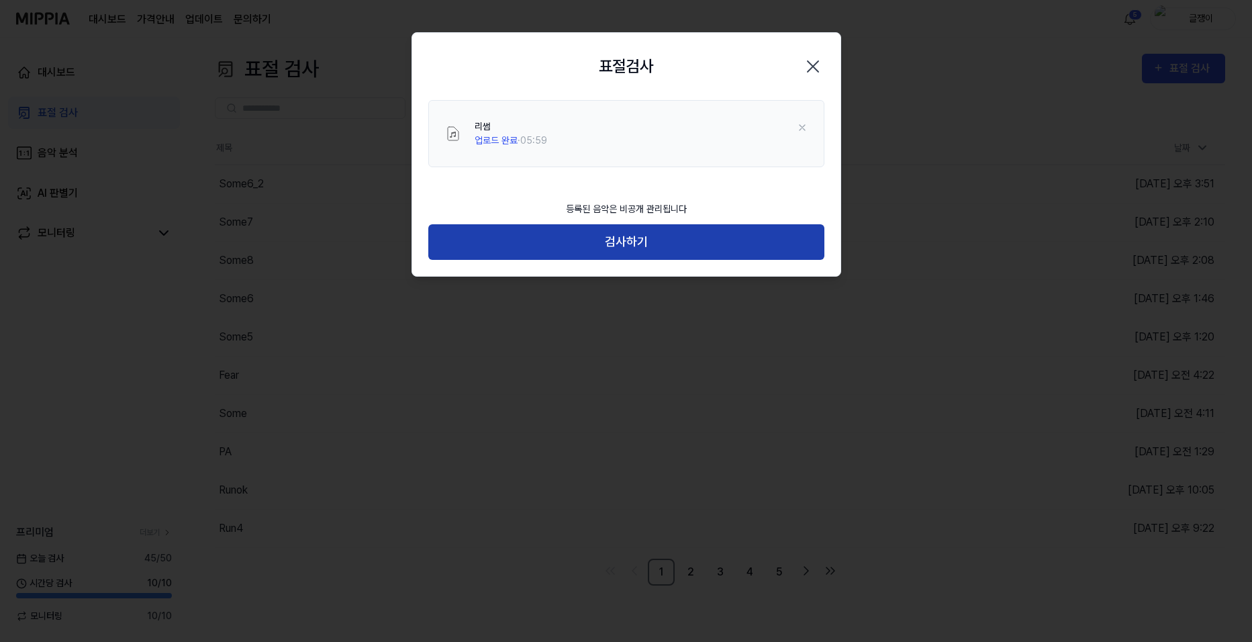
click at [620, 243] on button "검사하기" at bounding box center [626, 242] width 396 height 36
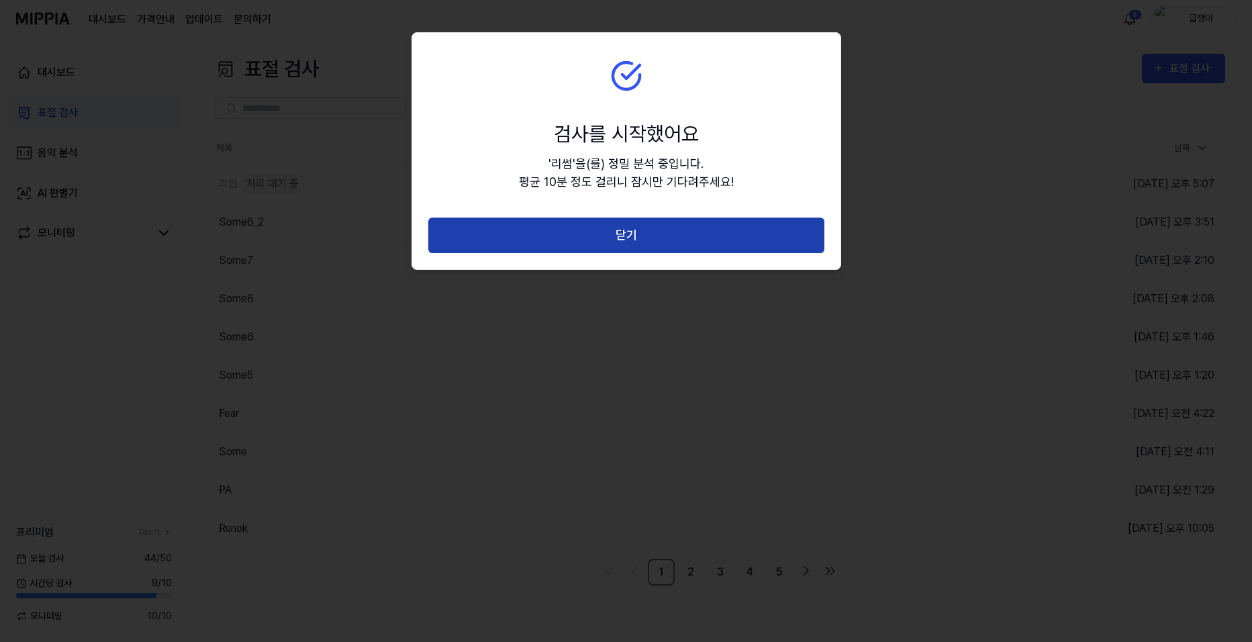
click at [624, 234] on button "닫기" at bounding box center [626, 236] width 396 height 36
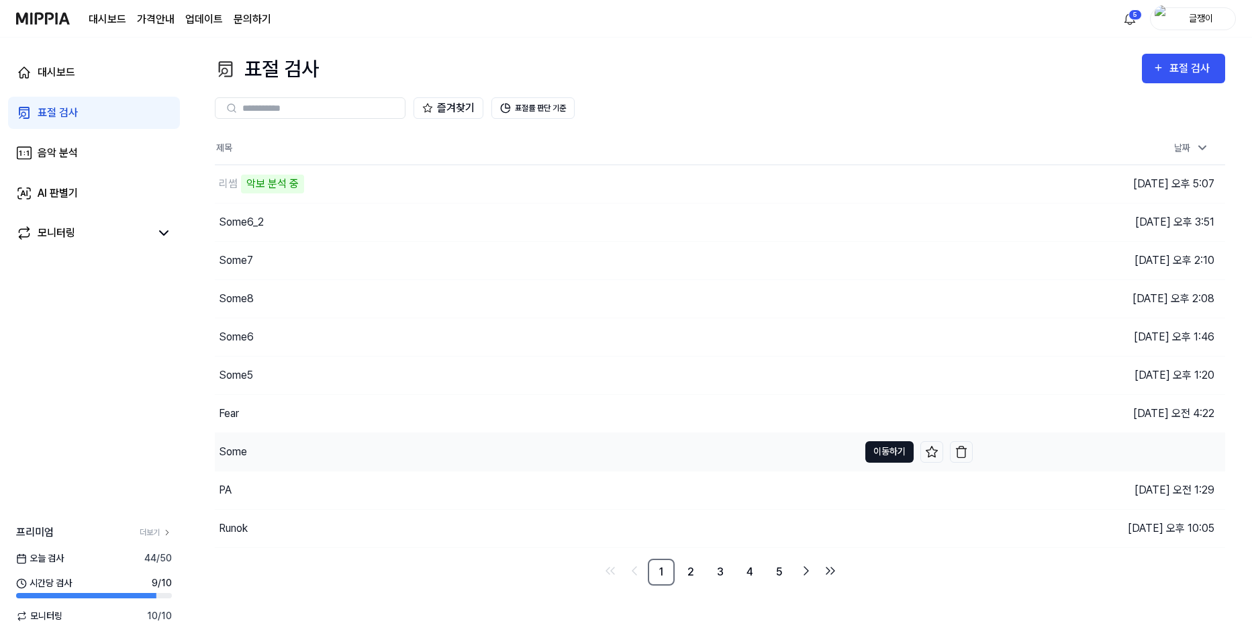
click at [873, 450] on button "이동하기" at bounding box center [890, 451] width 48 height 21
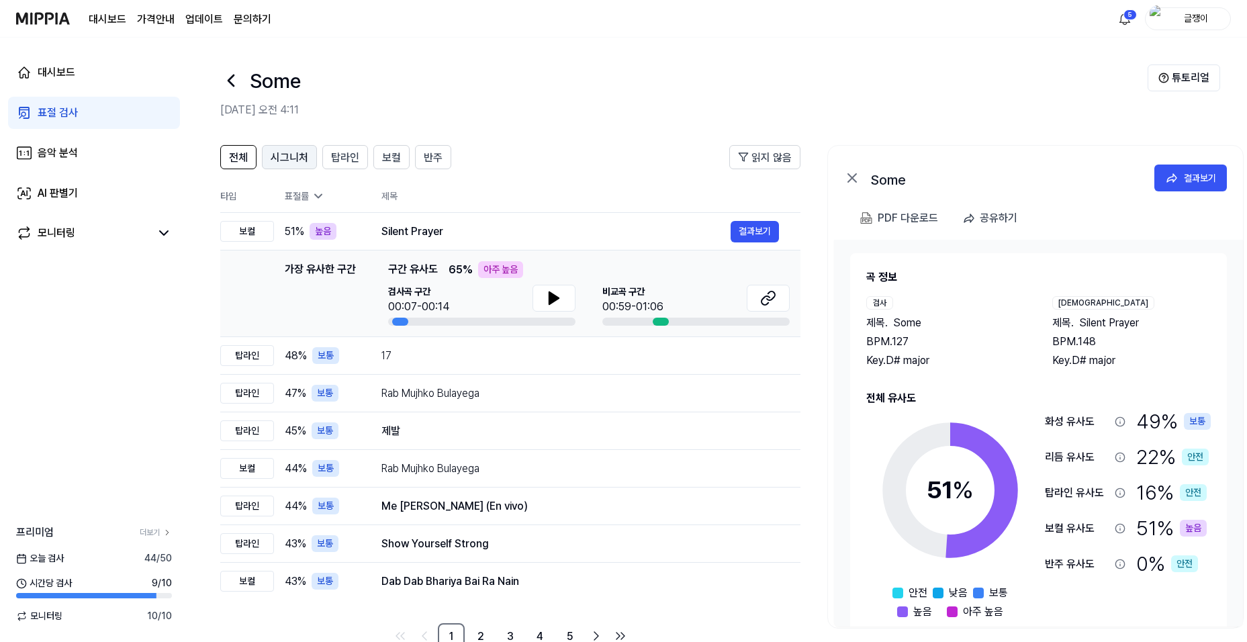
click at [286, 155] on span "시그니처" at bounding box center [290, 158] width 38 height 16
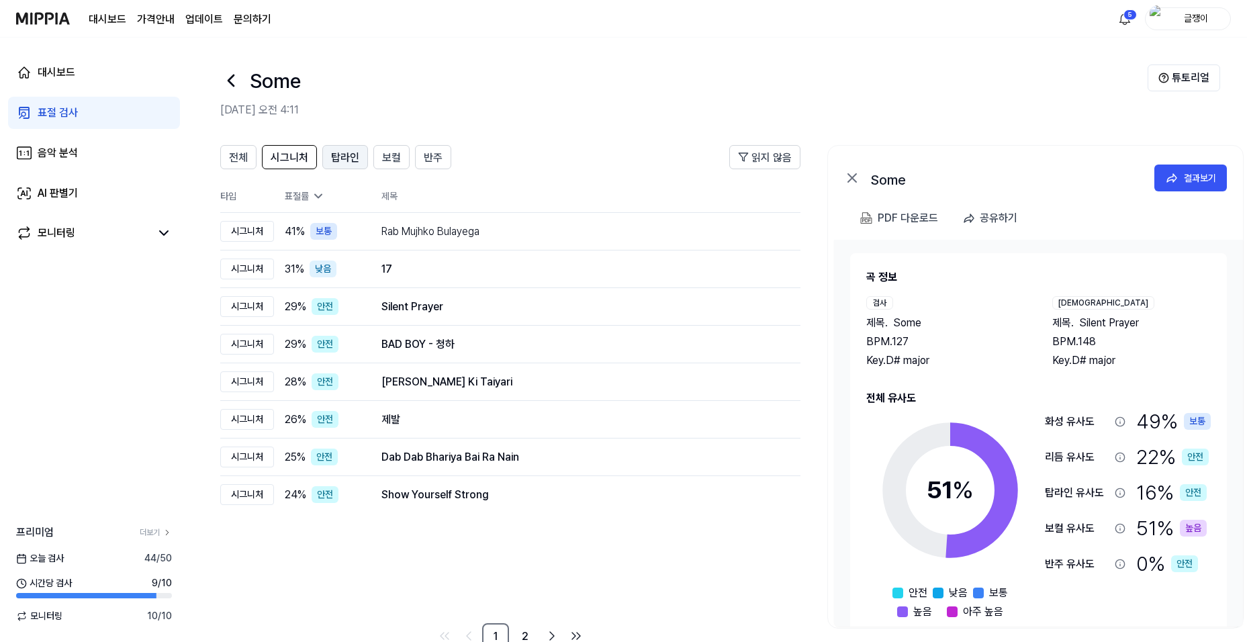
click at [345, 154] on span "탑라인" at bounding box center [345, 158] width 28 height 16
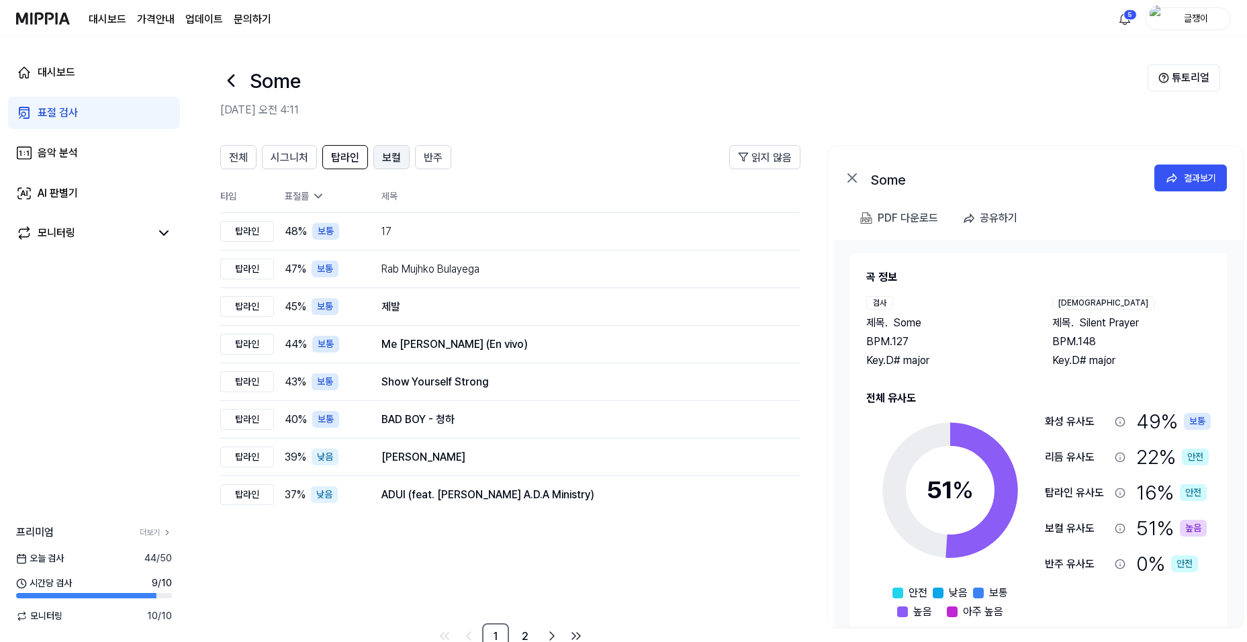
click at [386, 154] on span "보컬" at bounding box center [391, 158] width 19 height 16
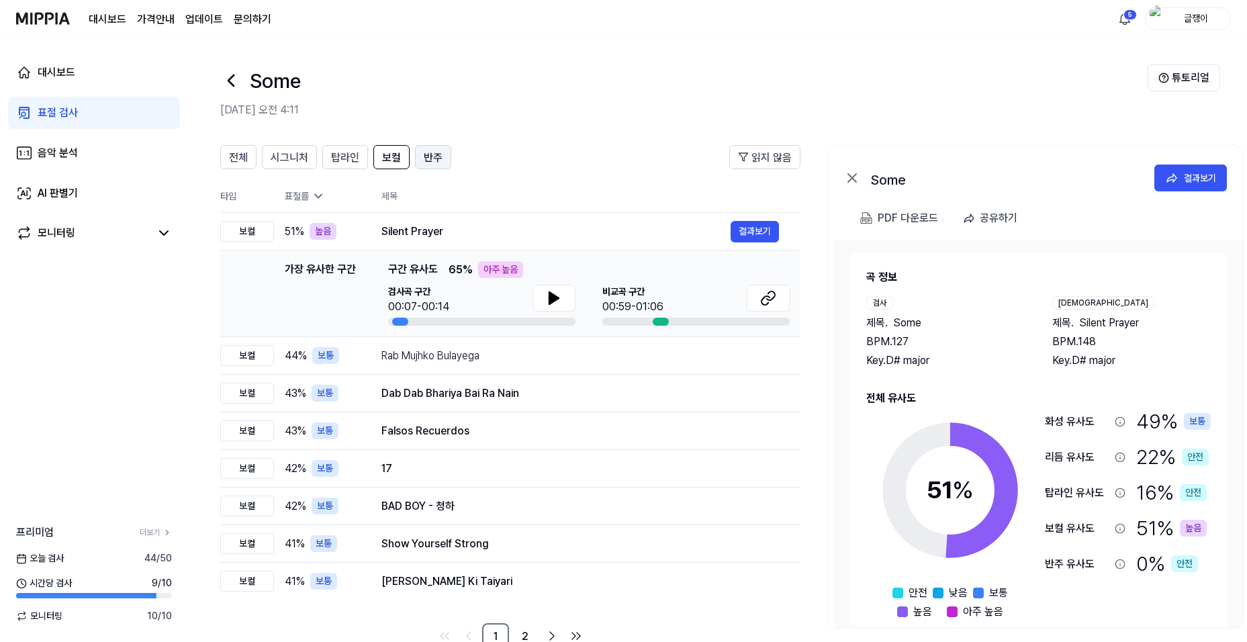
click at [432, 159] on span "반주" at bounding box center [433, 158] width 19 height 16
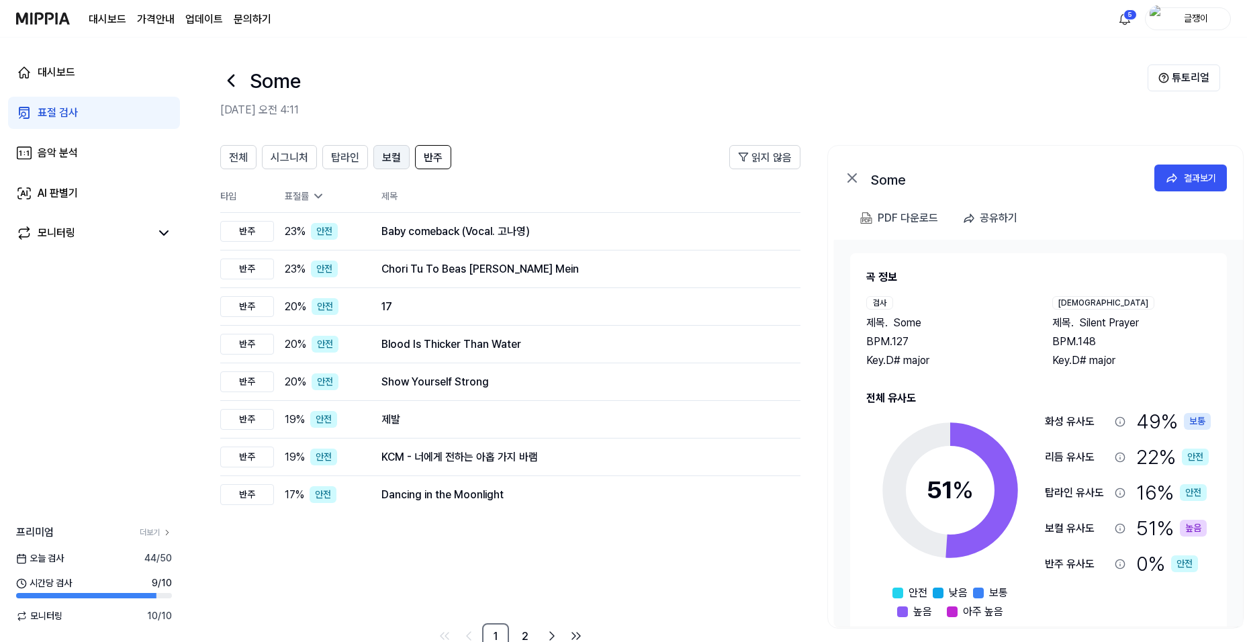
click at [395, 160] on span "보컬" at bounding box center [391, 158] width 19 height 16
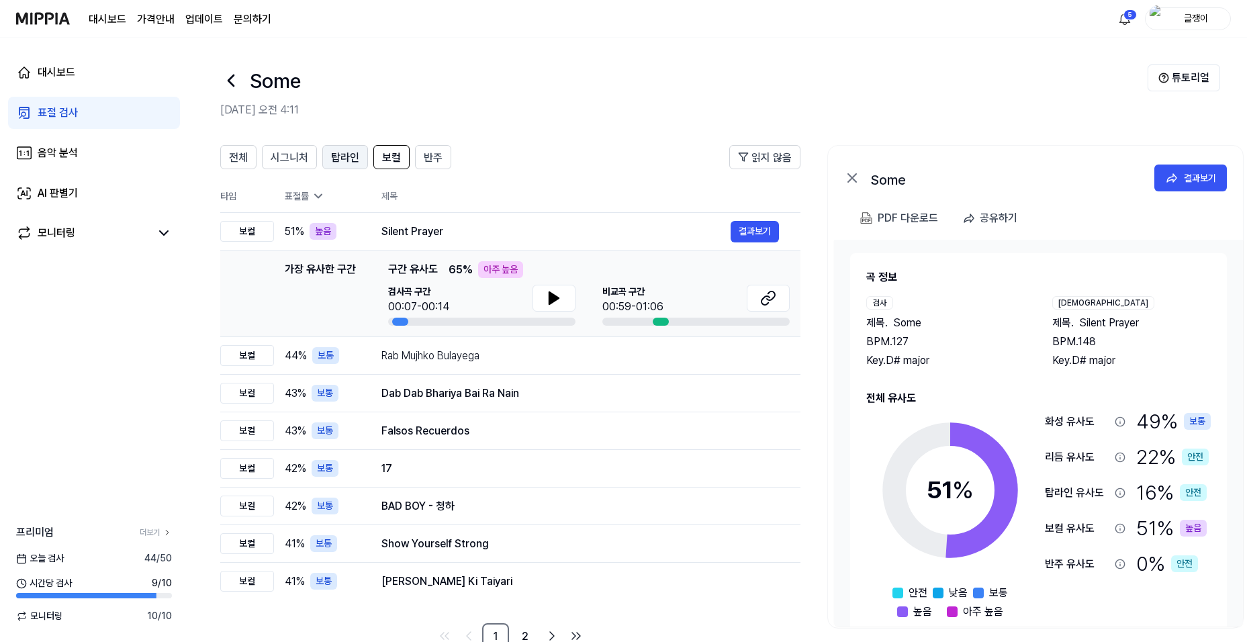
click at [347, 156] on span "탑라인" at bounding box center [345, 158] width 28 height 16
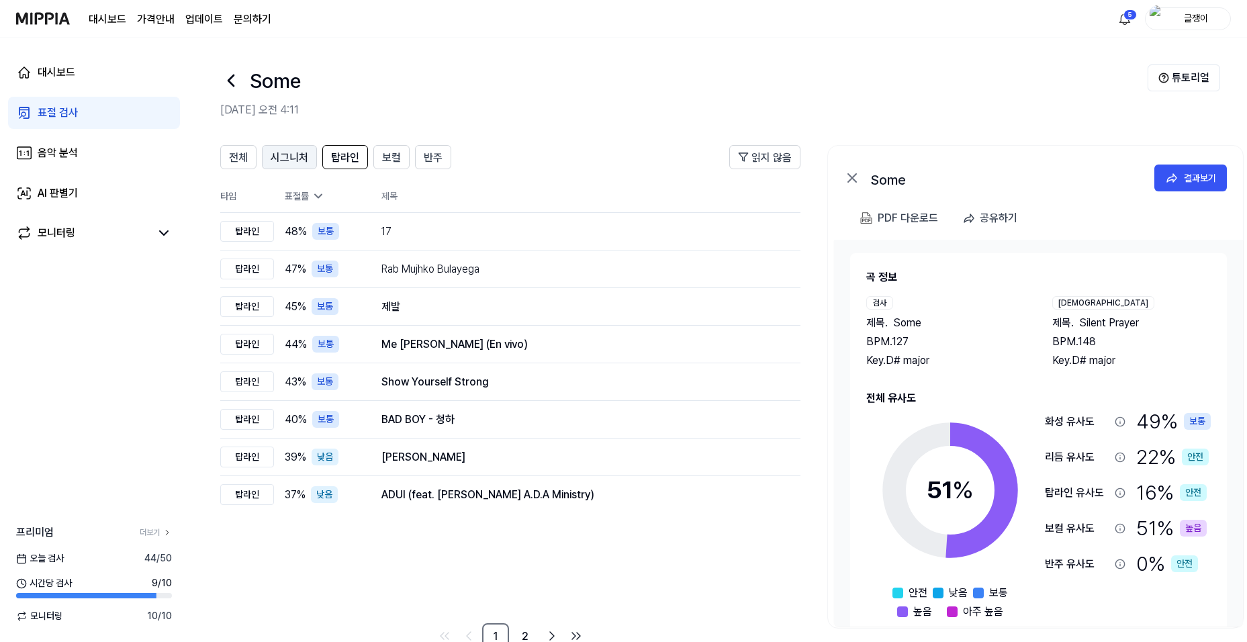
click at [296, 164] on span "시그니처" at bounding box center [290, 158] width 38 height 16
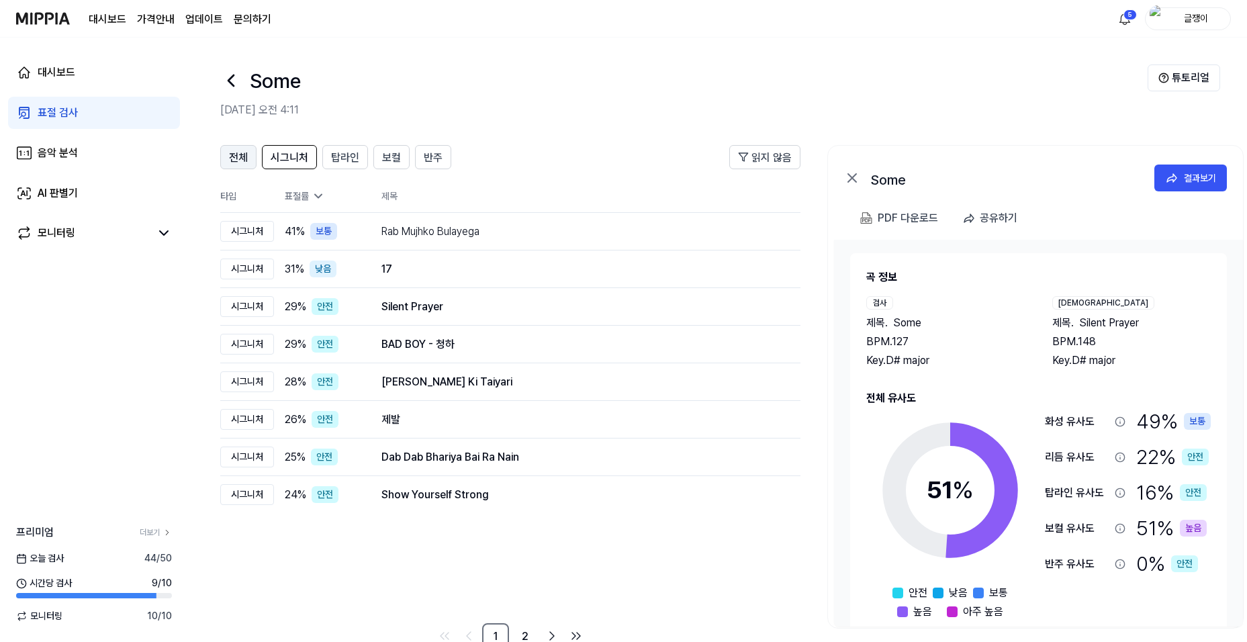
click at [236, 162] on span "전체" at bounding box center [238, 158] width 19 height 16
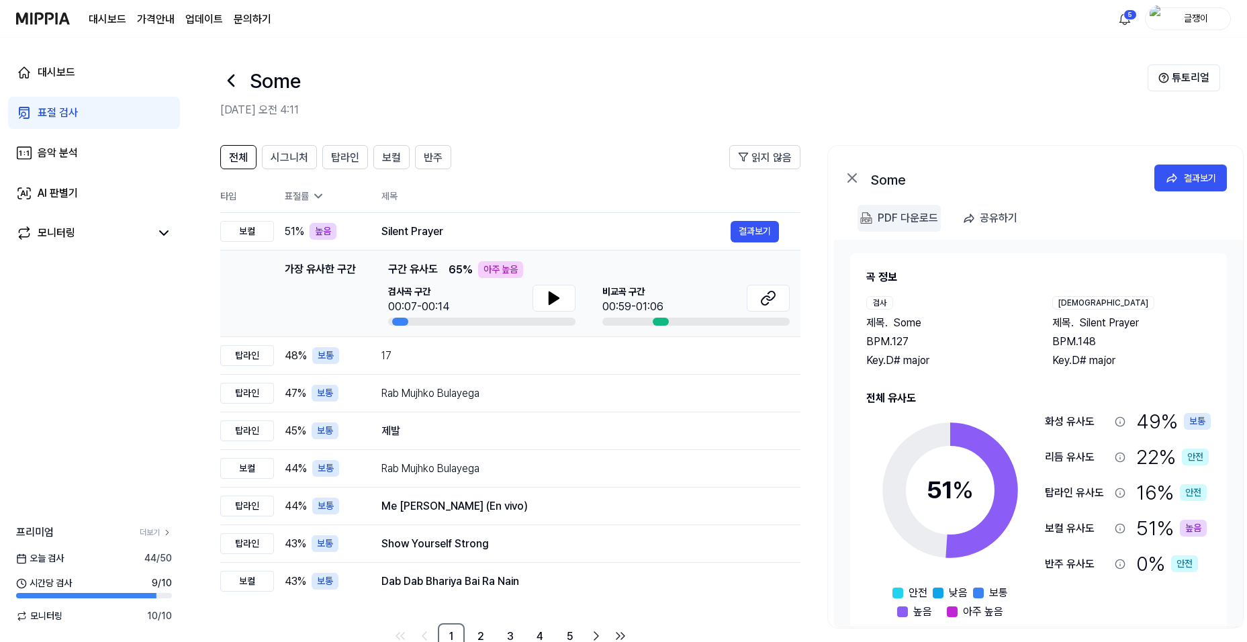
click at [898, 217] on div "PDF 다운로드" at bounding box center [908, 217] width 60 height 17
click at [334, 155] on span "탑라인" at bounding box center [345, 158] width 28 height 16
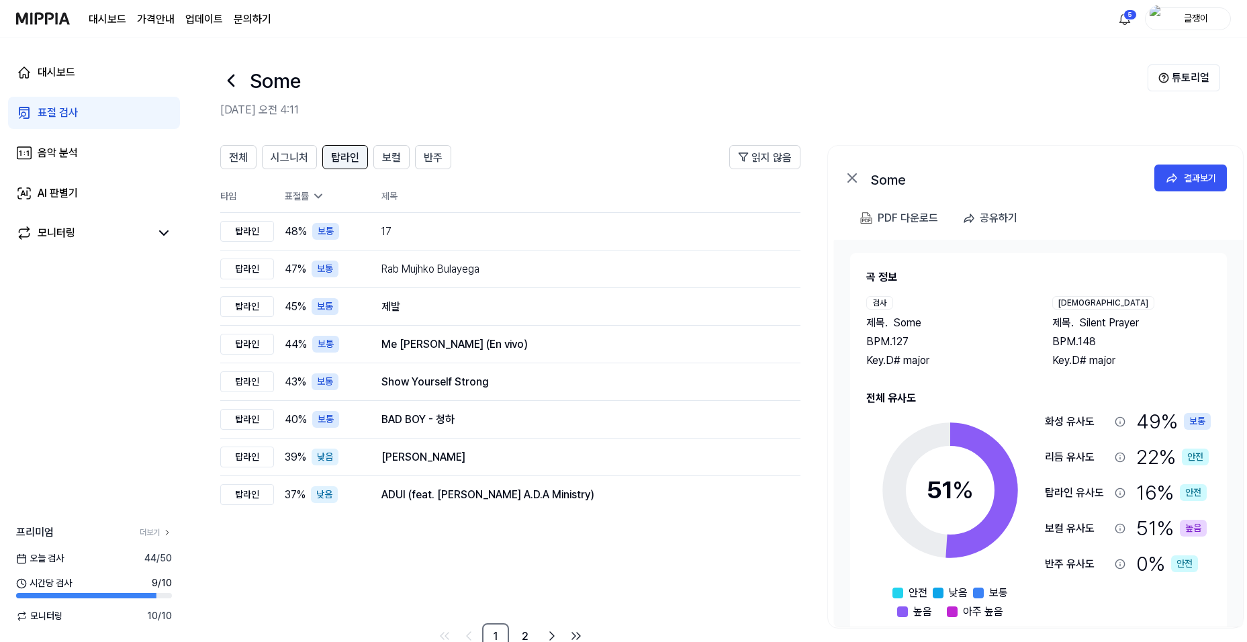
click at [342, 158] on span "탑라인" at bounding box center [345, 158] width 28 height 16
click at [342, 151] on span "탑라인" at bounding box center [345, 158] width 28 height 16
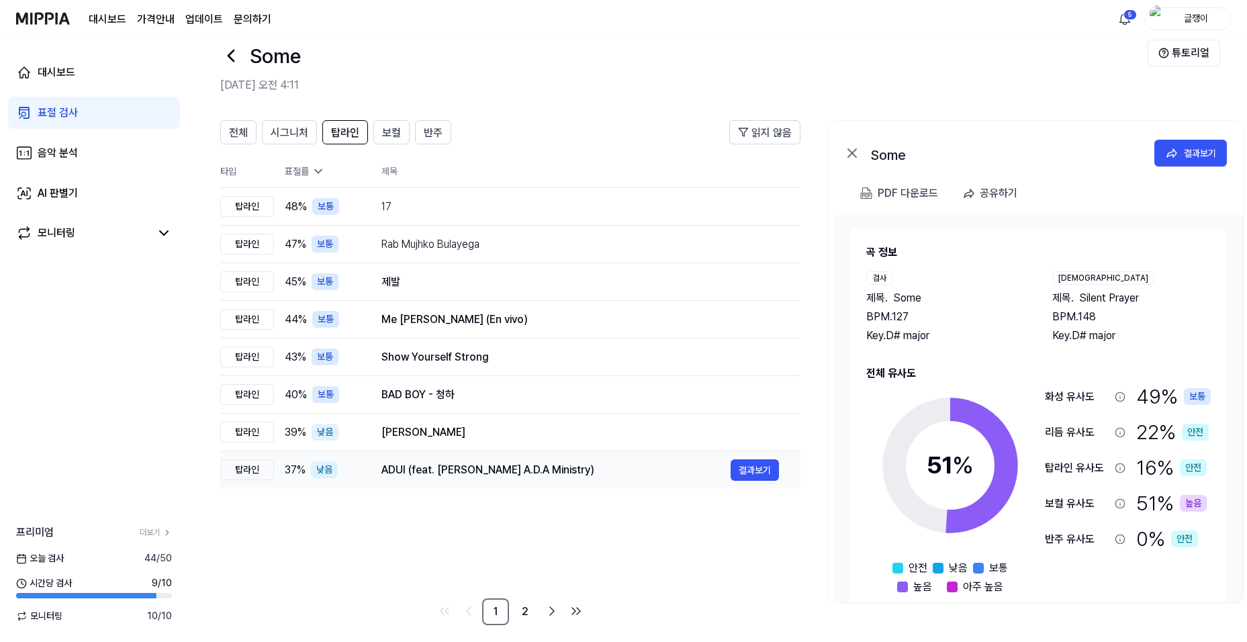
scroll to position [35, 0]
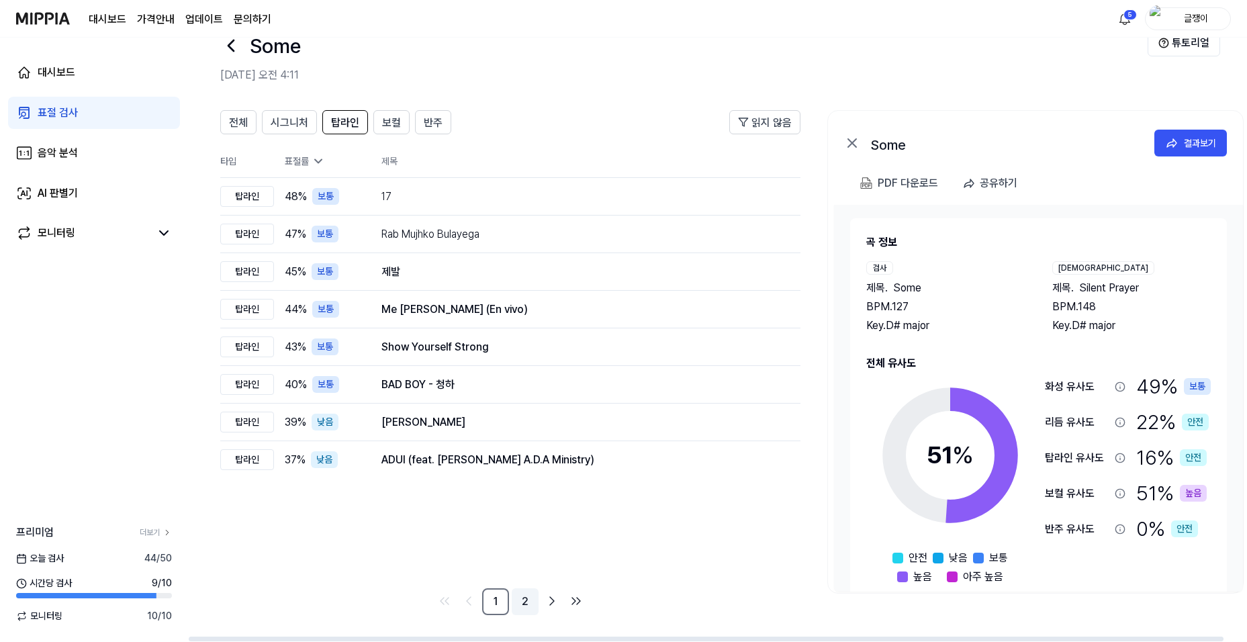
click at [522, 600] on link "2" at bounding box center [525, 601] width 27 height 27
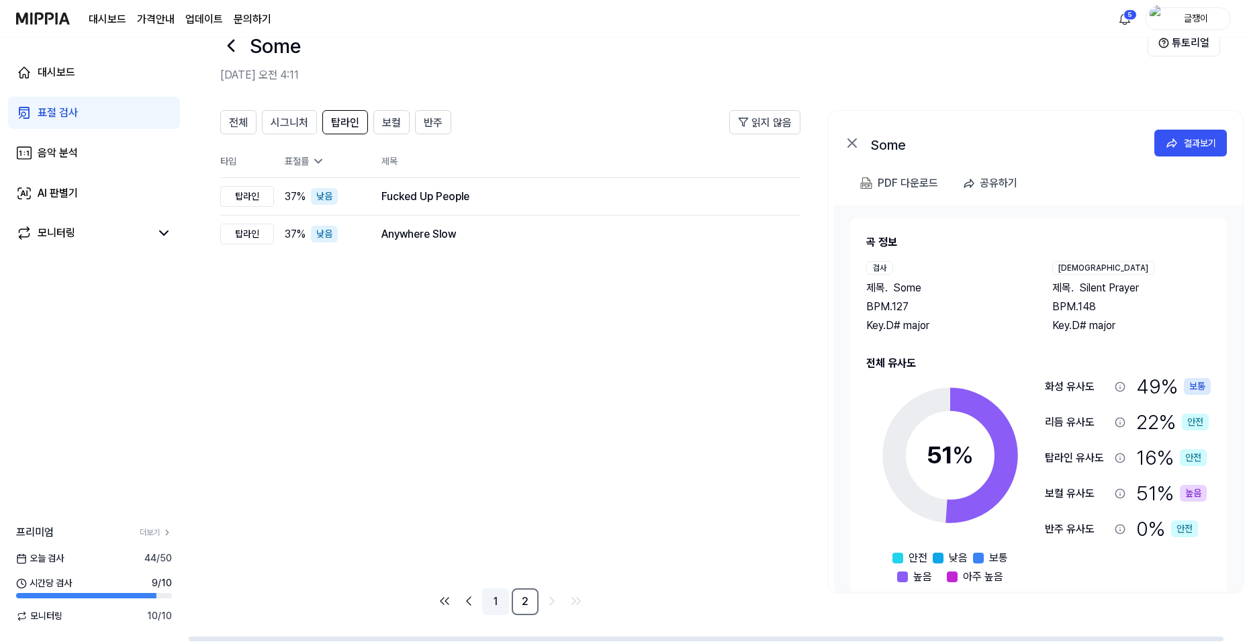
click at [494, 602] on link "1" at bounding box center [495, 601] width 27 height 27
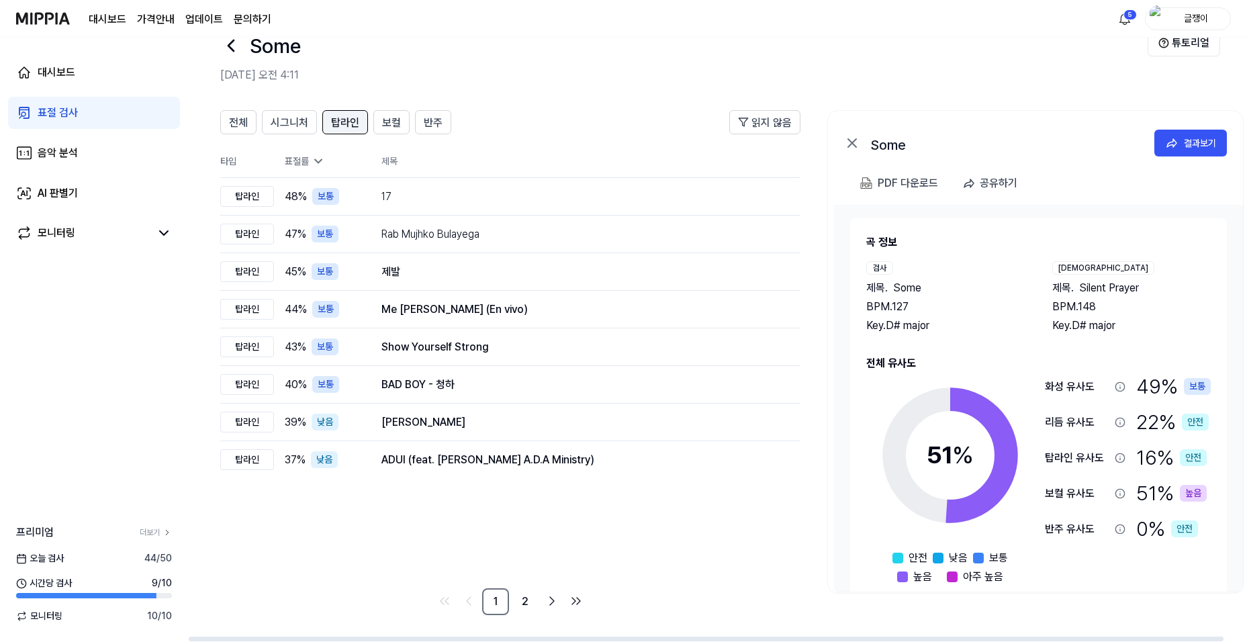
click at [346, 123] on span "탑라인" at bounding box center [345, 123] width 28 height 16
click at [347, 118] on span "탑라인" at bounding box center [345, 123] width 28 height 16
click at [388, 124] on span "보컬" at bounding box center [391, 123] width 19 height 16
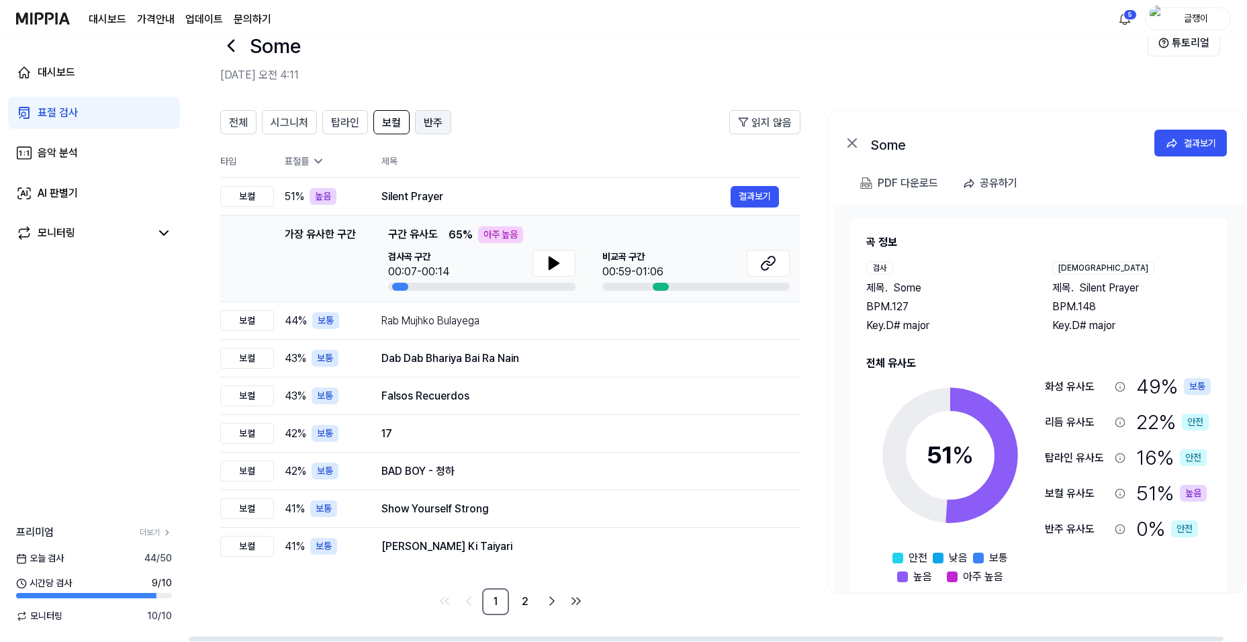
click at [429, 120] on span "반주" at bounding box center [433, 123] width 19 height 16
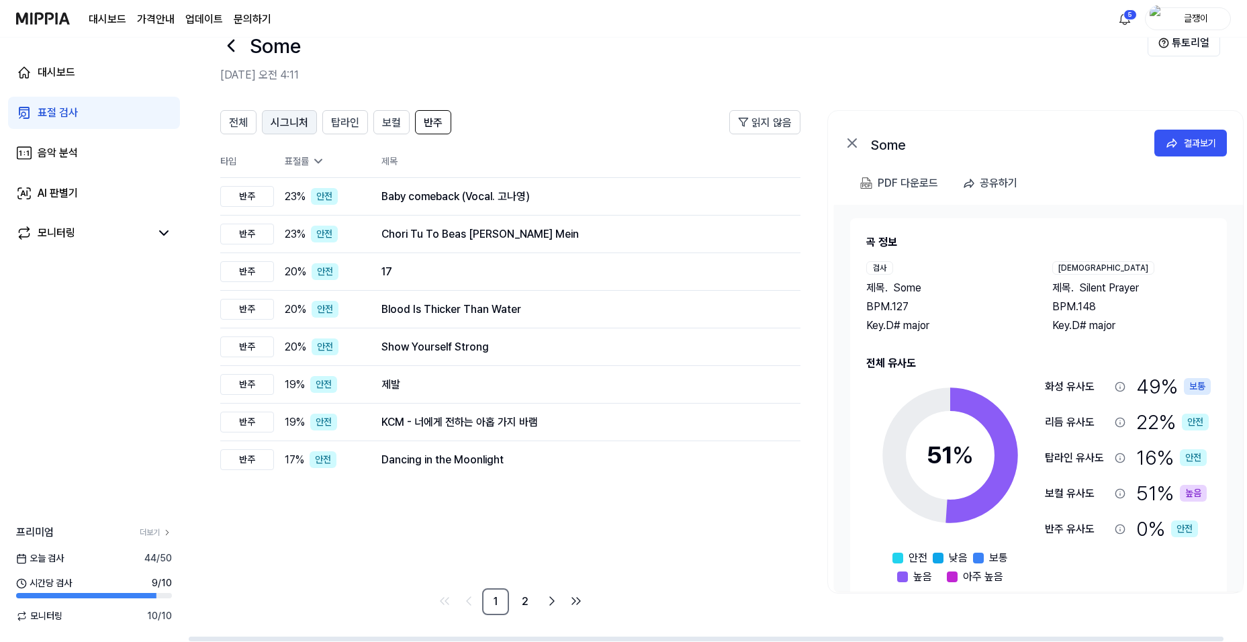
click at [281, 122] on span "시그니처" at bounding box center [290, 123] width 38 height 16
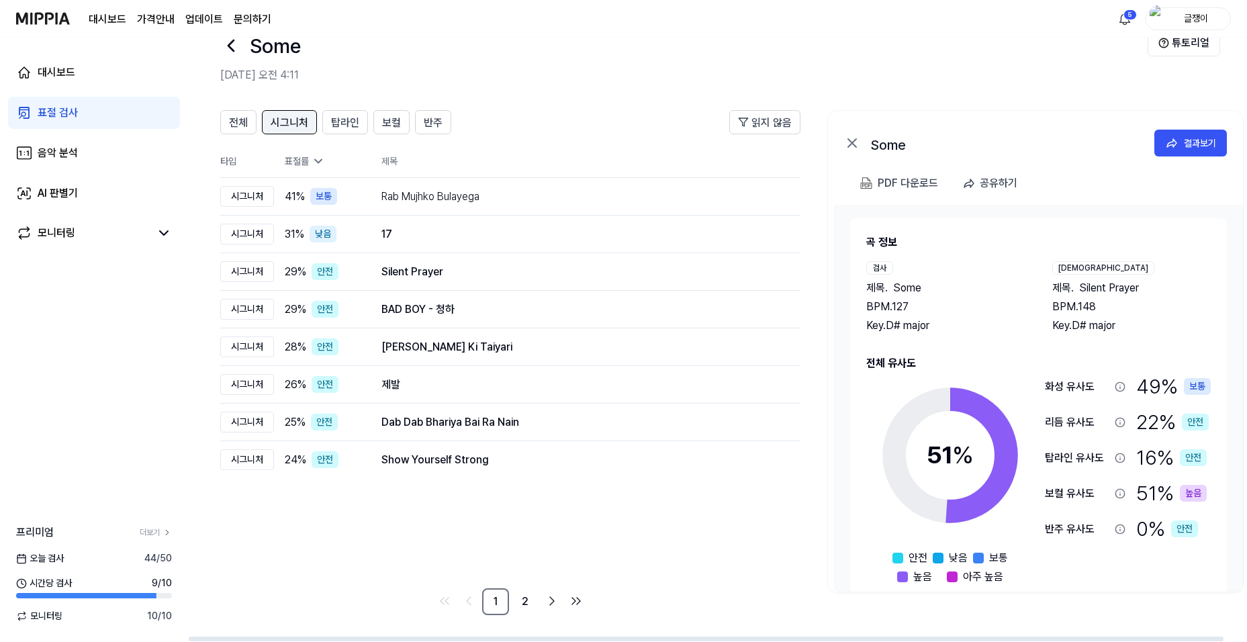
click at [281, 122] on span "시그니처" at bounding box center [290, 123] width 38 height 16
click at [346, 119] on span "탑라인" at bounding box center [345, 123] width 28 height 16
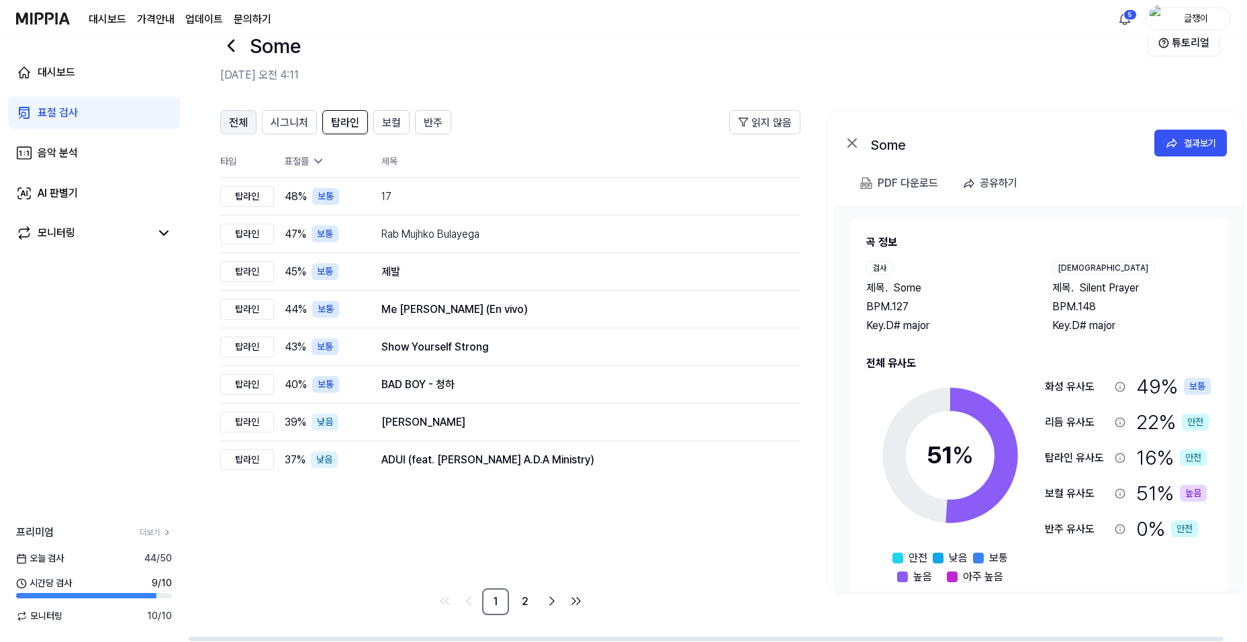
click at [236, 128] on span "전체" at bounding box center [238, 123] width 19 height 16
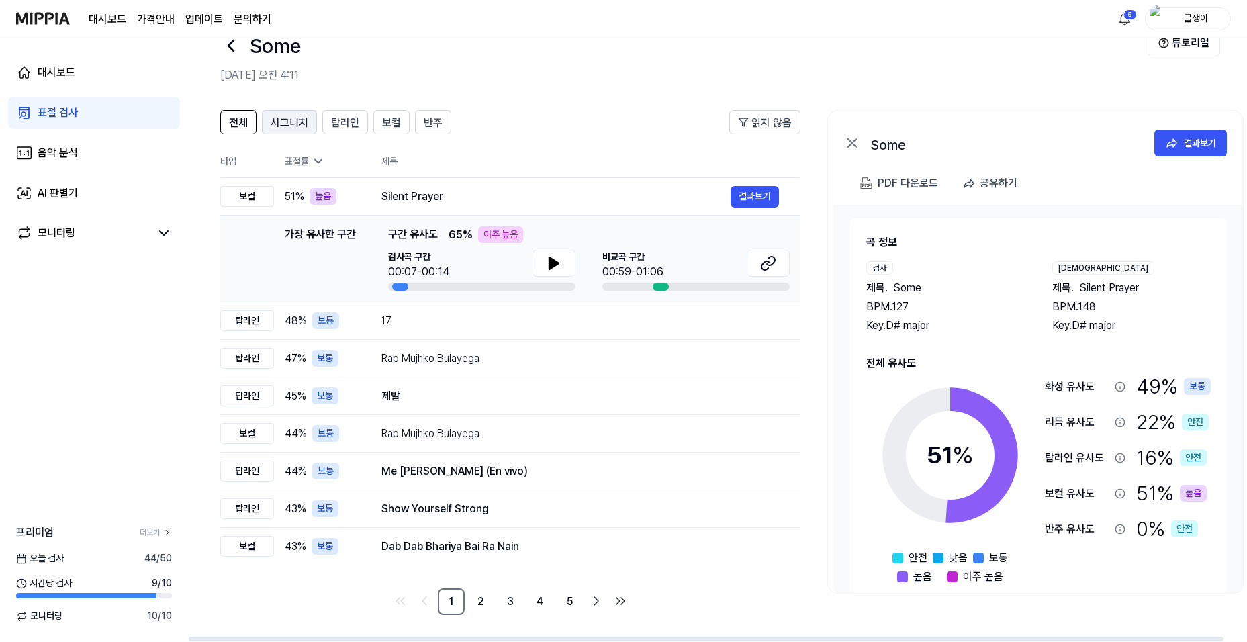
click at [300, 123] on span "시그니처" at bounding box center [290, 123] width 38 height 16
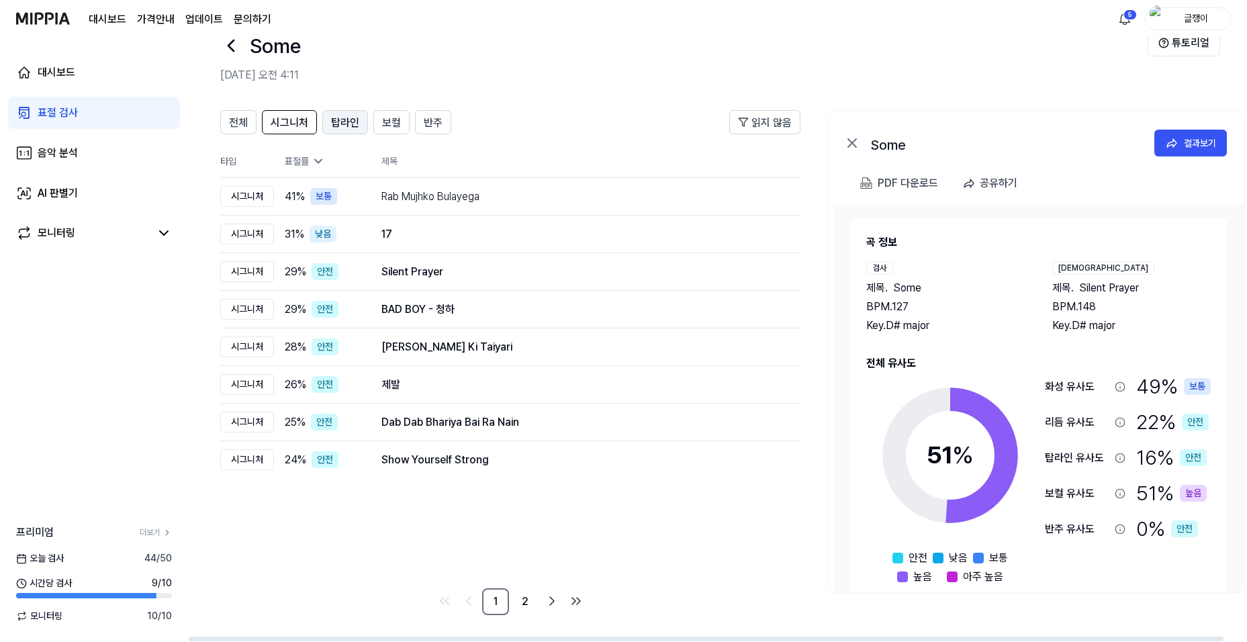
click at [336, 120] on span "탑라인" at bounding box center [345, 123] width 28 height 16
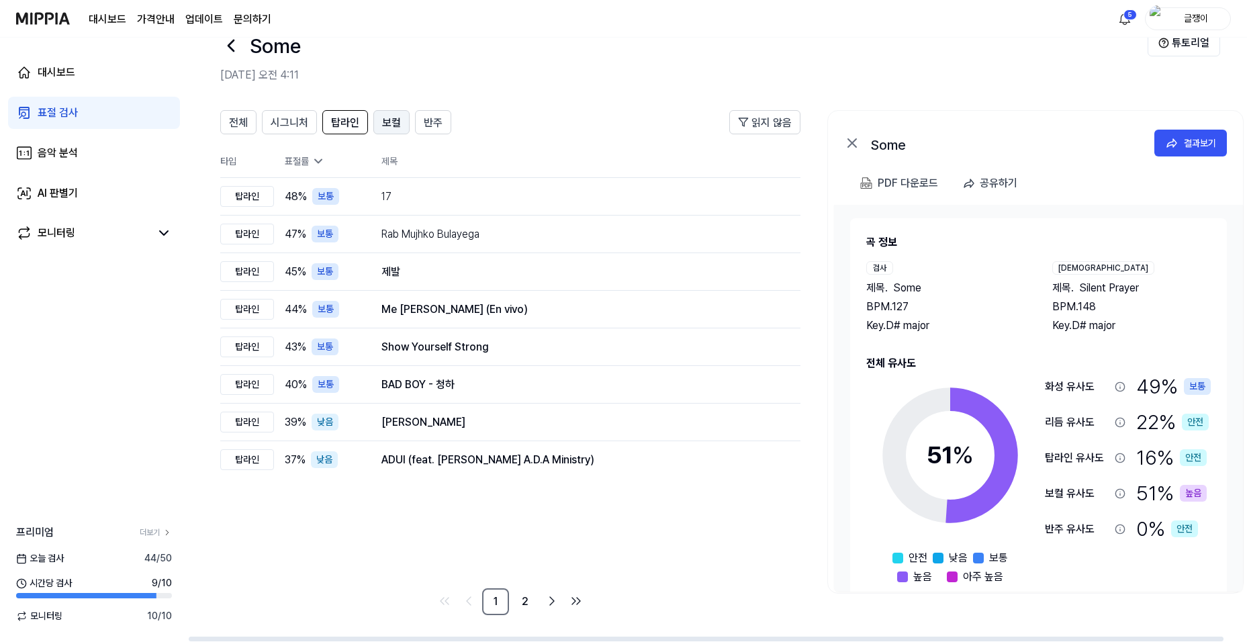
click at [387, 120] on span "보컬" at bounding box center [391, 123] width 19 height 16
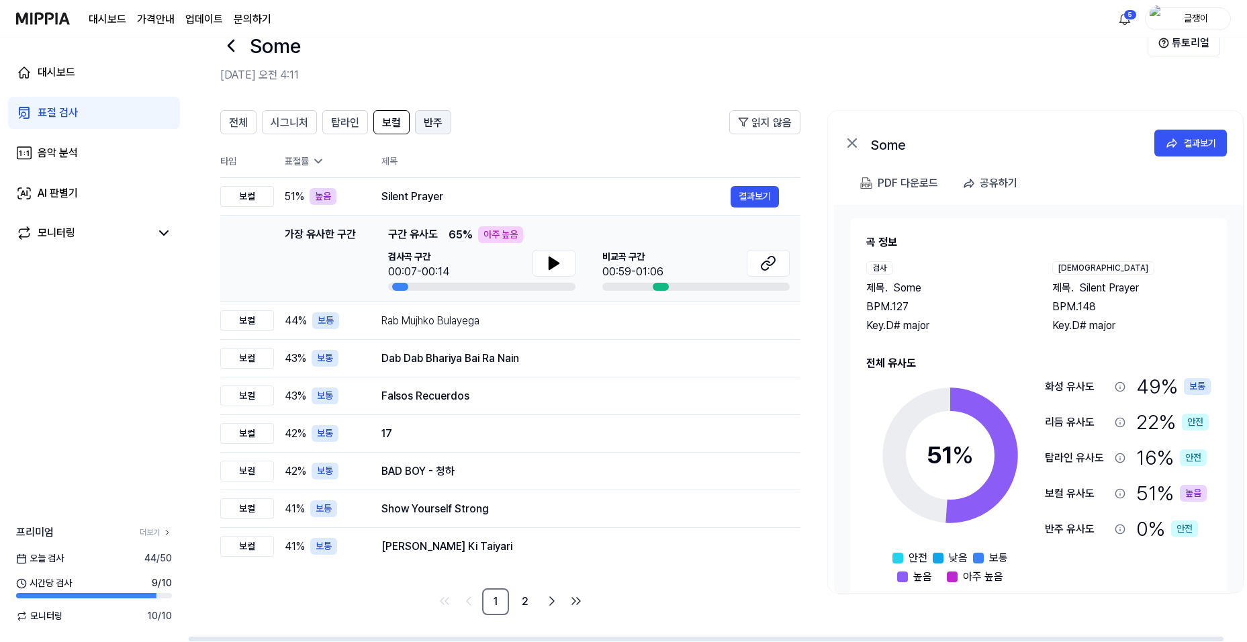
click at [433, 123] on span "반주" at bounding box center [433, 123] width 19 height 16
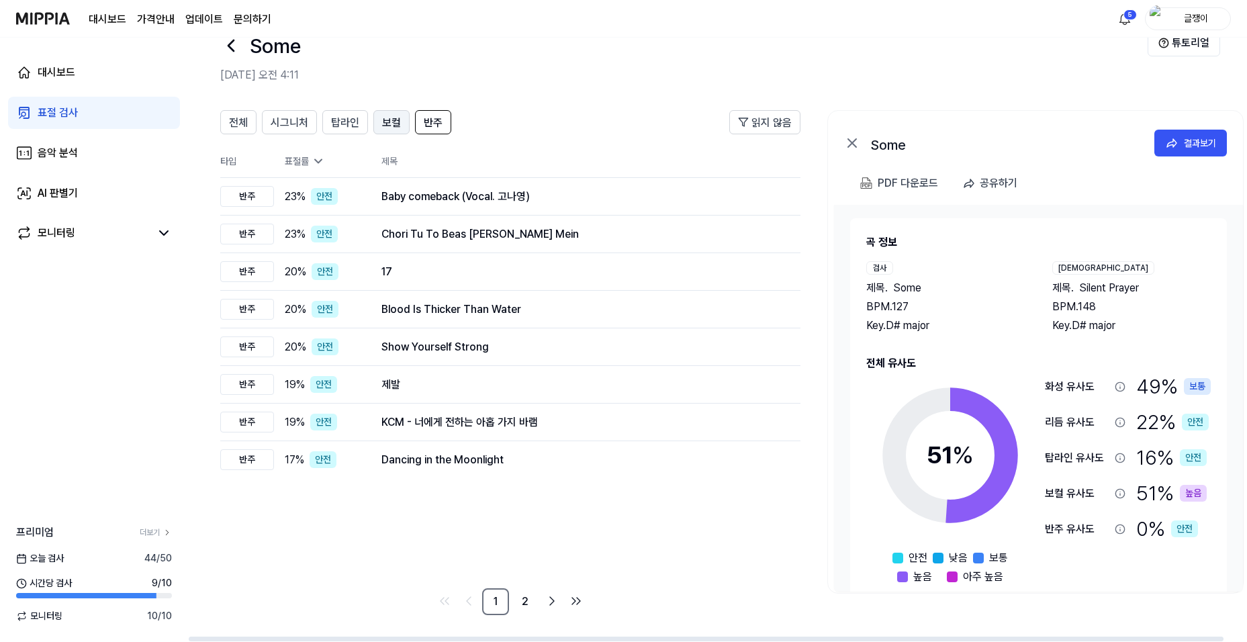
click at [387, 130] on span "보컬" at bounding box center [391, 123] width 19 height 16
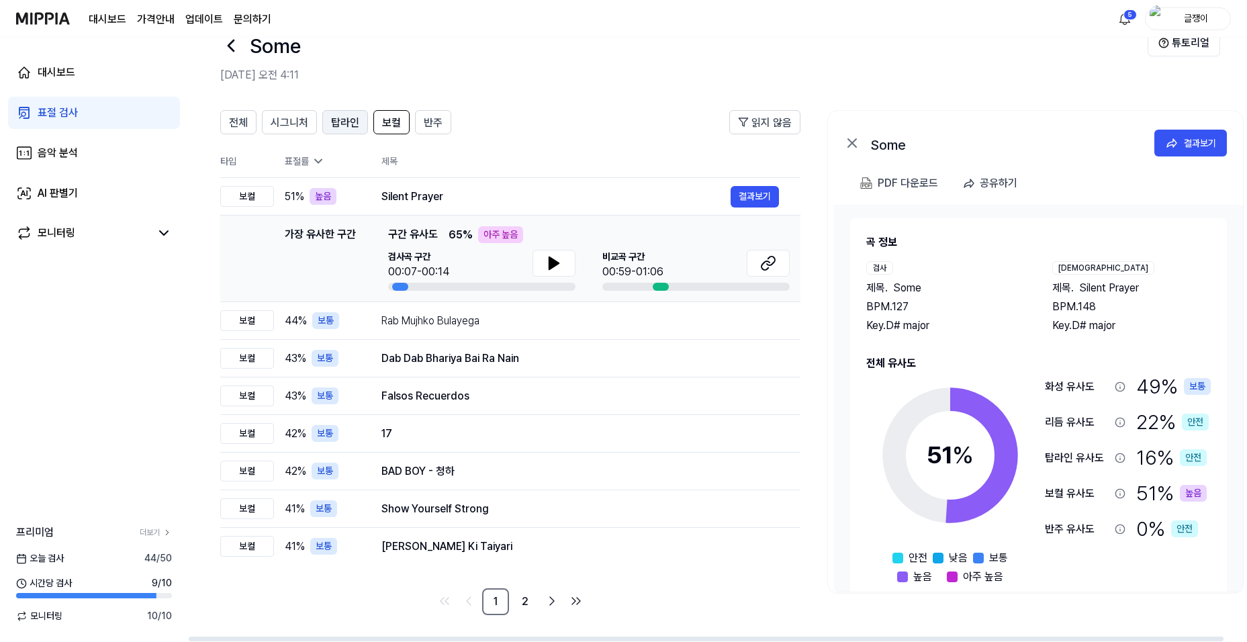
drag, startPoint x: 352, startPoint y: 124, endPoint x: 338, endPoint y: 124, distance: 14.1
click at [352, 124] on span "탑라인" at bounding box center [345, 123] width 28 height 16
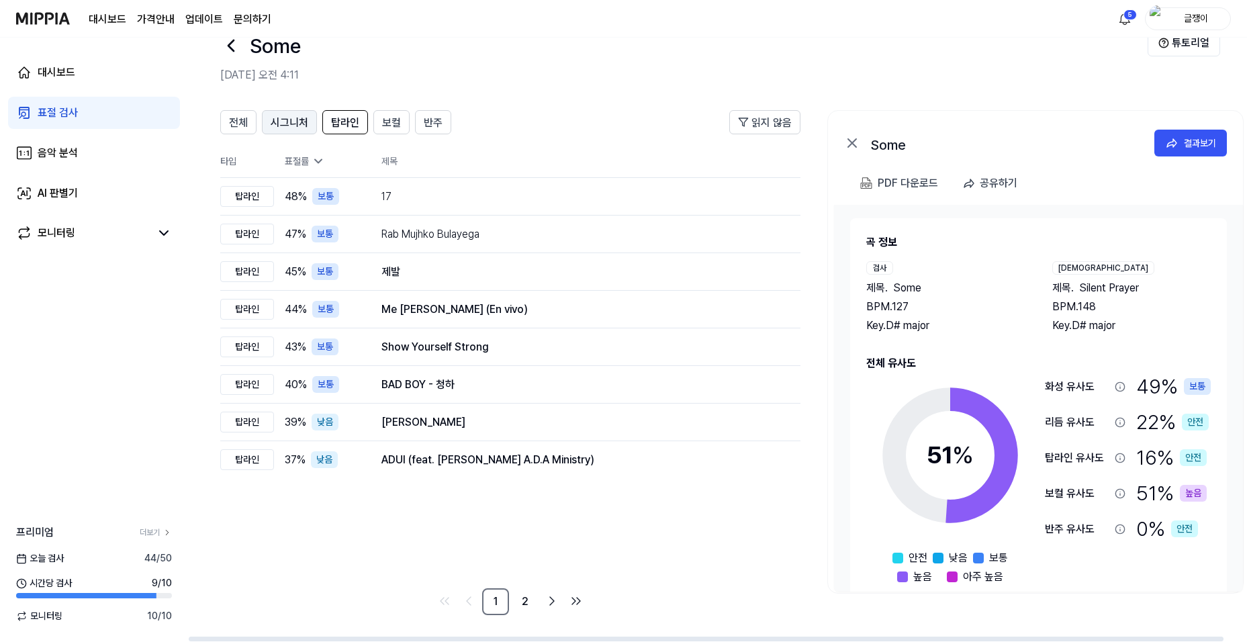
click at [295, 125] on span "시그니처" at bounding box center [290, 123] width 38 height 16
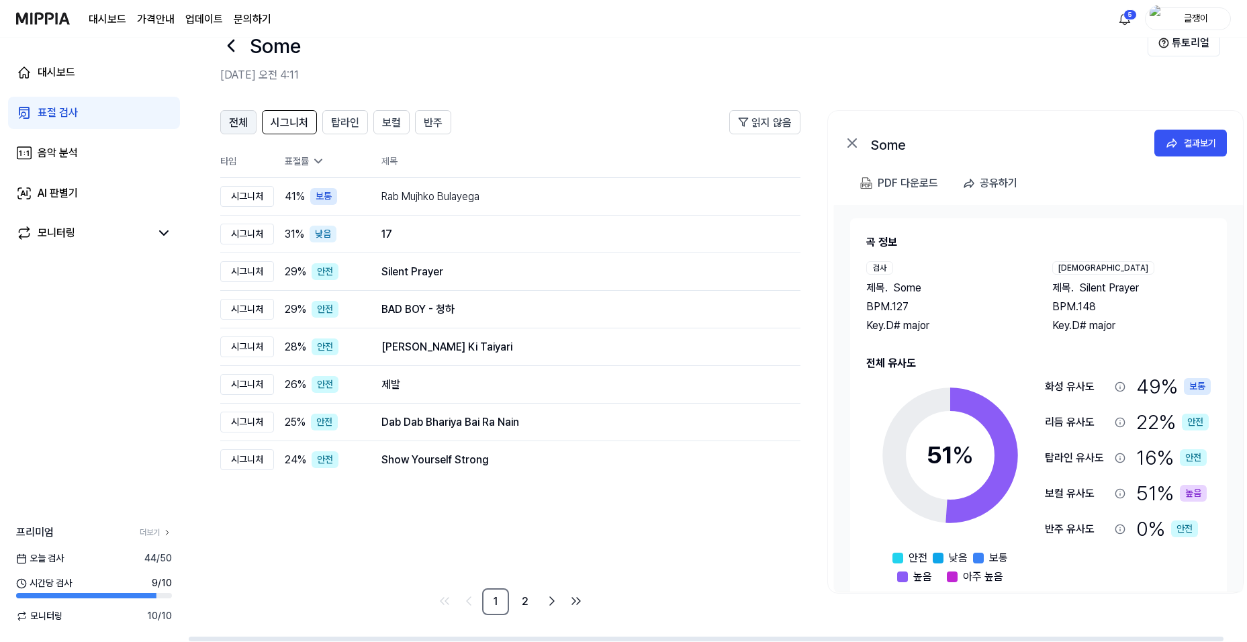
click at [240, 120] on span "전체" at bounding box center [238, 123] width 19 height 16
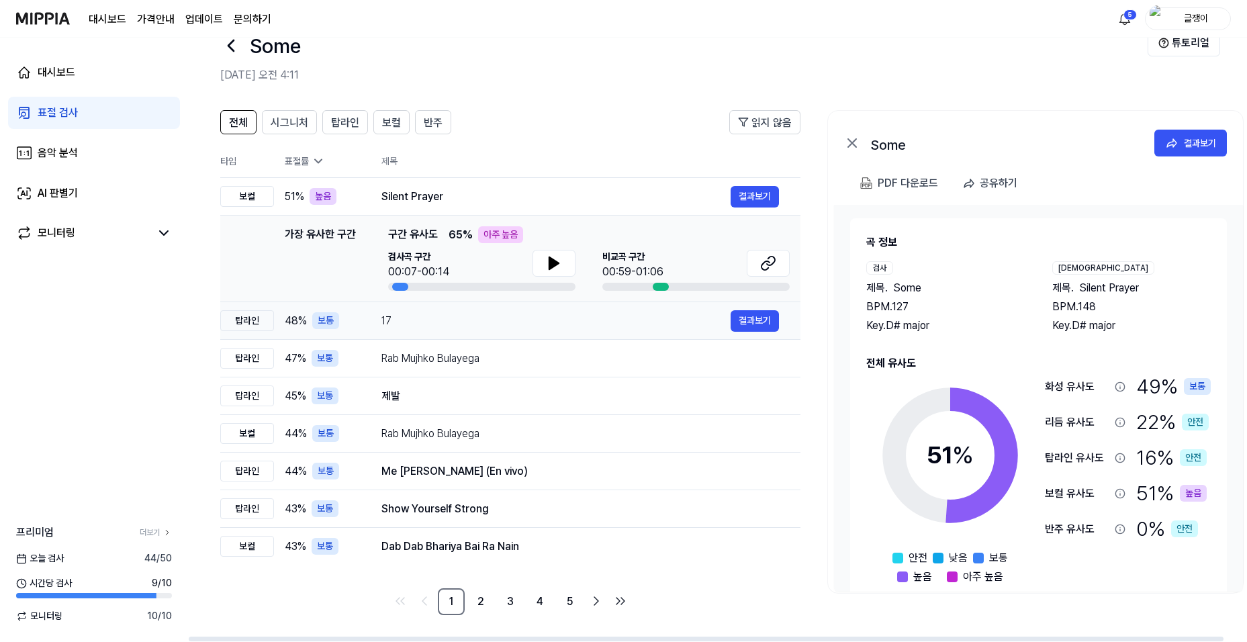
click at [386, 318] on div "17" at bounding box center [555, 321] width 349 height 16
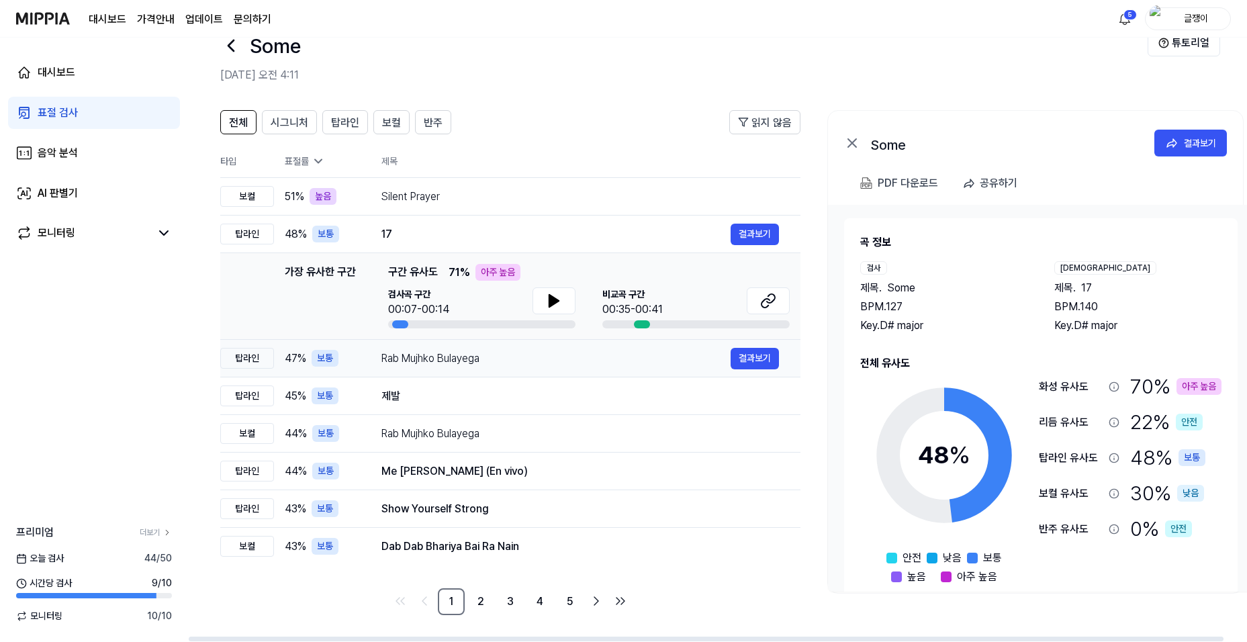
click at [407, 357] on div "Rab Mujhko Bulayega" at bounding box center [555, 359] width 349 height 16
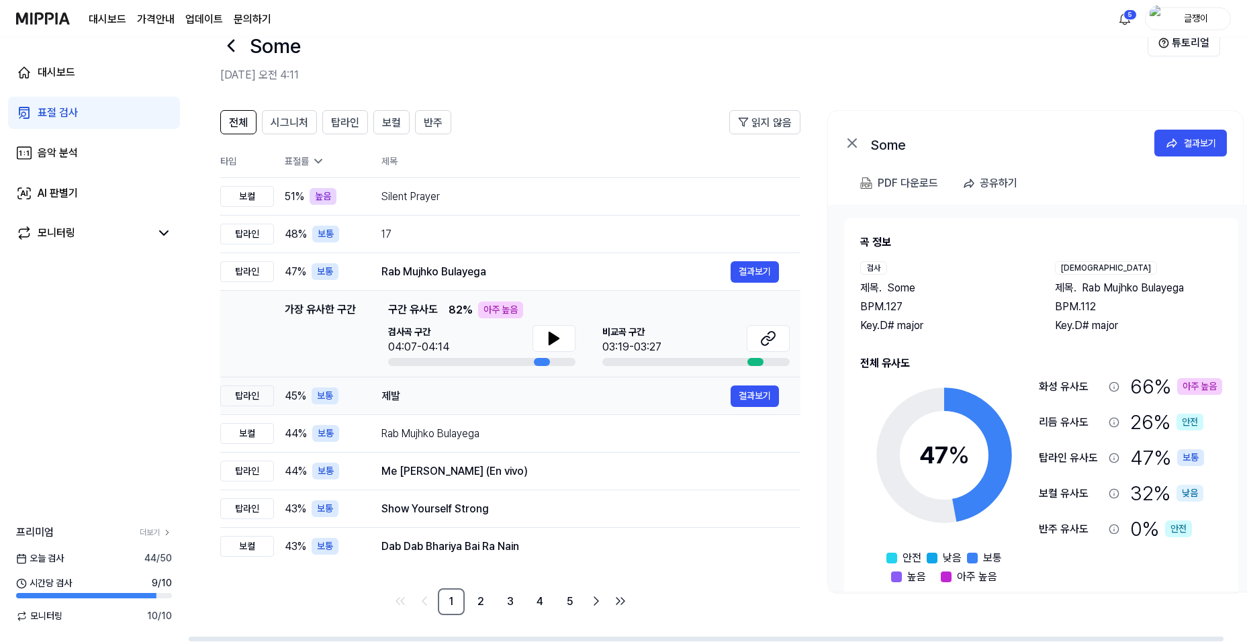
click at [390, 397] on div "제발" at bounding box center [555, 396] width 349 height 16
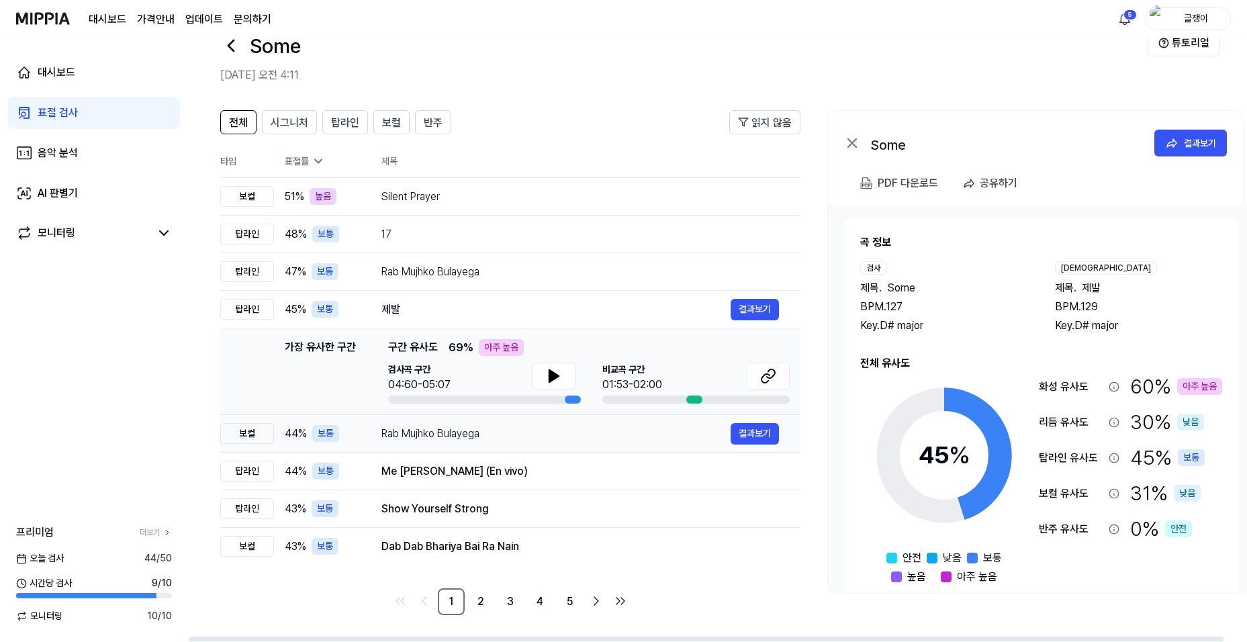
click at [415, 432] on div "Rab Mujhko Bulayega" at bounding box center [555, 434] width 349 height 16
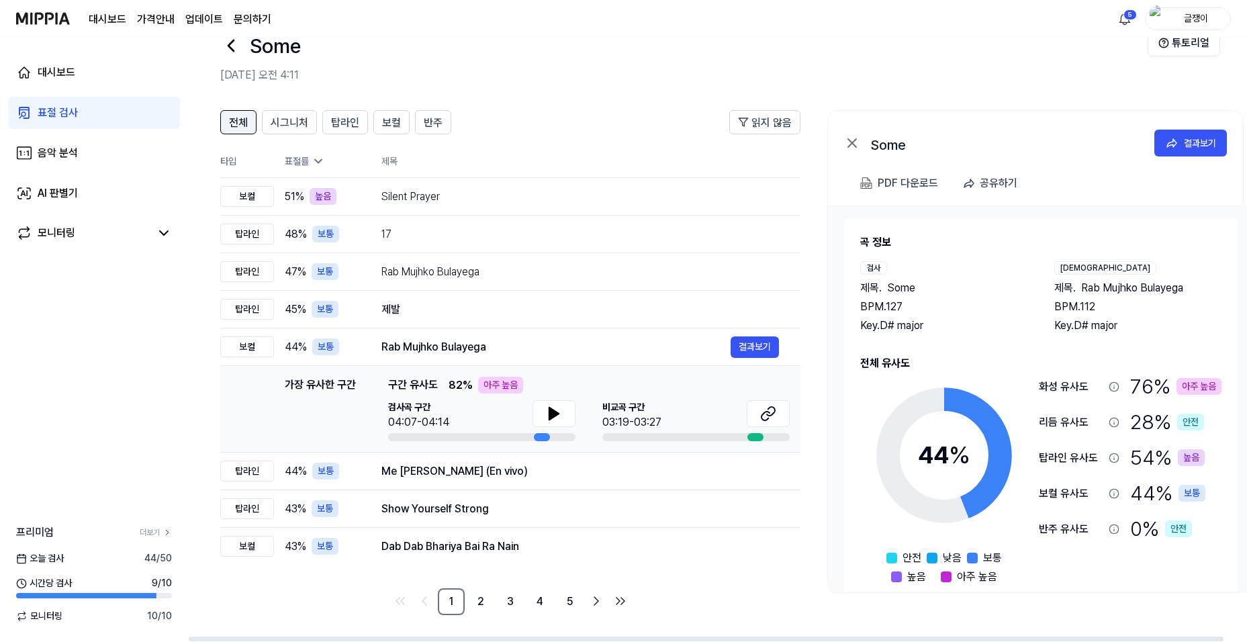
click at [250, 121] on button "전체" at bounding box center [238, 122] width 36 height 24
click at [239, 120] on span "전체" at bounding box center [238, 123] width 19 height 16
click at [242, 124] on span "전체" at bounding box center [238, 123] width 19 height 16
click at [294, 121] on span "시그니처" at bounding box center [290, 123] width 38 height 16
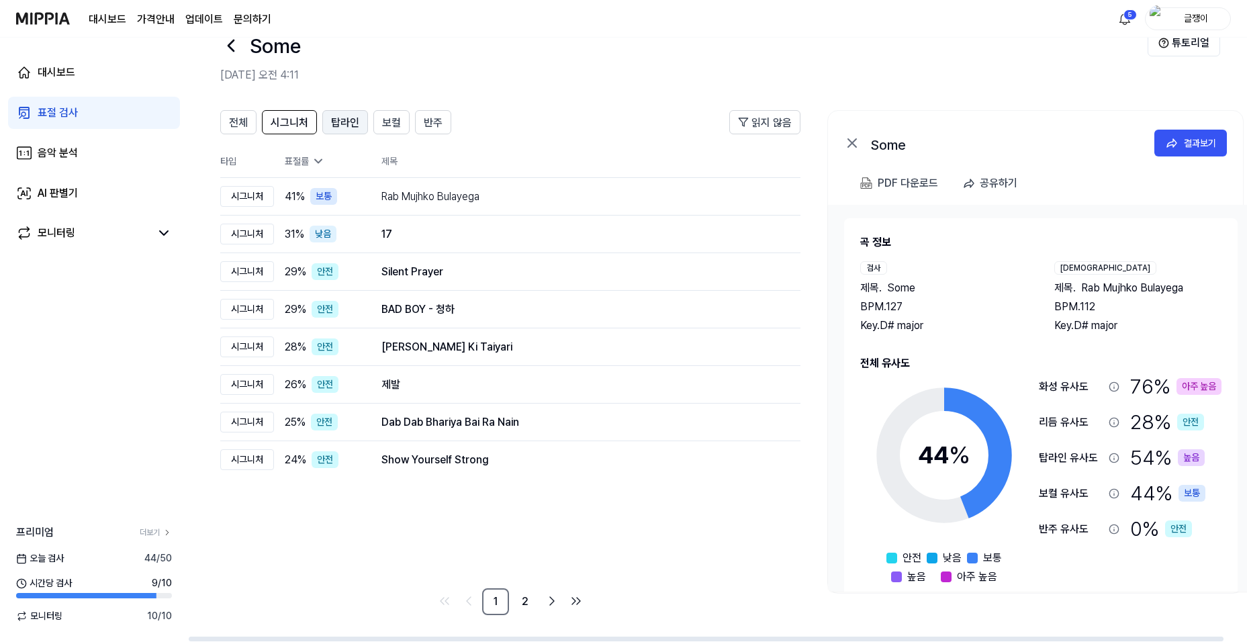
click at [348, 121] on span "탑라인" at bounding box center [345, 123] width 28 height 16
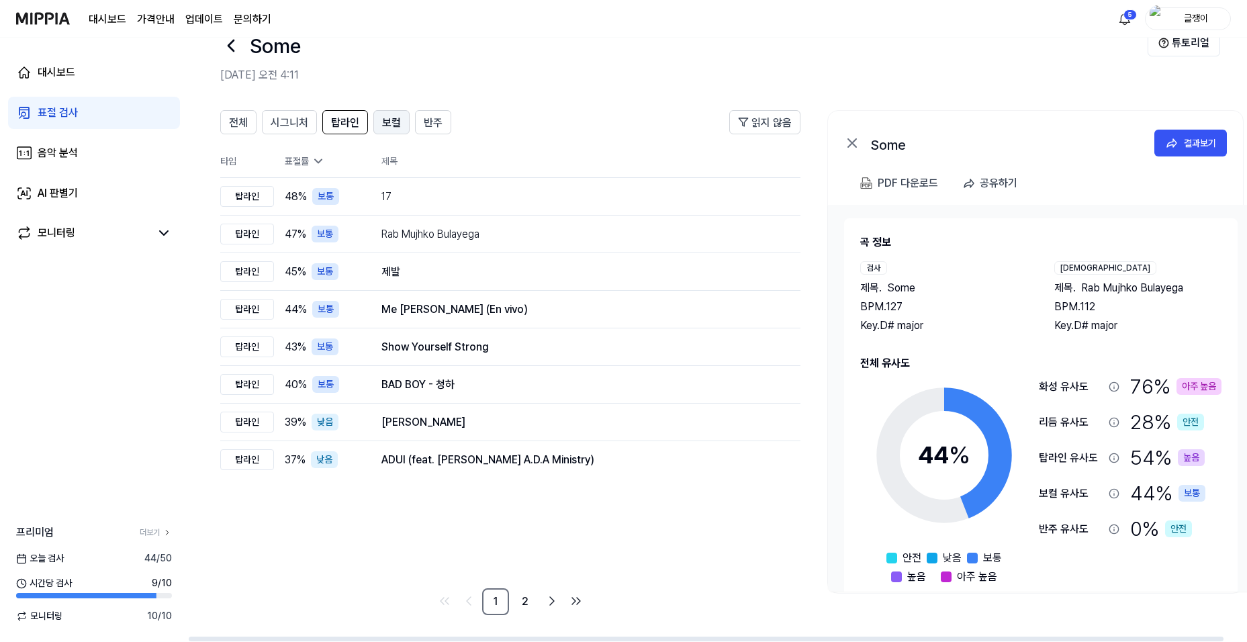
click at [386, 119] on span "보컬" at bounding box center [391, 123] width 19 height 16
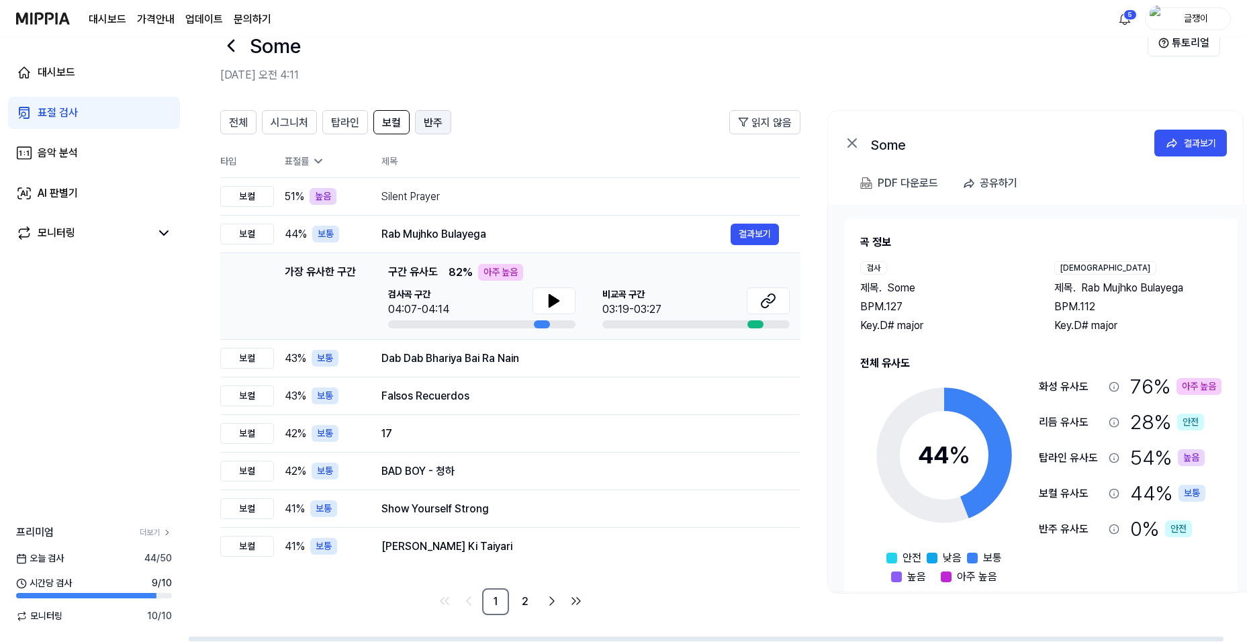
click at [431, 120] on span "반주" at bounding box center [433, 123] width 19 height 16
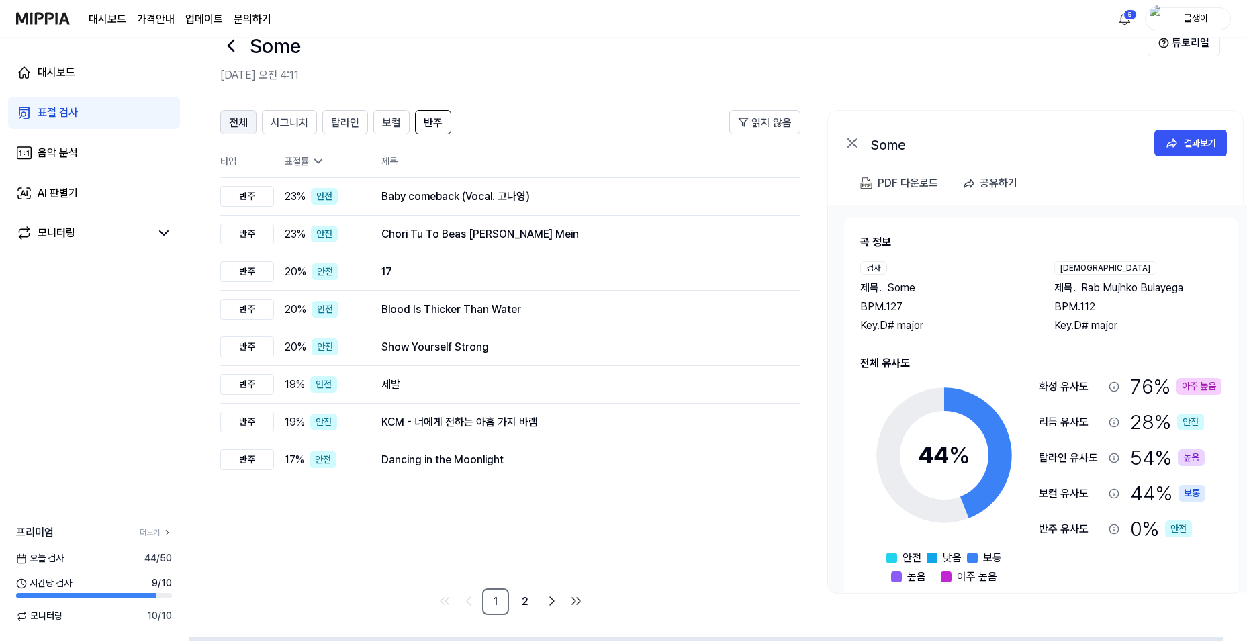
click at [243, 120] on span "전체" at bounding box center [238, 123] width 19 height 16
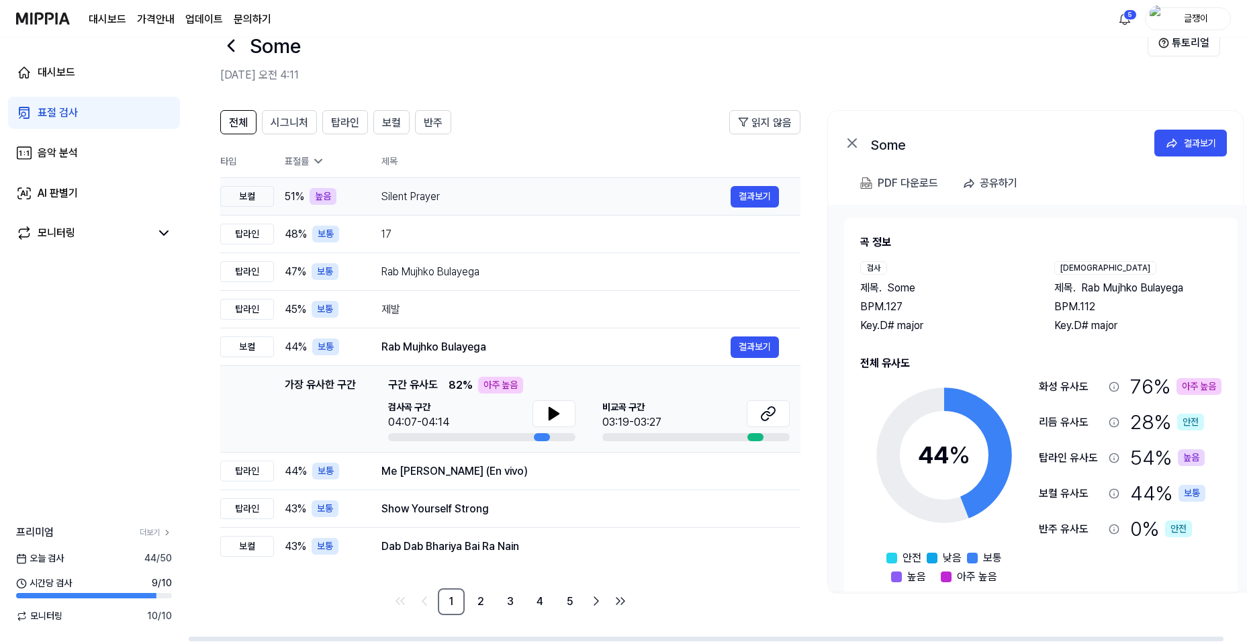
drag, startPoint x: 381, startPoint y: 196, endPoint x: 457, endPoint y: 197, distance: 75.2
click at [456, 197] on div "Silent Prayer" at bounding box center [555, 197] width 349 height 16
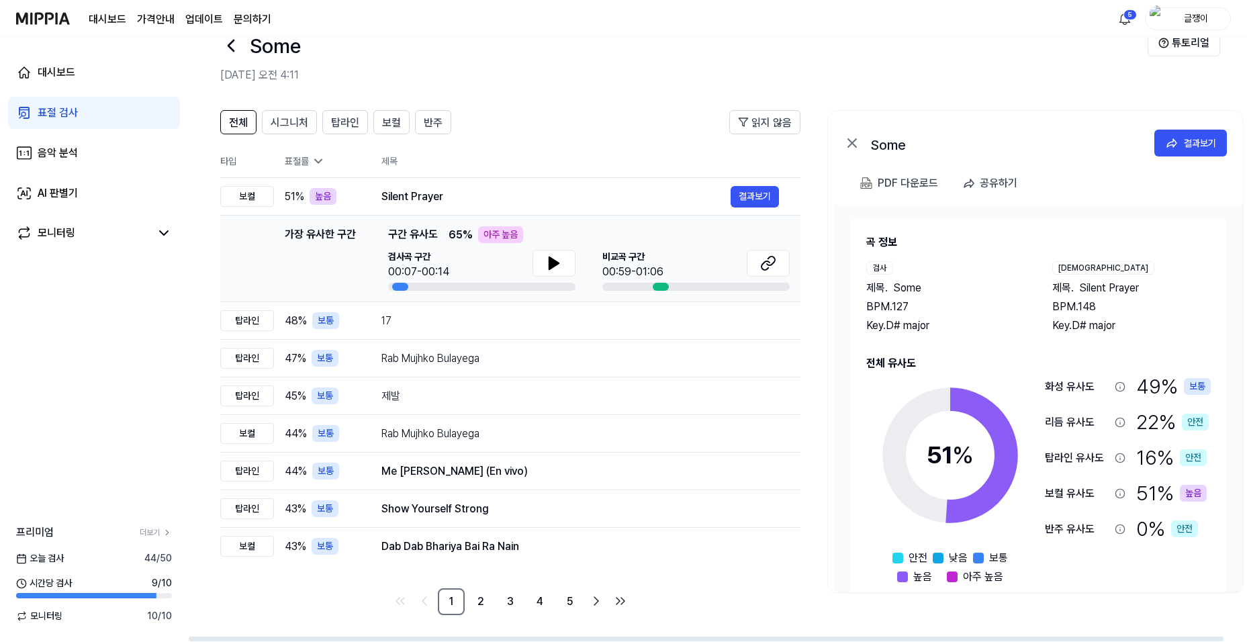
drag, startPoint x: 1041, startPoint y: 287, endPoint x: 1091, endPoint y: 299, distance: 51.3
click at [1091, 299] on div "검사 제목 . Some BPM. 127 Key. D# major [DEMOGRAPHIC_DATA] 제목 . Silent Prayer BPM. …" at bounding box center [1038, 297] width 344 height 73
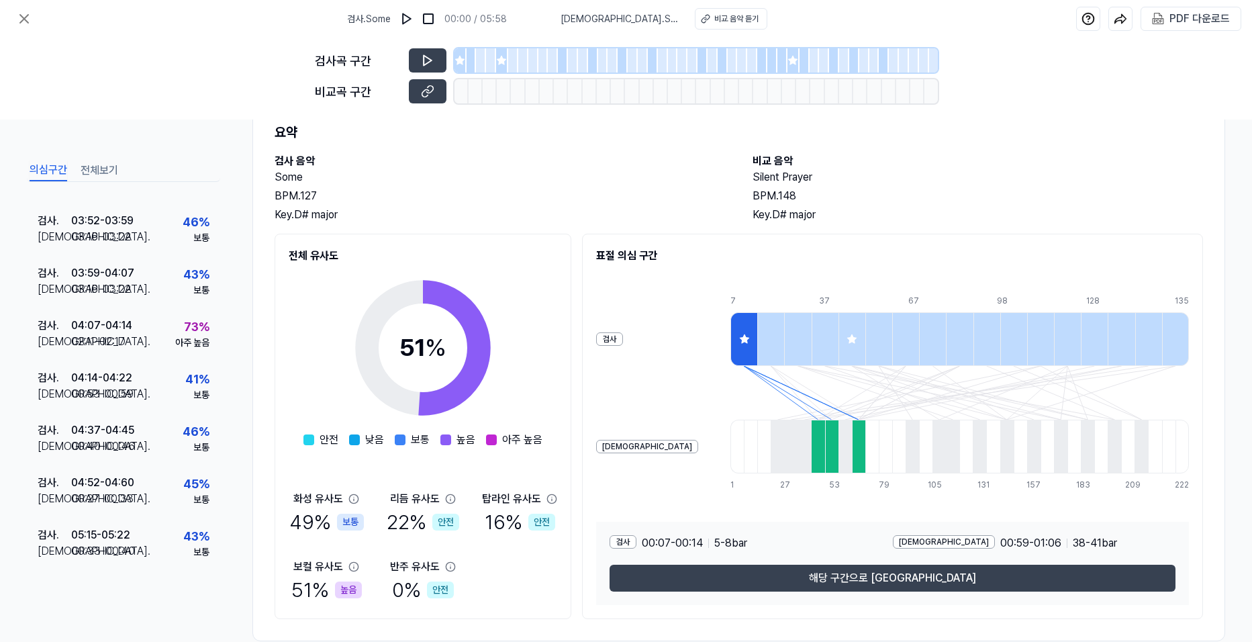
scroll to position [67, 0]
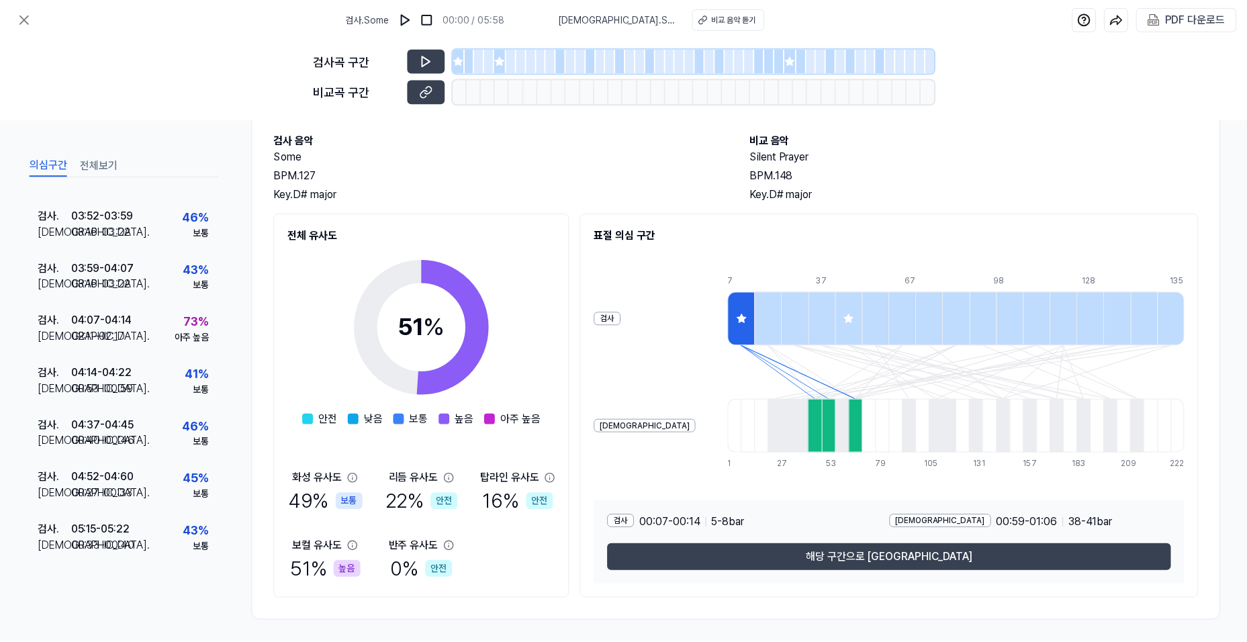
scroll to position [35, 0]
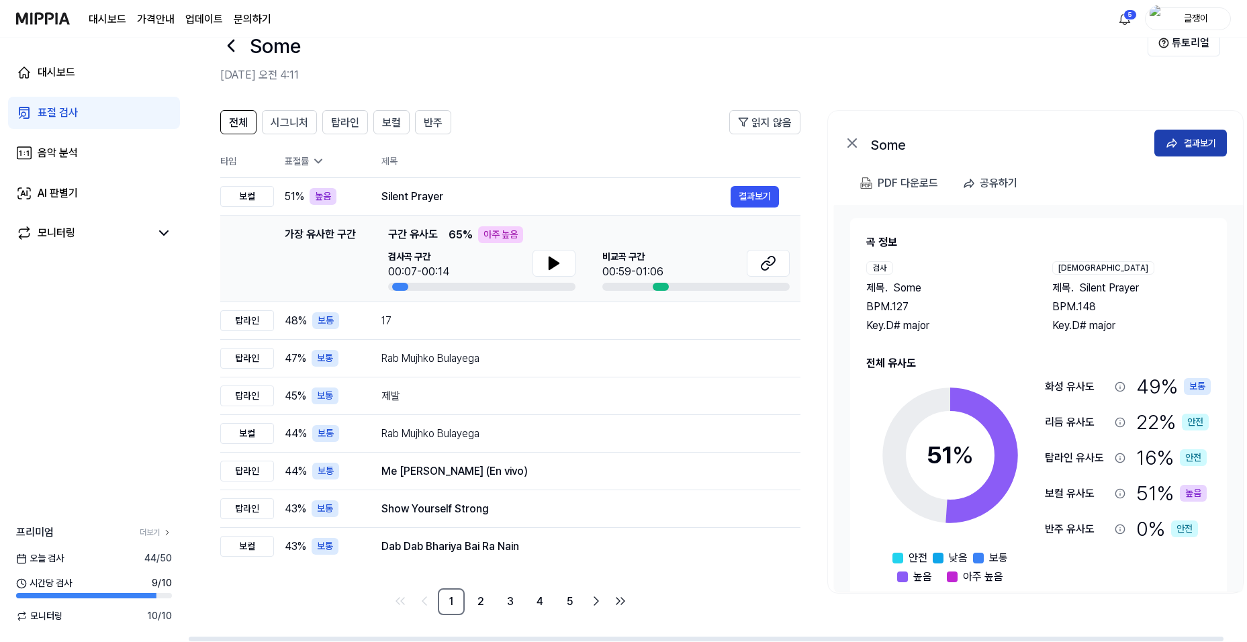
click at [1186, 143] on div "결과보기" at bounding box center [1200, 143] width 32 height 15
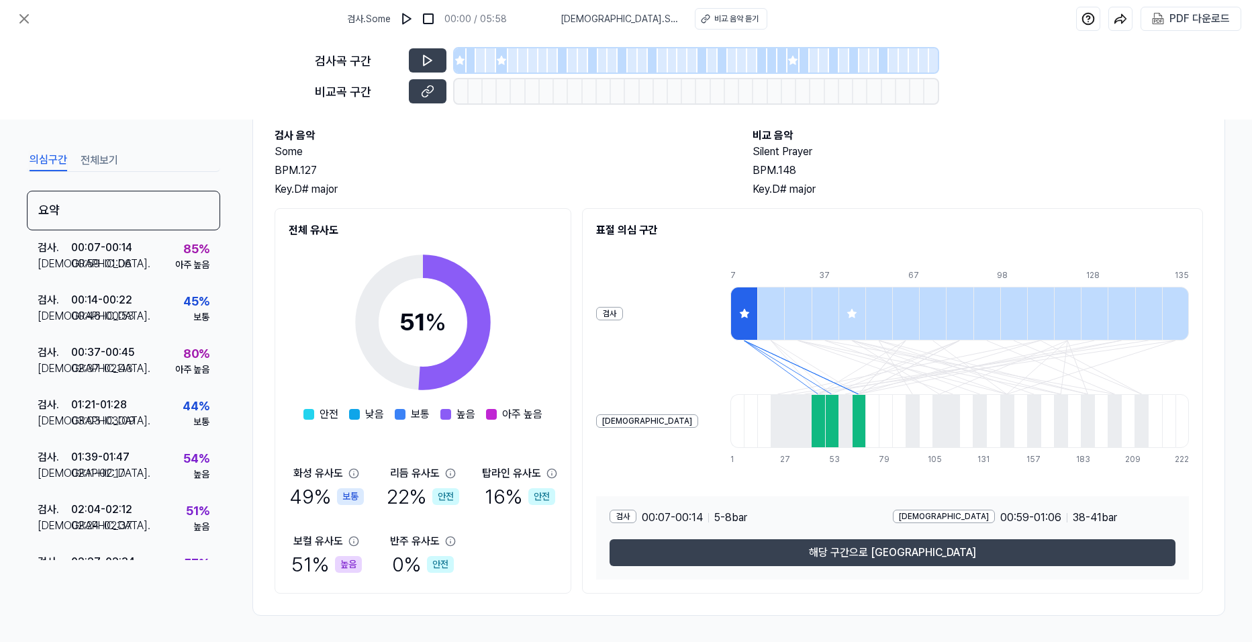
scroll to position [73, 0]
click at [1179, 17] on div "PDF 다운로드" at bounding box center [1200, 18] width 60 height 17
